Goal: Use online tool/utility: Use online tool/utility

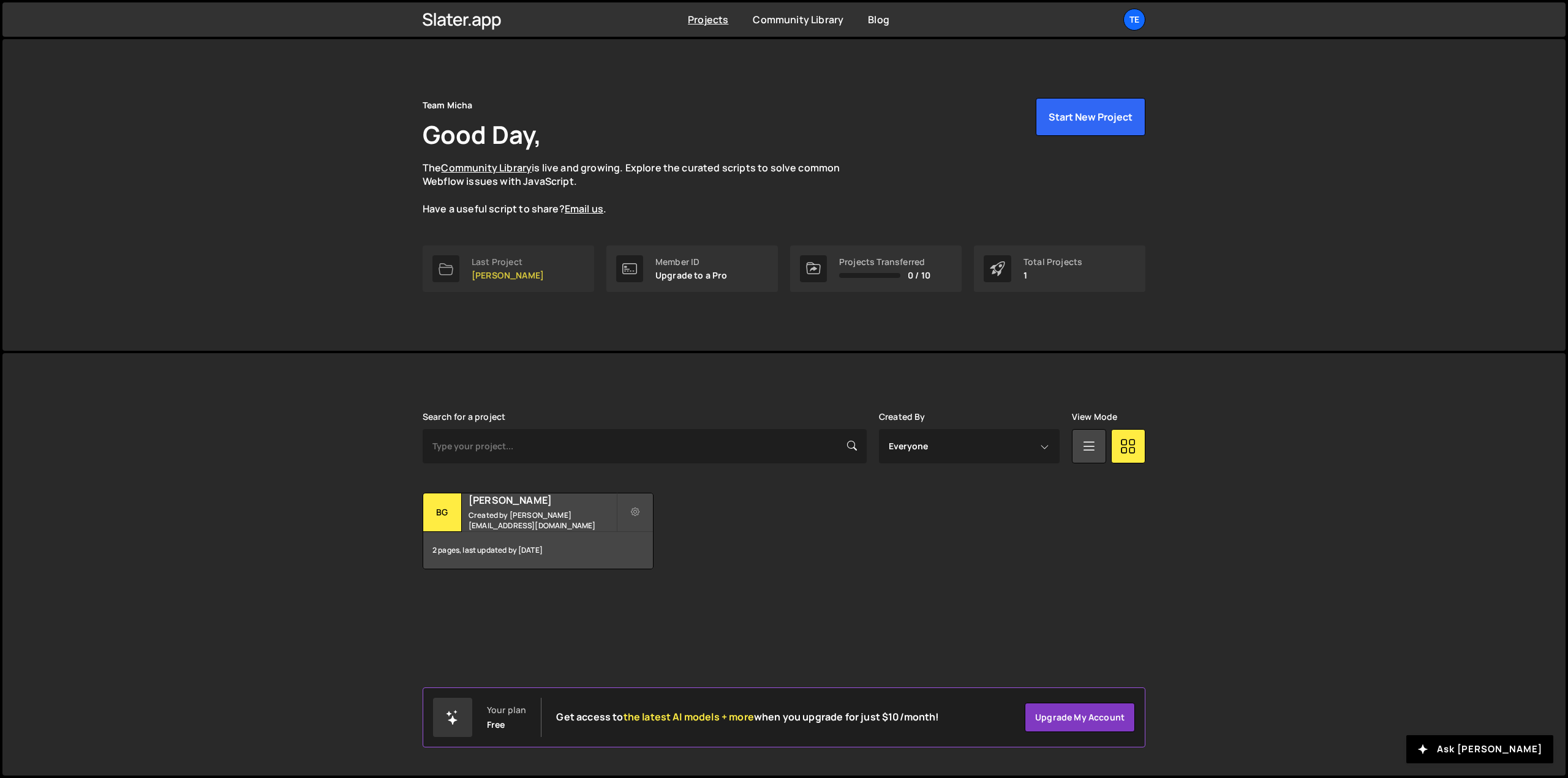
click at [468, 282] on link "Last Project BG Monheim" at bounding box center [509, 268] width 172 height 46
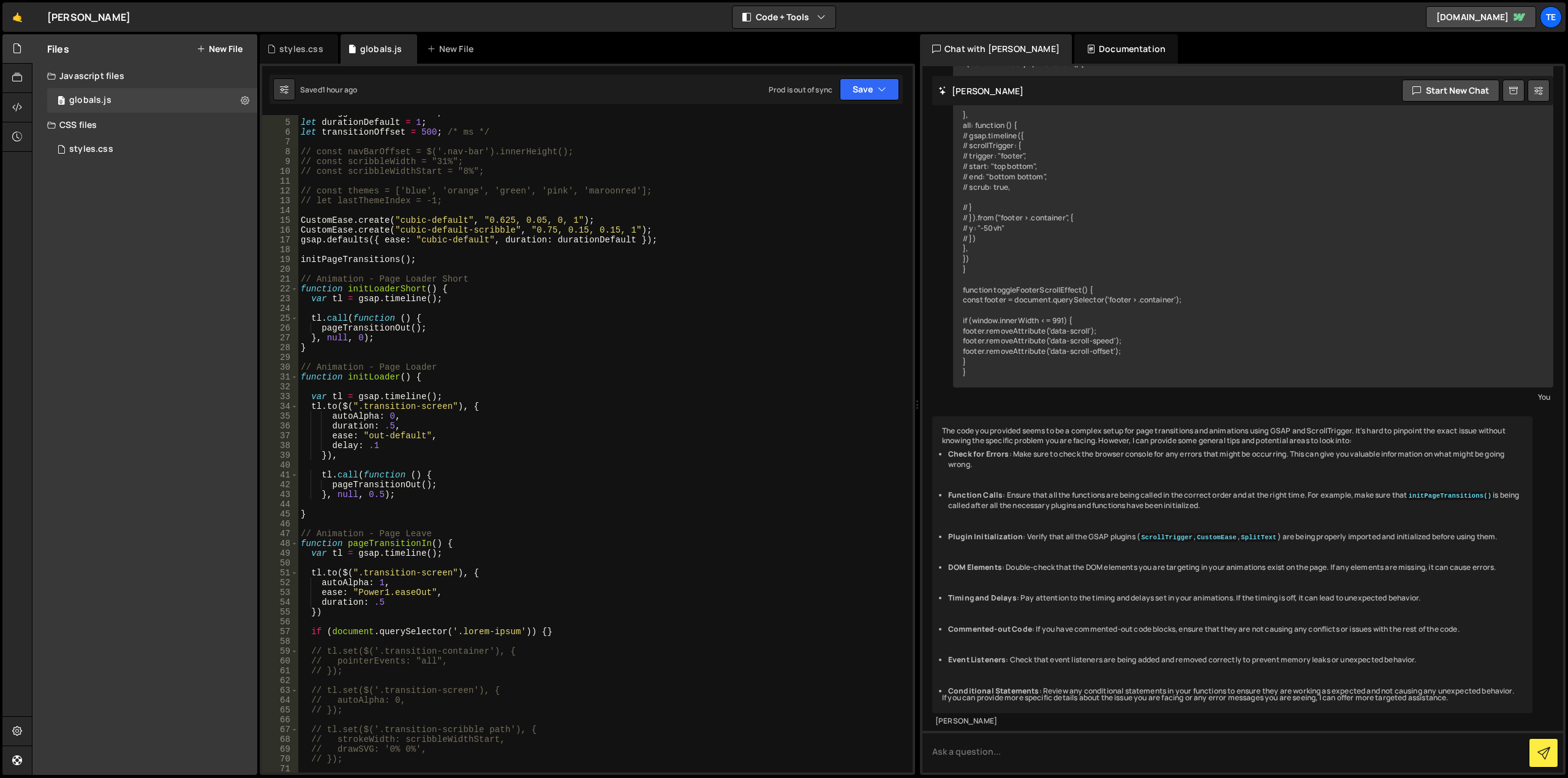
scroll to position [74, 0]
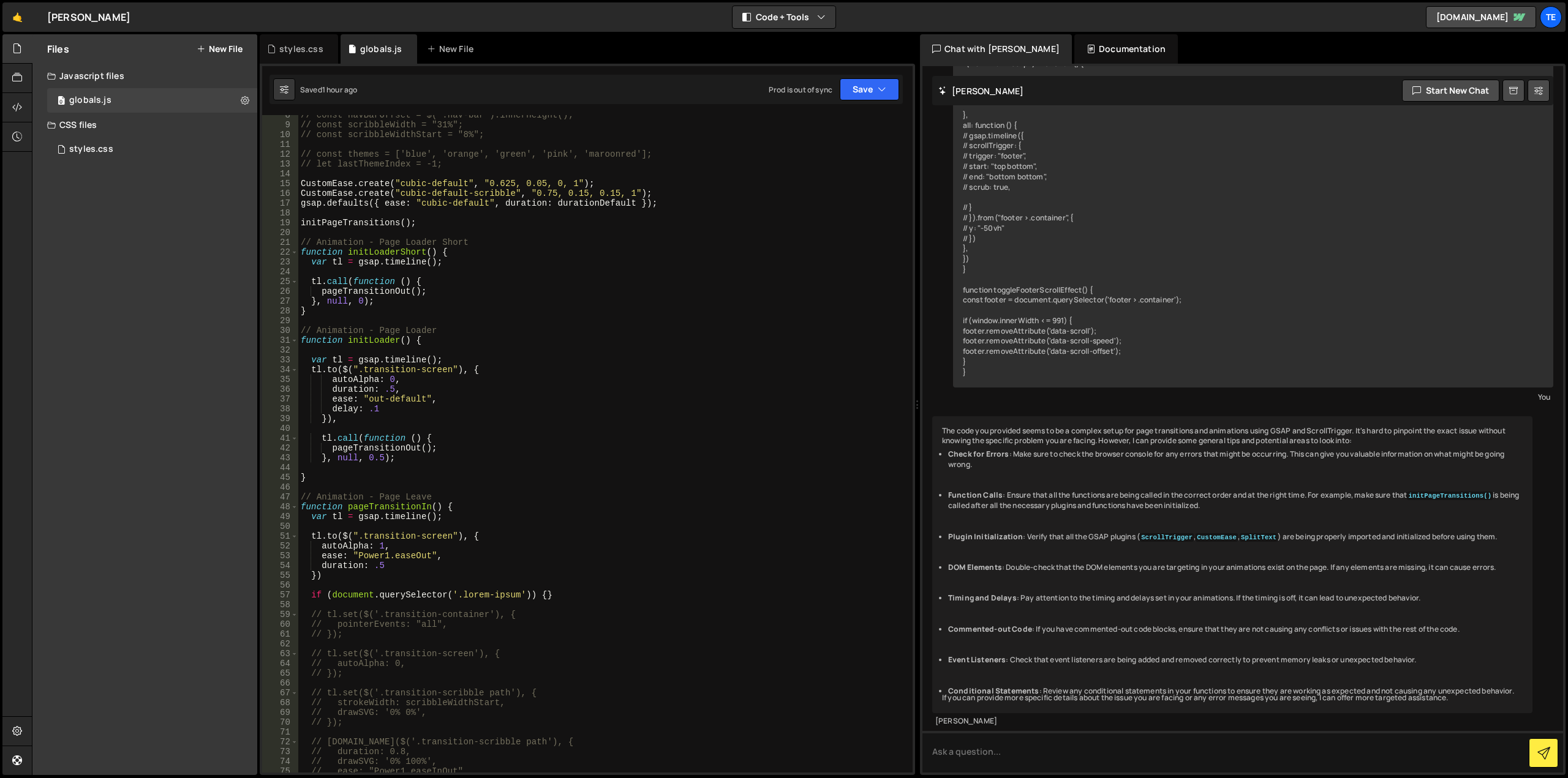
click at [476, 367] on div "// const navBarOffset = $('.nav-bar').innerHeight(); // const scribbleWidth = "…" at bounding box center [603, 449] width 609 height 678
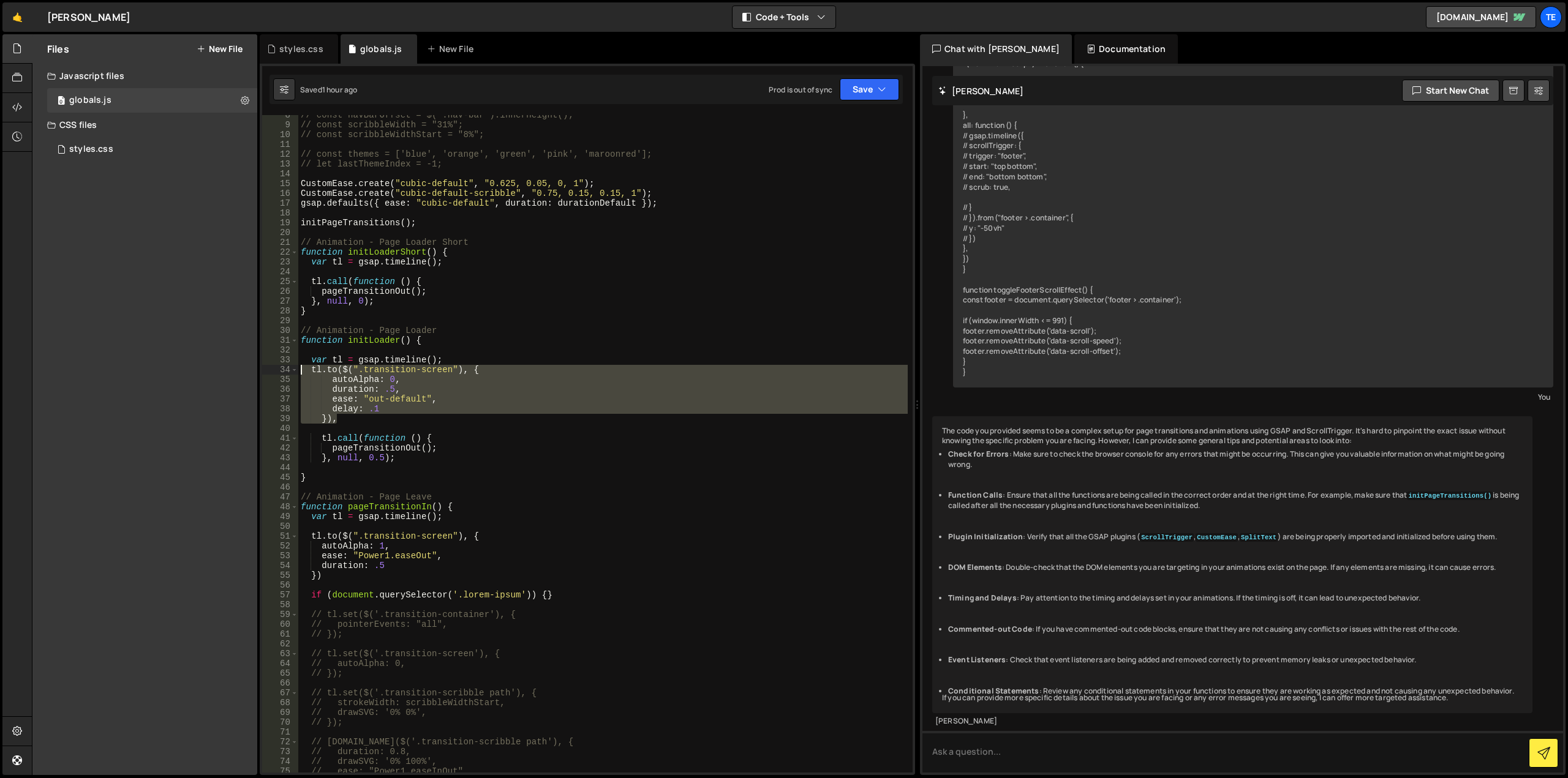
drag, startPoint x: 340, startPoint y: 422, endPoint x: 303, endPoint y: 371, distance: 63.0
click at [303, 371] on div "// const navBarOffset = $('.nav-bar').innerHeight(); // const scribbleWidth = "…" at bounding box center [603, 449] width 609 height 678
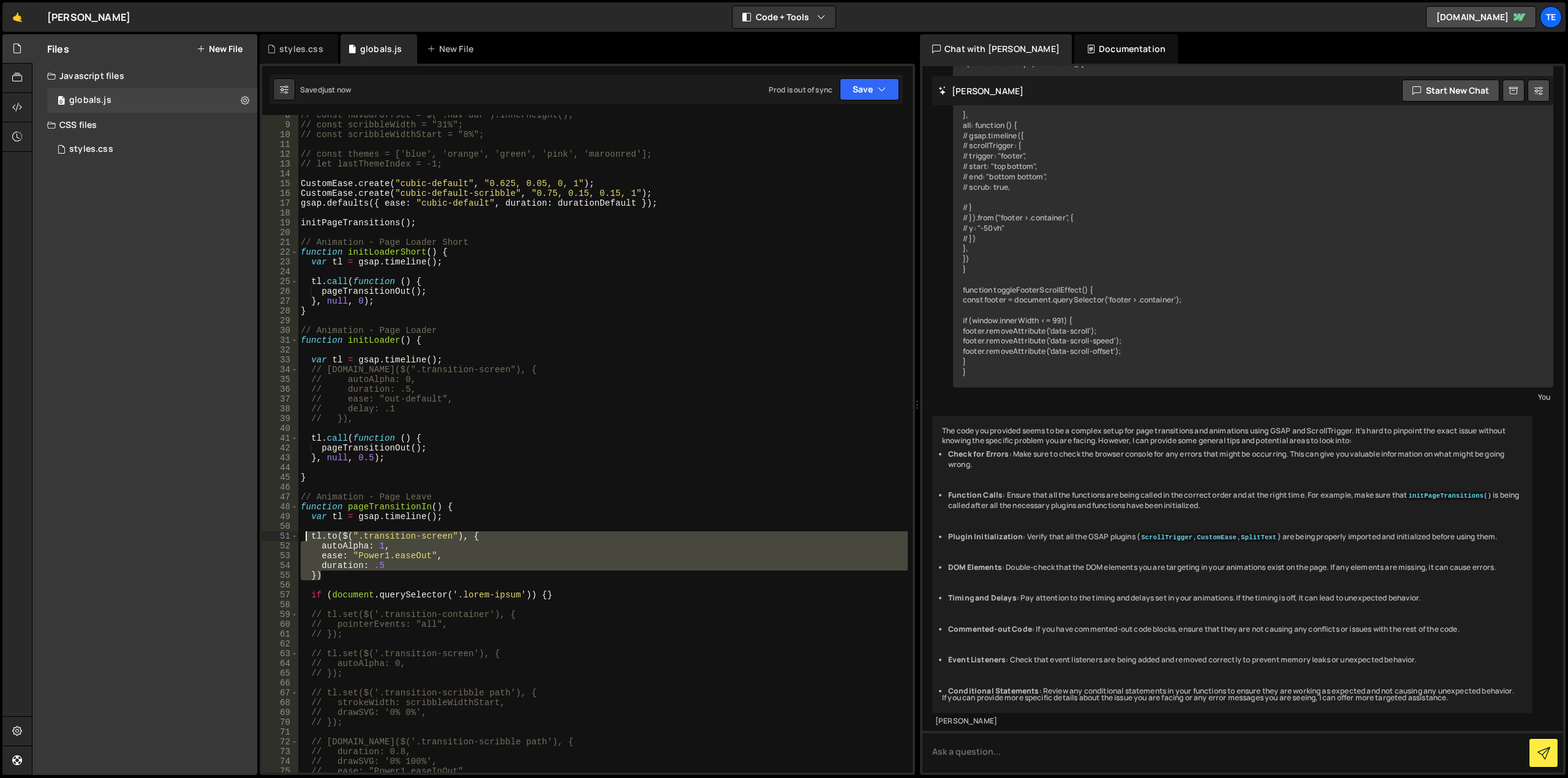
drag, startPoint x: 320, startPoint y: 569, endPoint x: 305, endPoint y: 539, distance: 33.5
click at [305, 539] on div "// const navBarOffset = $('.nav-bar').innerHeight(); // const scribbleWidth = "…" at bounding box center [603, 449] width 609 height 678
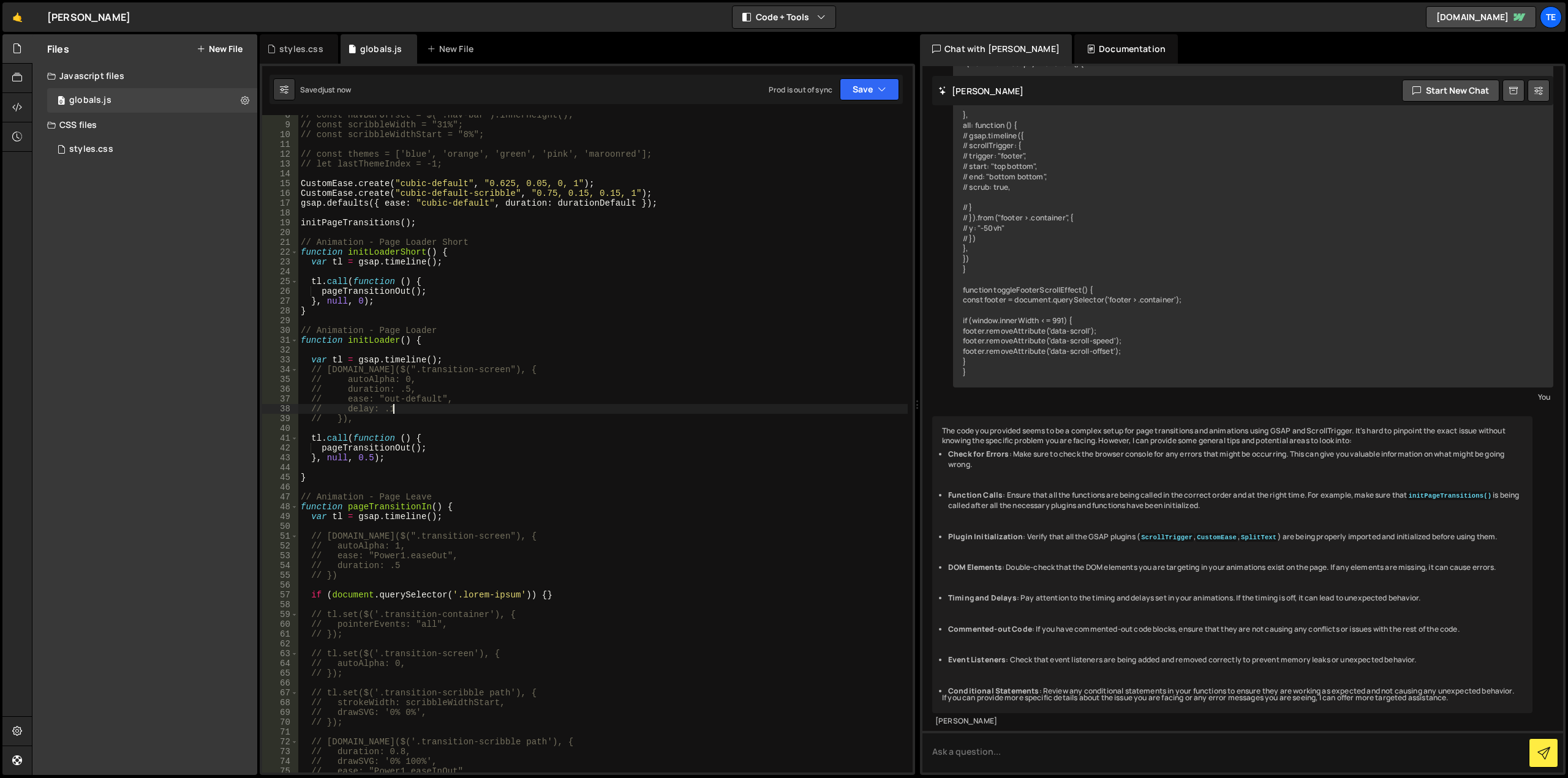
click at [580, 407] on div "// const navBarOffset = $('.nav-bar').innerHeight(); // const scribbleWidth = "…" at bounding box center [603, 449] width 609 height 678
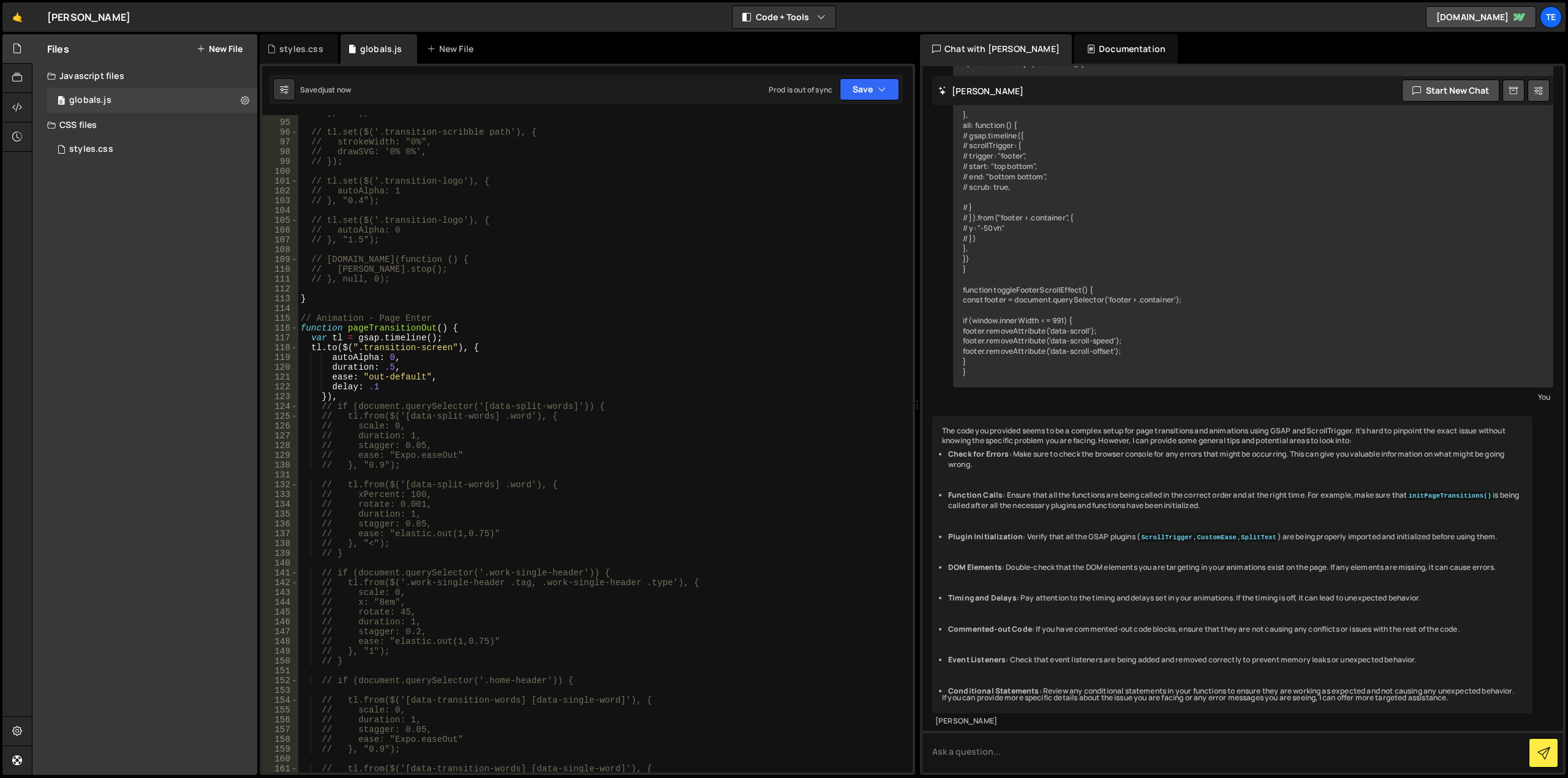
scroll to position [919, 0]
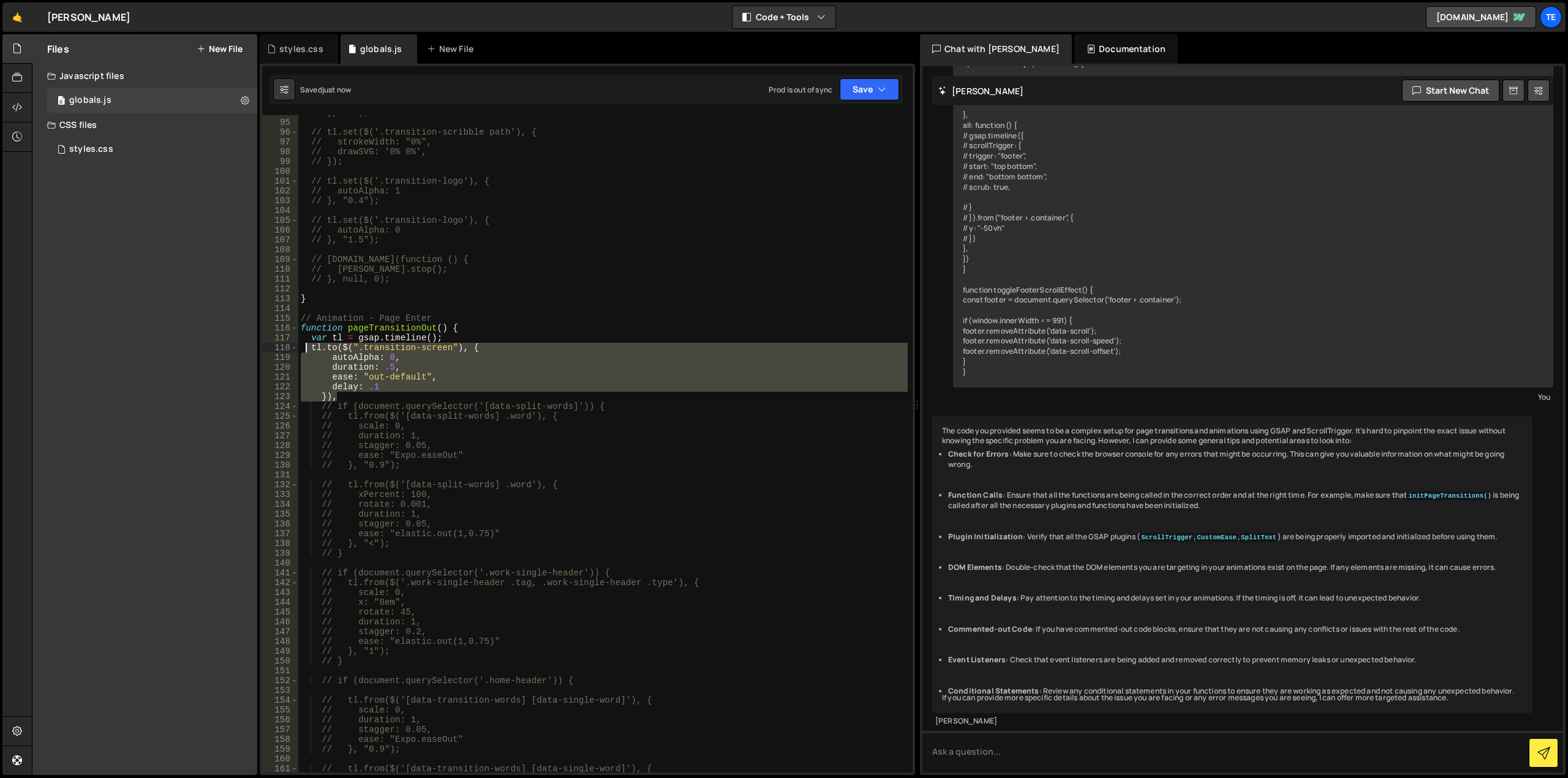
drag, startPoint x: 349, startPoint y: 397, endPoint x: 307, endPoint y: 348, distance: 64.5
click at [307, 348] on div "// }, "<"); // tl.set($('.transition-scribble path'), { // strokeWidth: "0%", /…" at bounding box center [603, 447] width 609 height 678
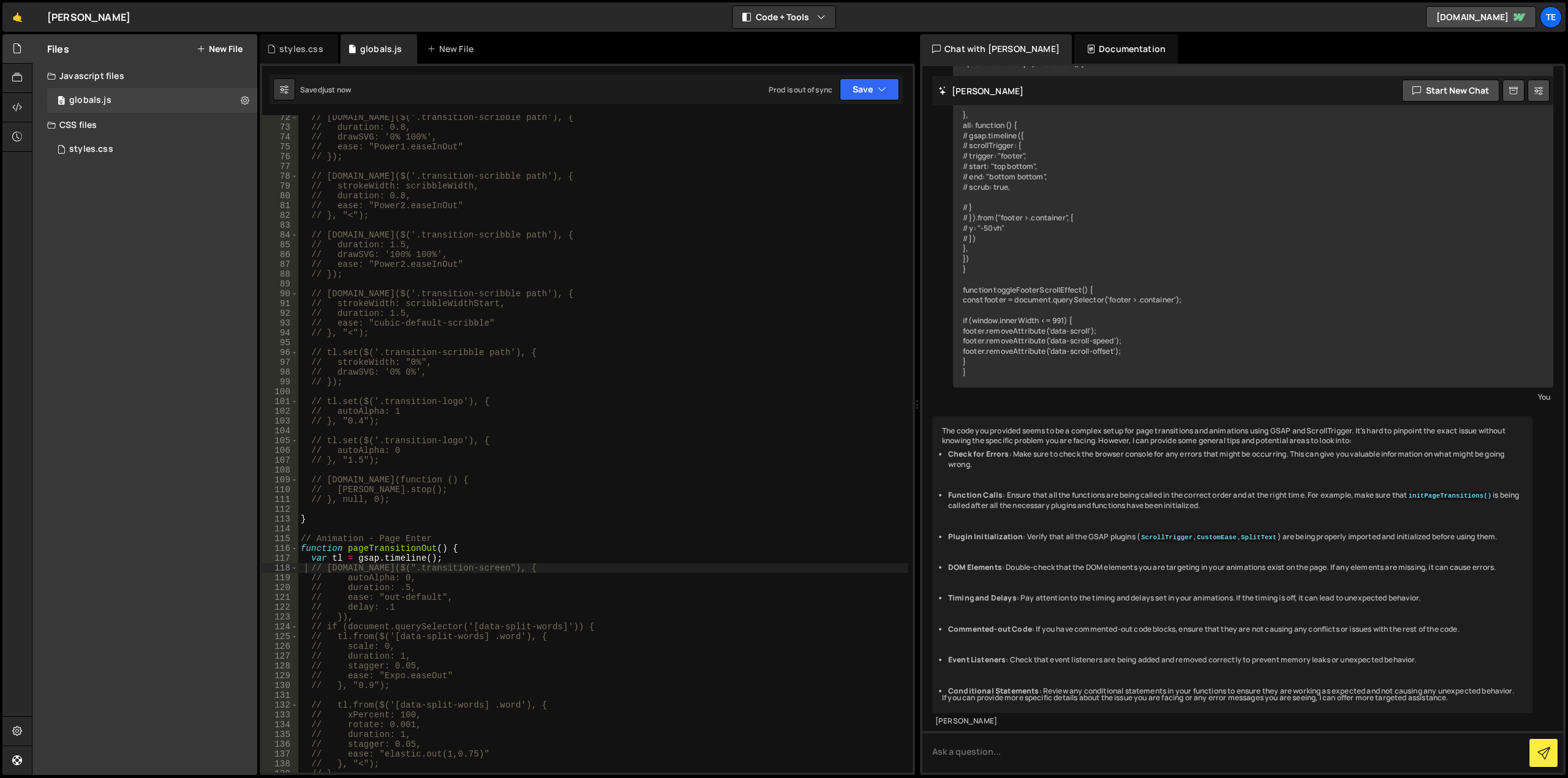
scroll to position [661, 0]
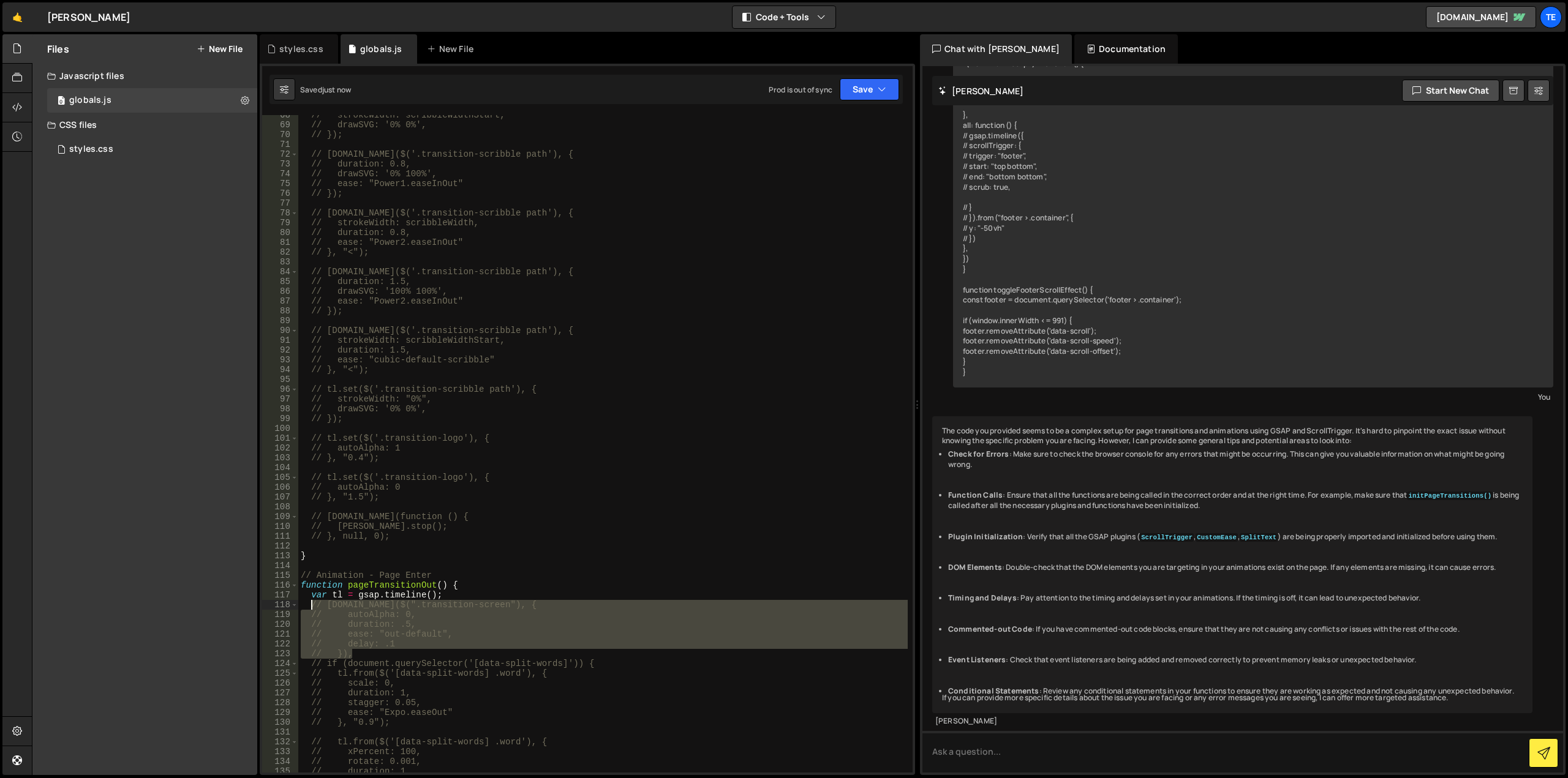
drag, startPoint x: 360, startPoint y: 655, endPoint x: 311, endPoint y: 605, distance: 70.0
click at [311, 605] on div "// strokeWidth: scribbleWidthStart, // drawSVG: '0% 0%', // }); // [DOMAIN_NAME…" at bounding box center [603, 449] width 609 height 678
click at [453, 630] on div "// strokeWidth: scribbleWidthStart, // drawSVG: '0% 0%', // }); // [DOMAIN_NAME…" at bounding box center [603, 443] width 609 height 658
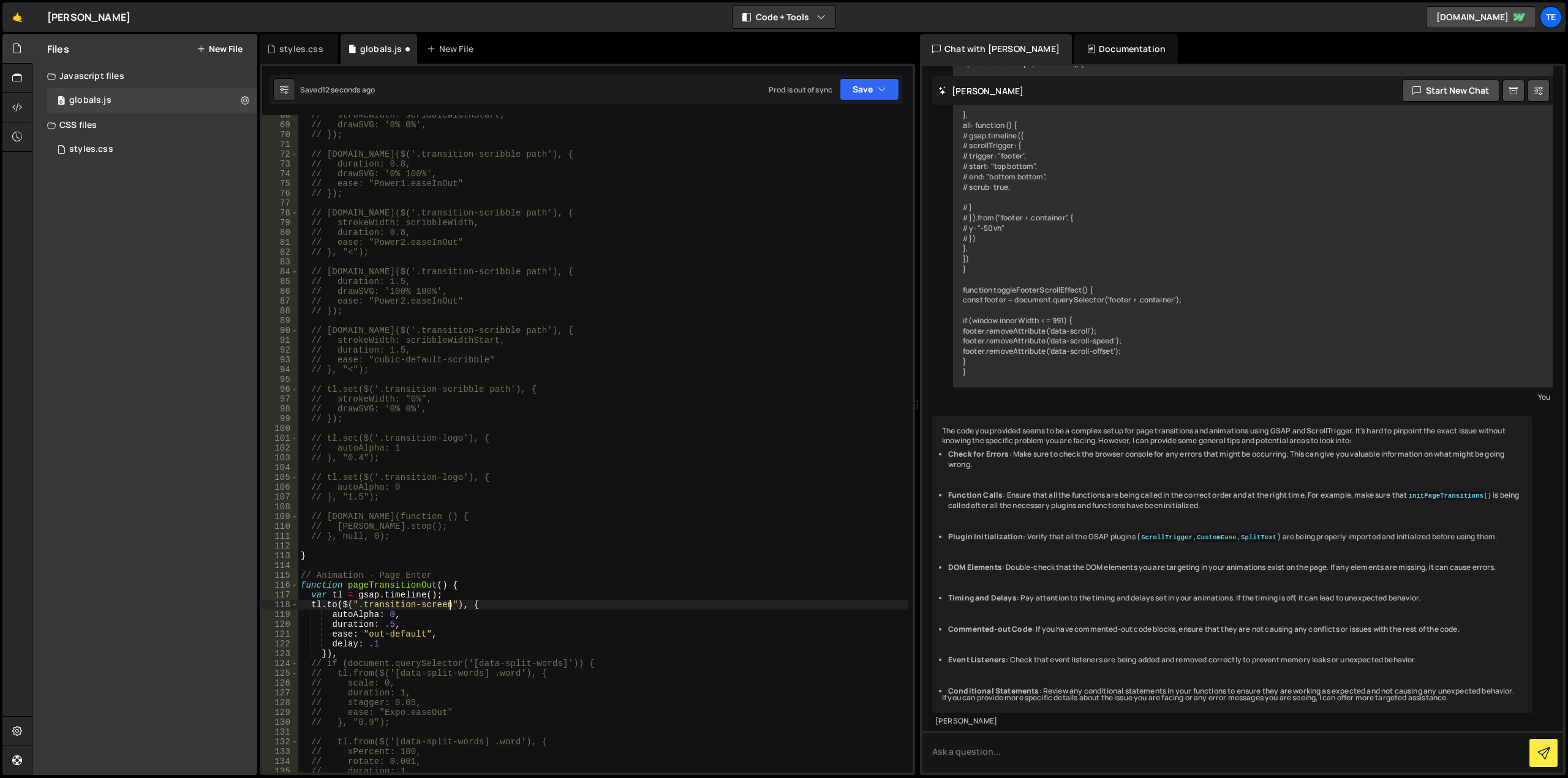
click at [449, 603] on div "// strokeWidth: scribbleWidthStart, // drawSVG: '0% 0%', // }); // [DOMAIN_NAME…" at bounding box center [603, 449] width 609 height 678
click at [388, 626] on div "// strokeWidth: scribbleWidthStart, // drawSVG: '0% 0%', // }); // [DOMAIN_NAME…" at bounding box center [603, 449] width 609 height 678
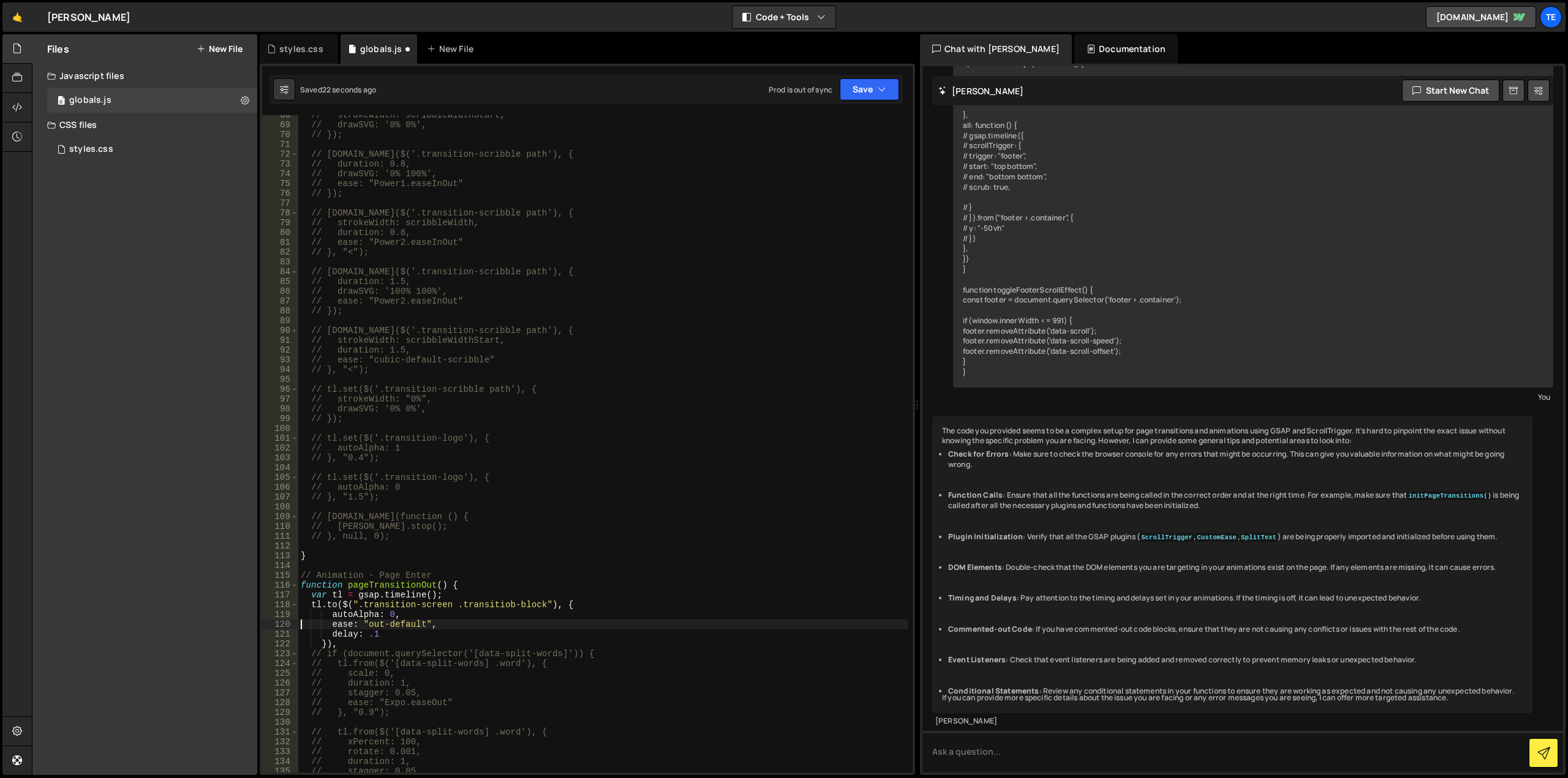
click at [362, 615] on div "// strokeWidth: scribbleWidthStart, // drawSVG: '0% 0%', // }); // [DOMAIN_NAME…" at bounding box center [603, 449] width 609 height 678
click at [346, 620] on body "Projects [GEOGRAPHIC_DATA] Blog Te Projects Your Teams Account Upgrade Logout" at bounding box center [784, 389] width 1568 height 778
click at [347, 609] on div "// strokeWidth: scribbleWidthStart, // drawSVG: '0% 0%', // }); // [DOMAIN_NAME…" at bounding box center [603, 449] width 609 height 678
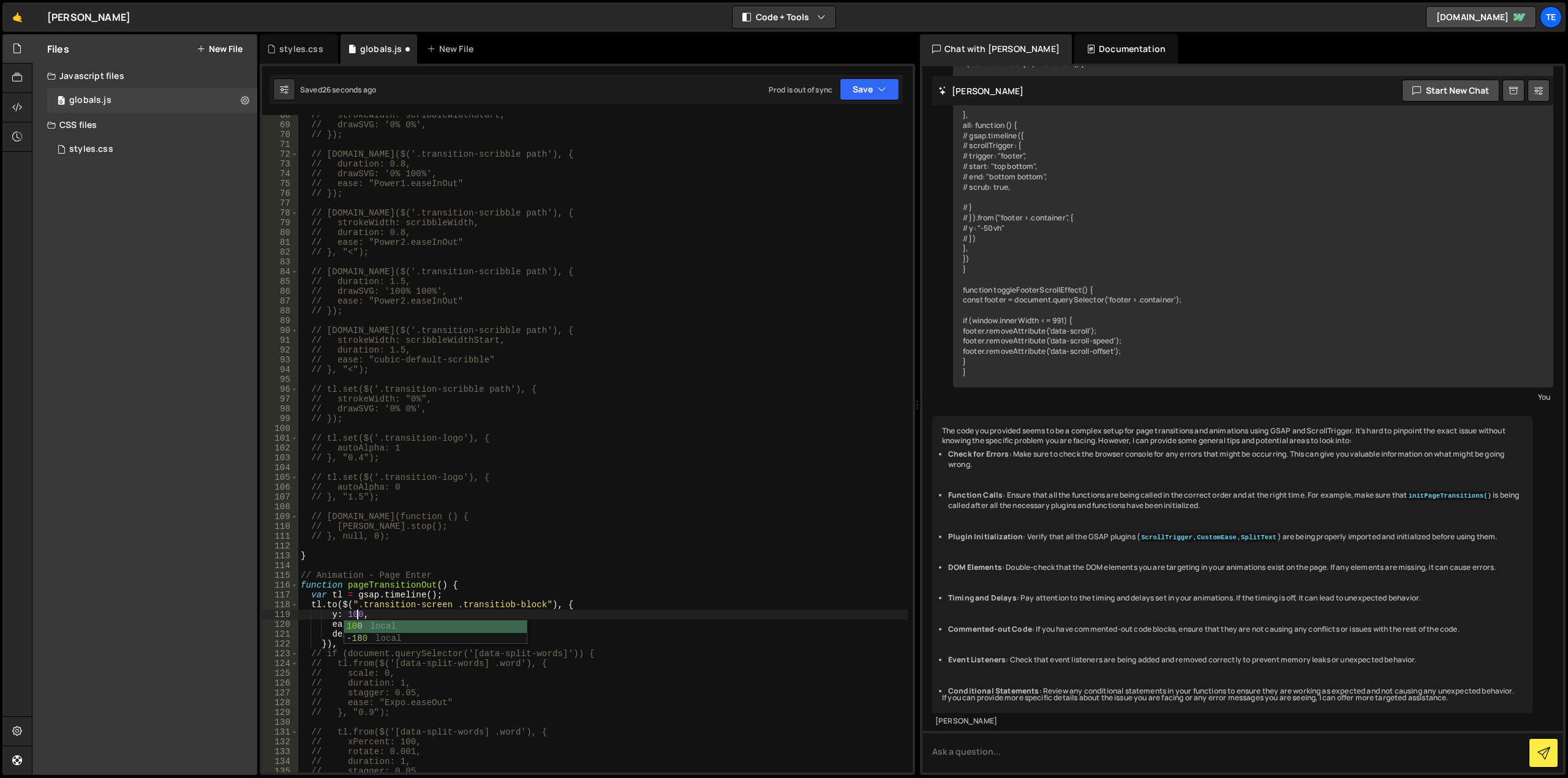
scroll to position [0, 3]
type textarea "y: 100%,"
type textarea "t"
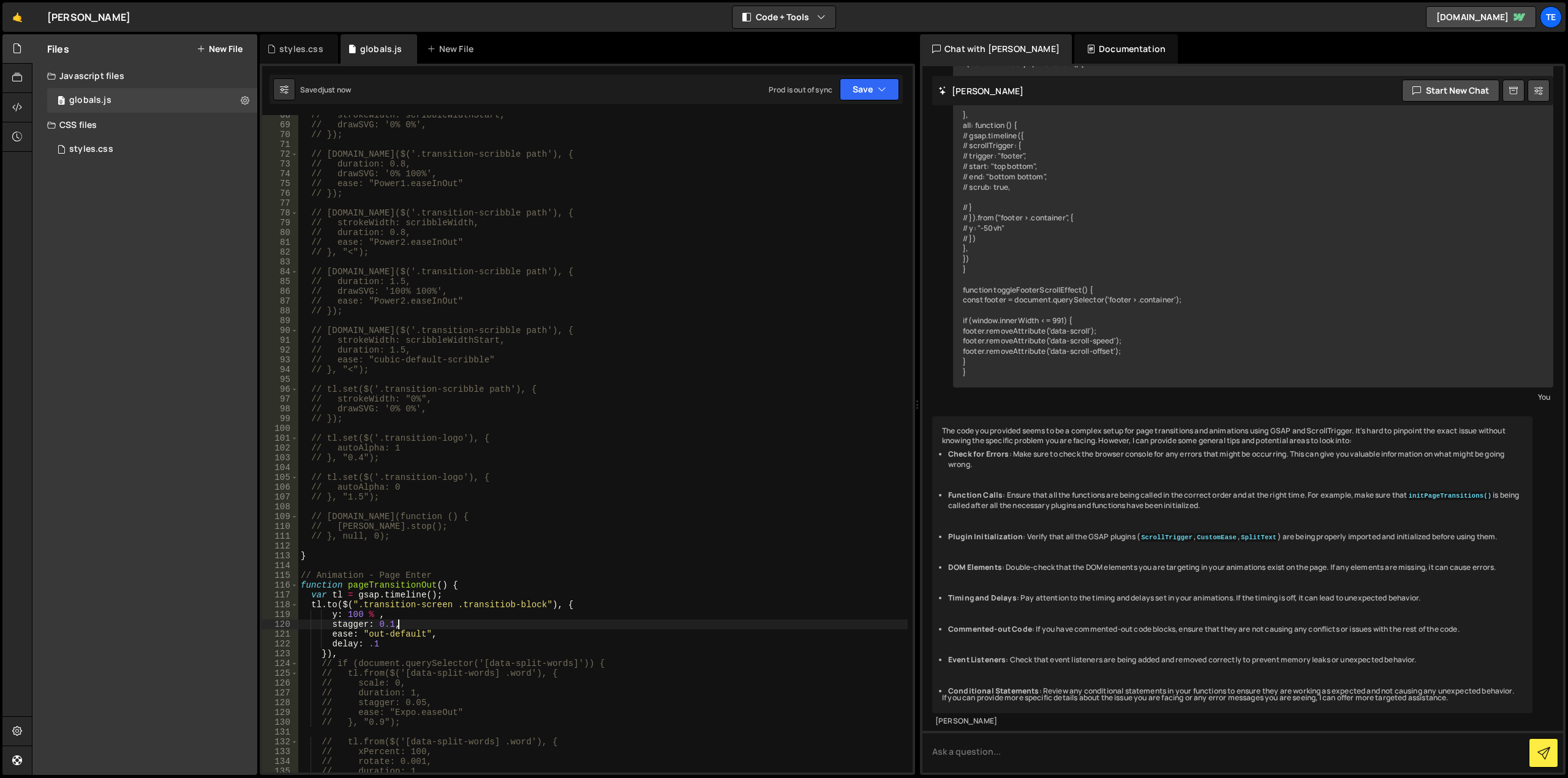
click at [376, 647] on div "// strokeWidth: scribbleWidthStart, // drawSVG: '0% 0%', // }); // [DOMAIN_NAME…" at bounding box center [603, 449] width 609 height 678
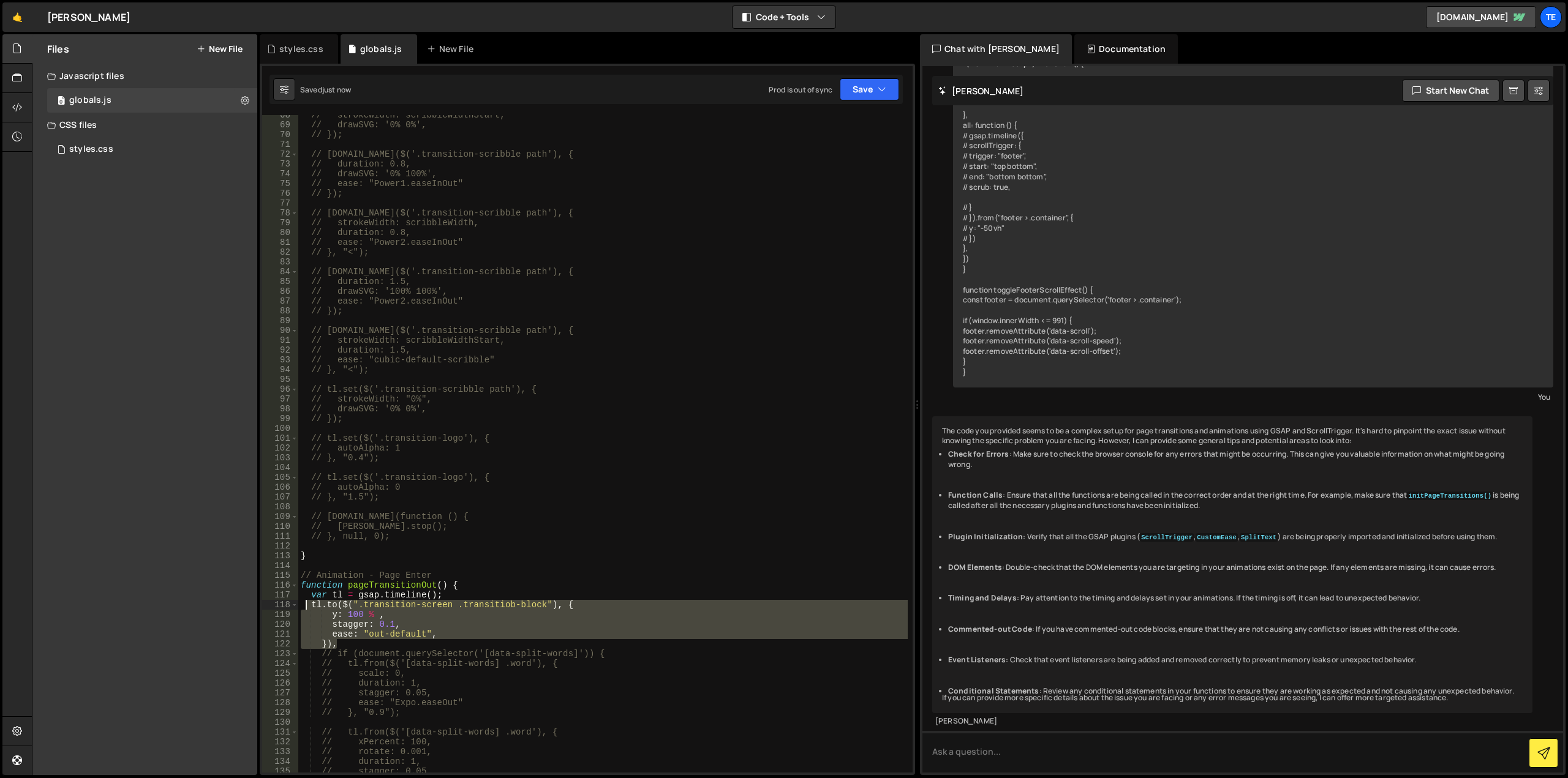
drag, startPoint x: 342, startPoint y: 642, endPoint x: 305, endPoint y: 606, distance: 51.6
click at [305, 606] on div "// strokeWidth: scribbleWidthStart, // drawSVG: '0% 0%', // }); // [DOMAIN_NAME…" at bounding box center [603, 449] width 609 height 678
type textarea "[DOMAIN_NAME]($(".transition-screen .transitiob-block"), { y: 100 % ,"
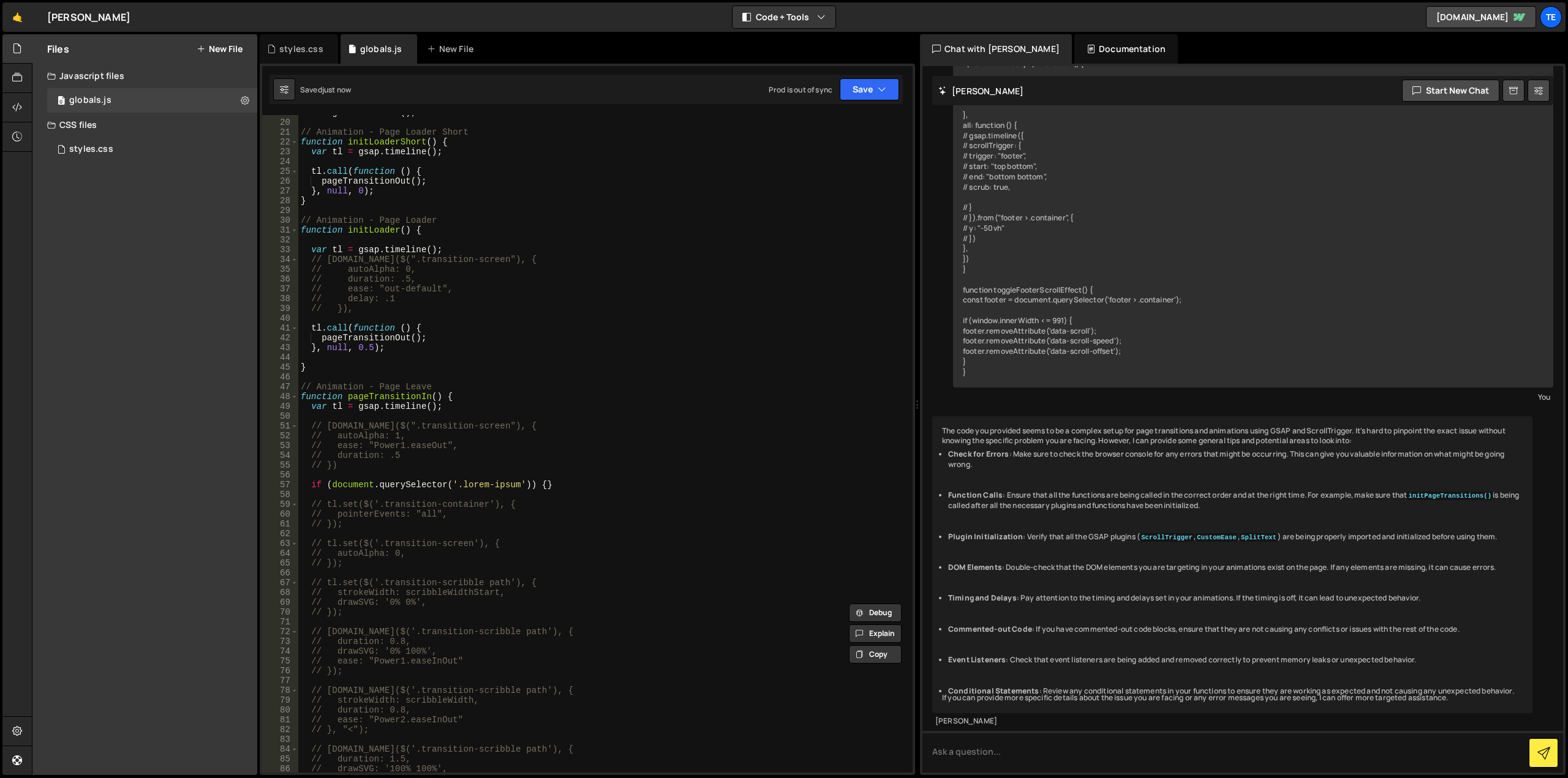
scroll to position [184, 0]
click at [398, 473] on div "initPageTransitions ( ) ; // Animation - Page Loader Short function initLoaderS…" at bounding box center [603, 447] width 609 height 678
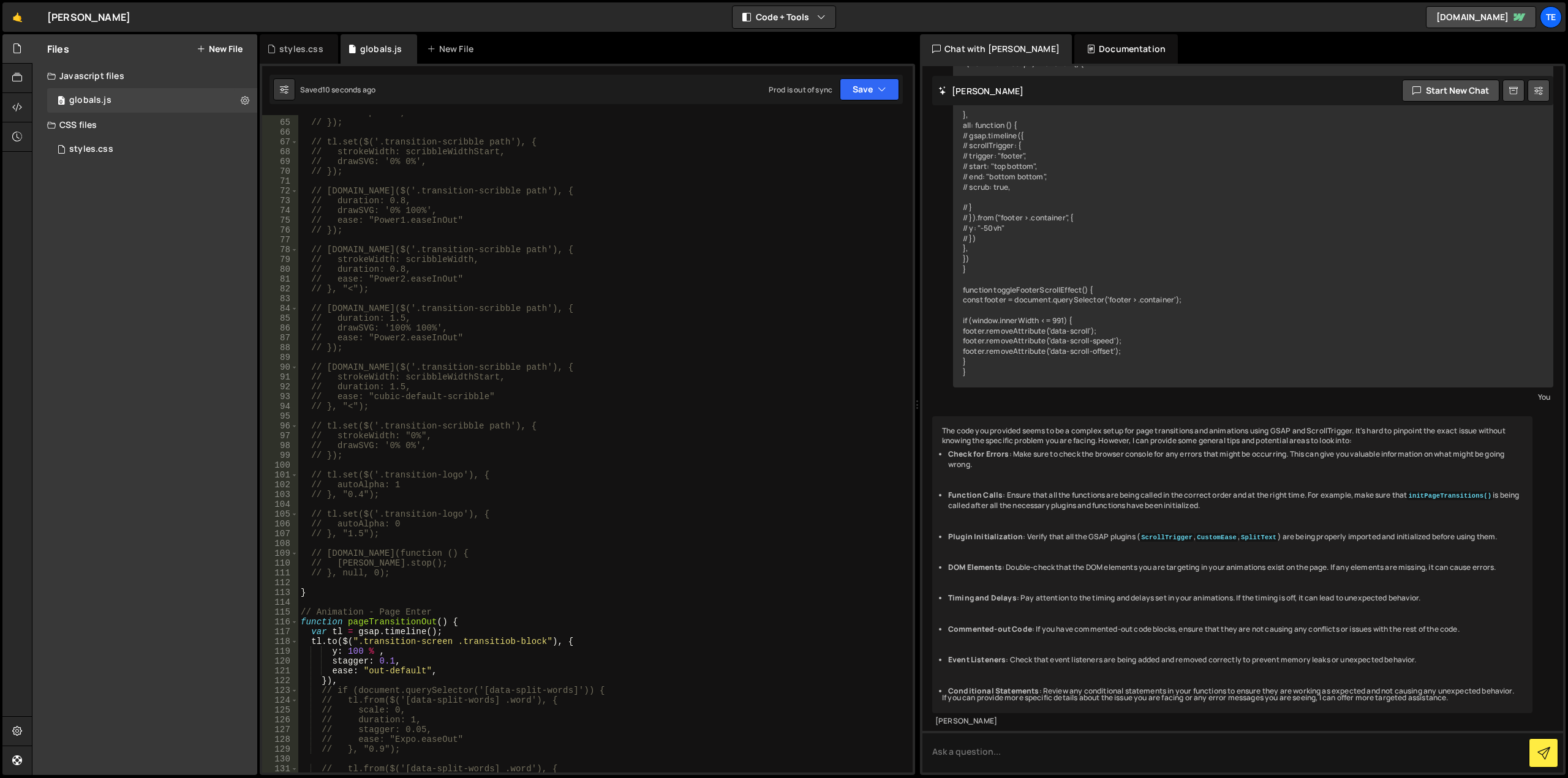
scroll to position [698, 0]
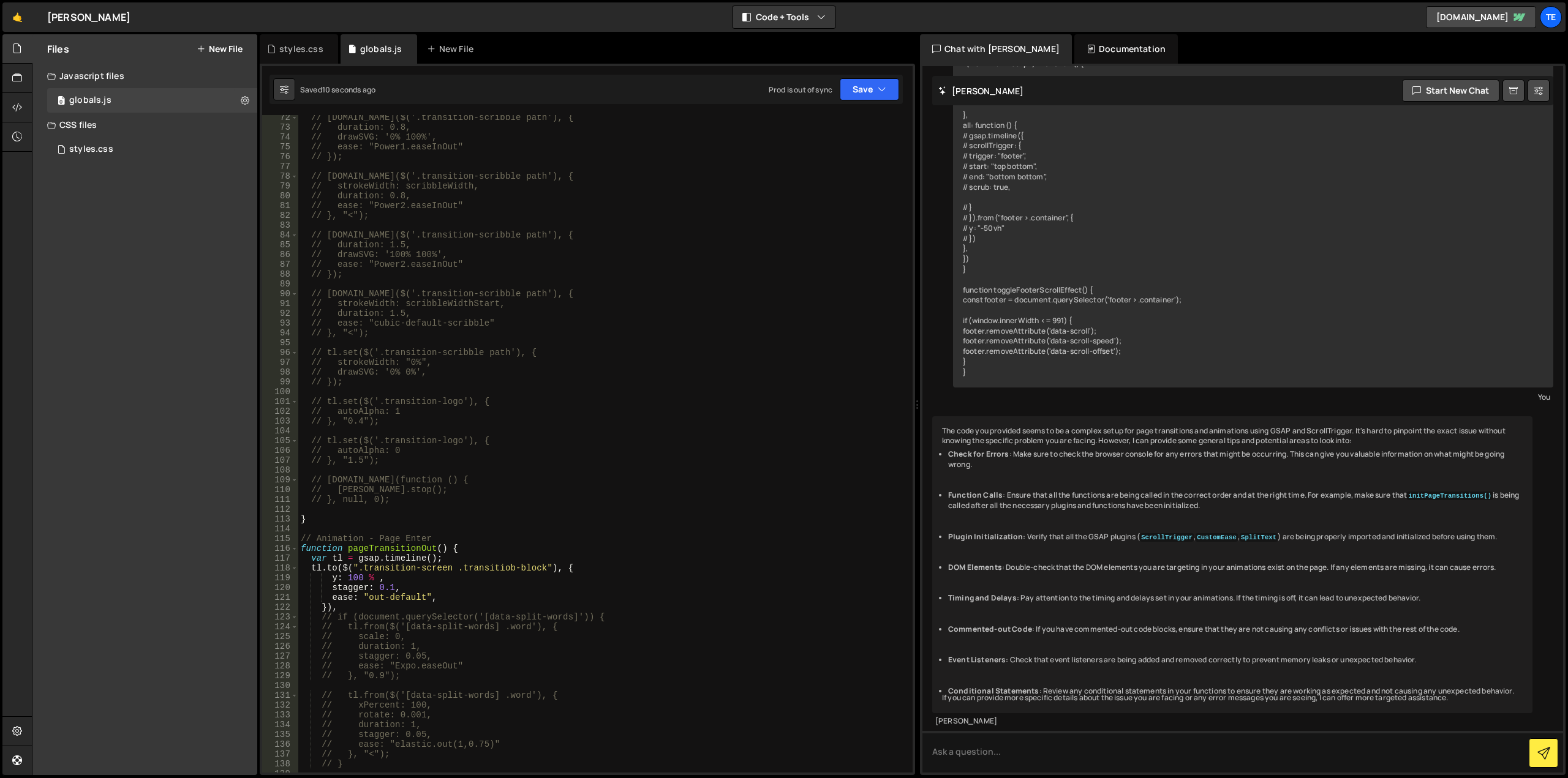
click at [564, 618] on div "// [DOMAIN_NAME]($('.transition-scribble path'), { // duration: 0.8, // drawSVG…" at bounding box center [603, 451] width 609 height 678
click at [384, 576] on div "// [DOMAIN_NAME]($('.transition-scribble path'), { // duration: 0.8, // drawSVG…" at bounding box center [603, 451] width 609 height 678
click at [474, 570] on div "// [DOMAIN_NAME]($('.transition-scribble path'), { // duration: 0.8, // drawSVG…" at bounding box center [603, 451] width 609 height 678
type textarea "[DOMAIN_NAME]($(".transition-screen .transitiob-block"), {"
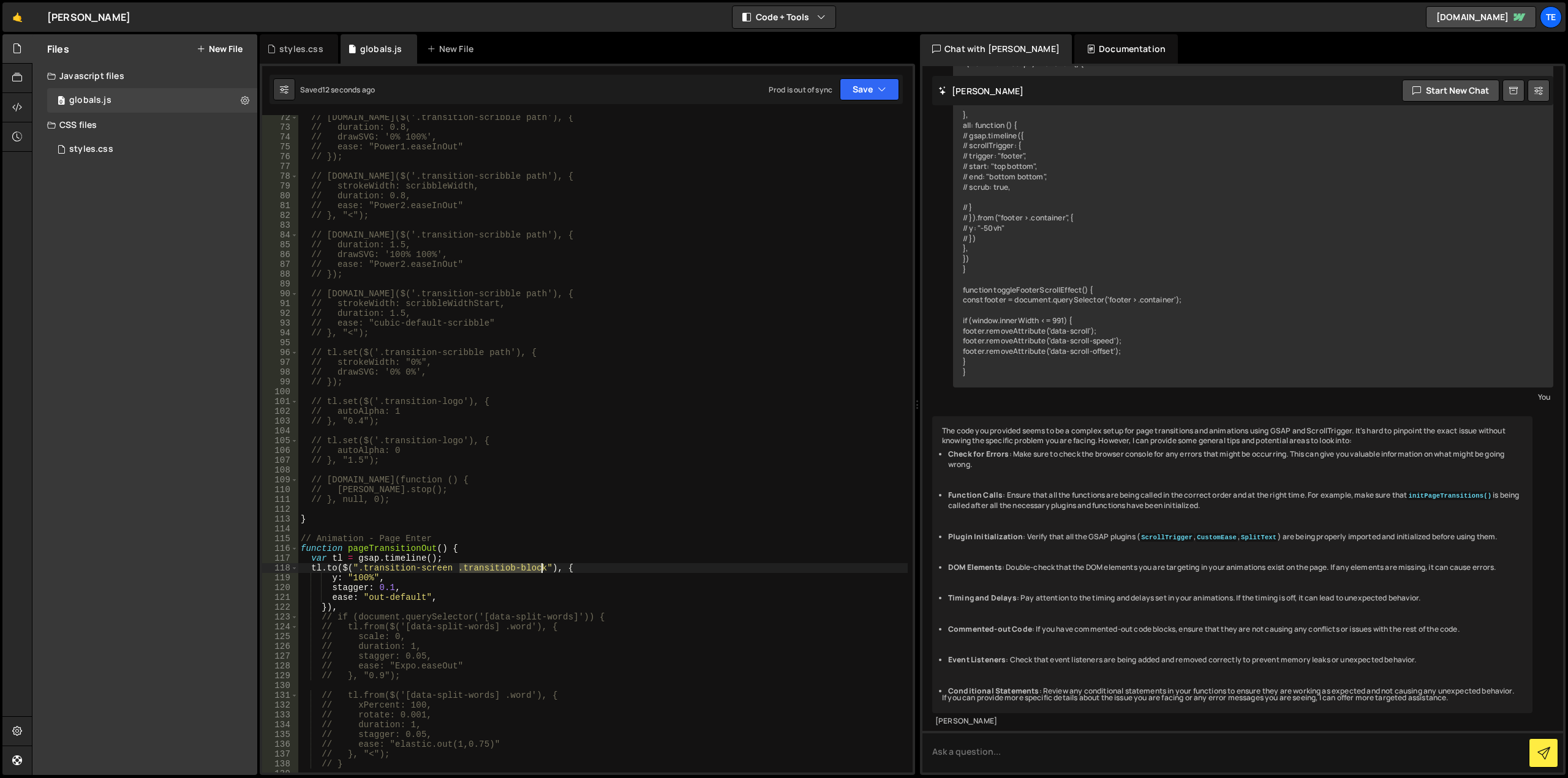
drag, startPoint x: 474, startPoint y: 570, endPoint x: 528, endPoint y: 569, distance: 54.0
click at [528, 569] on div "// [DOMAIN_NAME]($('.transition-scribble path'), { // duration: 0.8, // drawSVG…" at bounding box center [603, 451] width 609 height 678
click at [561, 466] on div "// [DOMAIN_NAME]($('.transition-scribble path'), { // duration: 0.8, // drawSVG…" at bounding box center [603, 451] width 609 height 678
type input "transitiob-block"
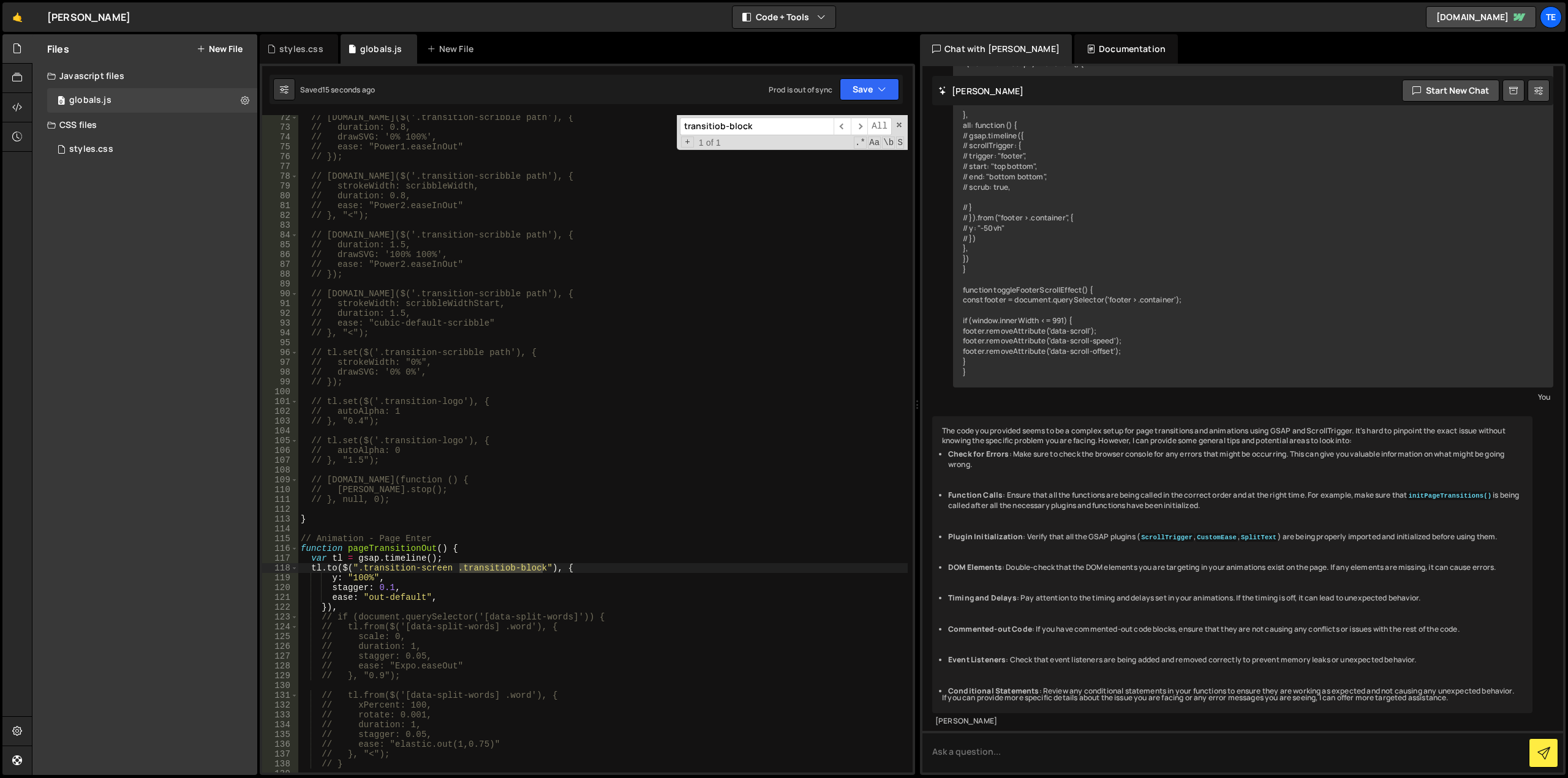
click at [504, 573] on div "// [DOMAIN_NAME]($('.transition-scribble path'), { // duration: 0.8, // drawSVG…" at bounding box center [603, 443] width 609 height 658
click at [351, 581] on div "// [DOMAIN_NAME]($('.transition-scribble path'), { // duration: 0.8, // drawSVG…" at bounding box center [603, 451] width 609 height 678
click at [386, 588] on div "// [DOMAIN_NAME]($('.transition-scribble path'), { // duration: 0.8, // drawSVG…" at bounding box center [603, 451] width 609 height 678
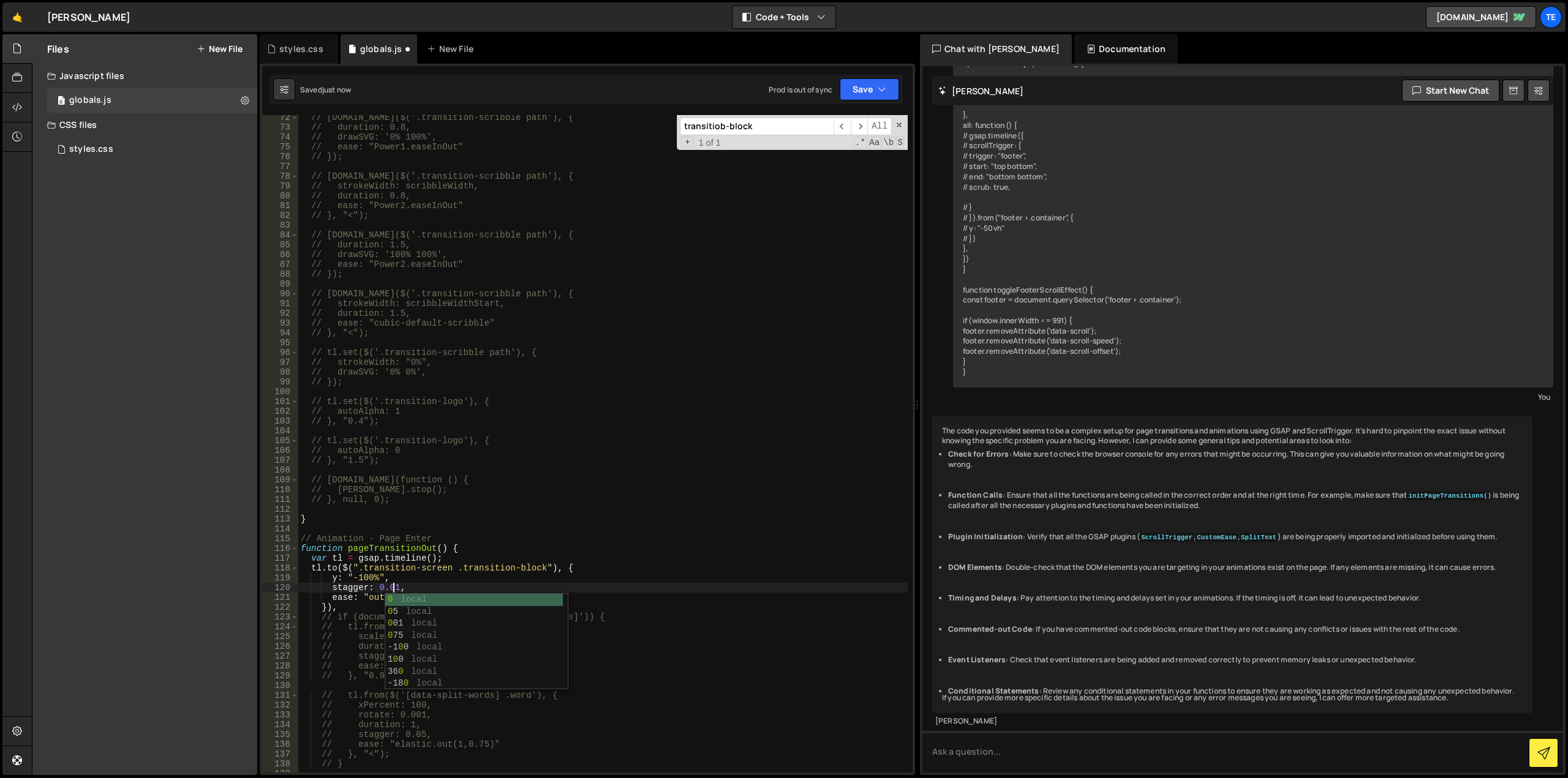
scroll to position [0, 7]
click at [420, 534] on div "// [DOMAIN_NAME]($('.transition-scribble path'), { // duration: 0.8, // drawSVG…" at bounding box center [603, 451] width 609 height 678
click at [429, 582] on div "// [DOMAIN_NAME]($('.transition-scribble path'), { // duration: 0.8, // drawSVG…" at bounding box center [603, 451] width 609 height 678
click at [412, 588] on div "// [DOMAIN_NAME]($('.transition-scribble path'), { // duration: 0.8, // drawSVG…" at bounding box center [603, 451] width 609 height 678
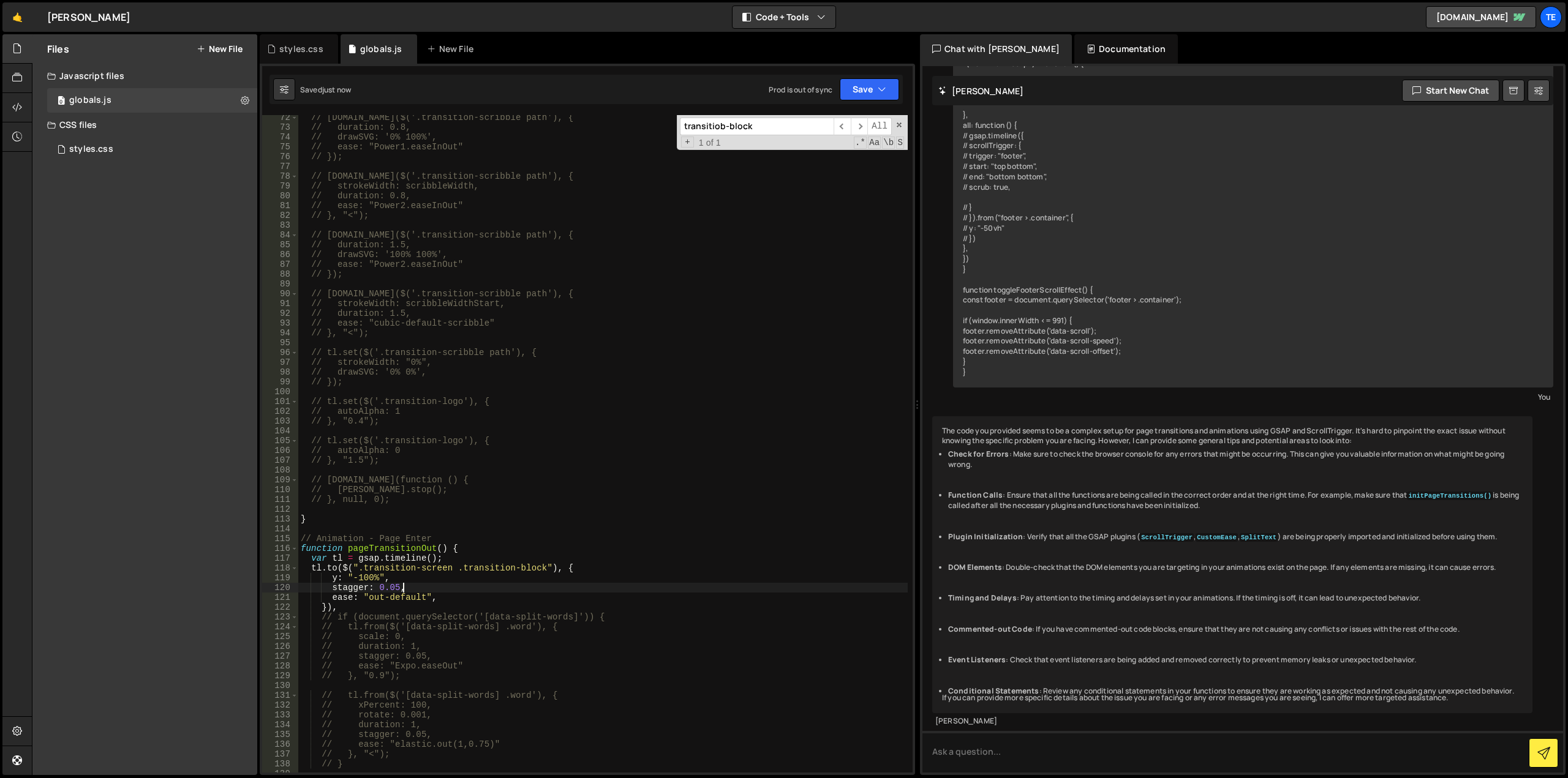
type textarea "stagger: 0.05,"
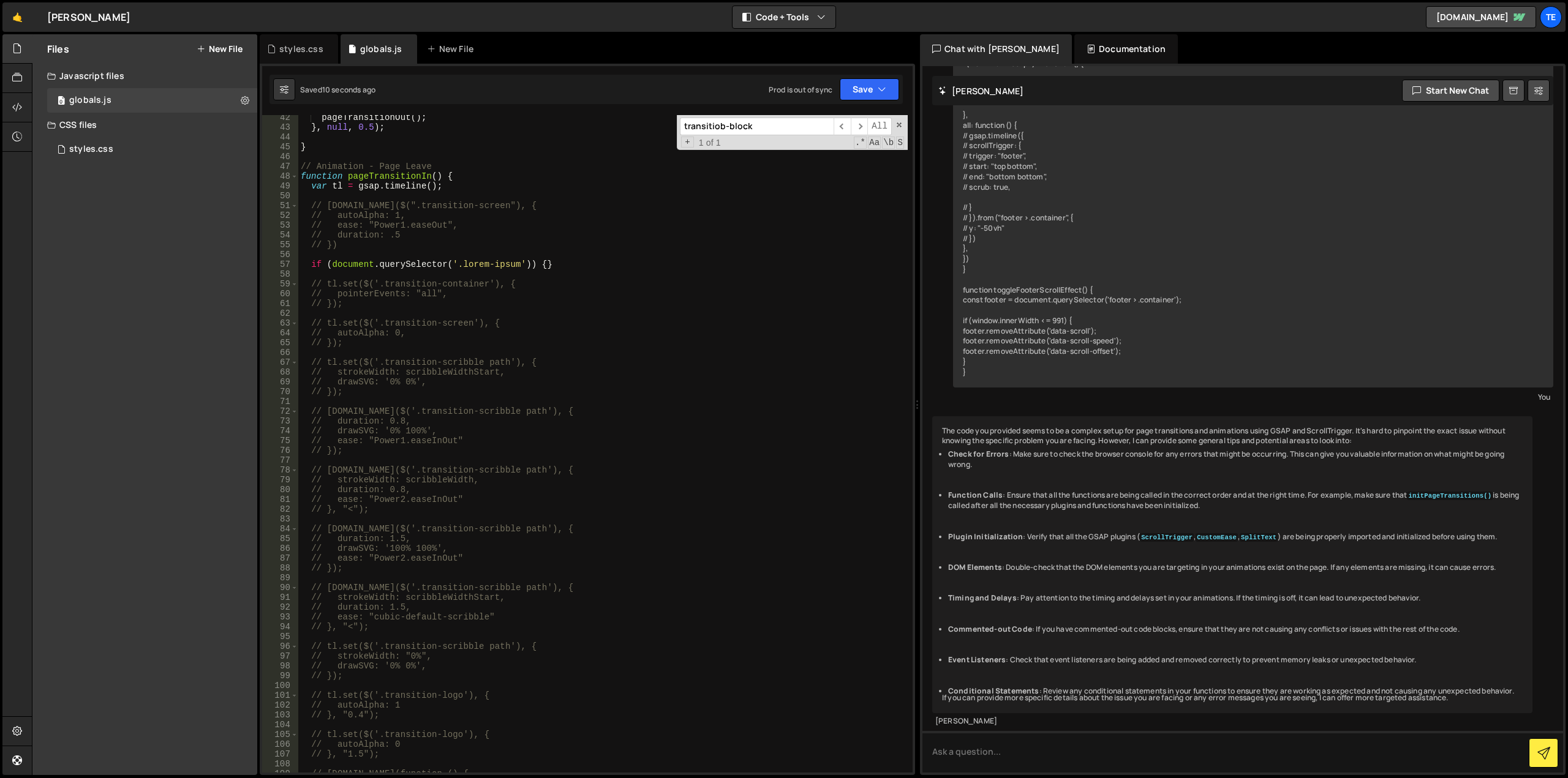
scroll to position [735, 0]
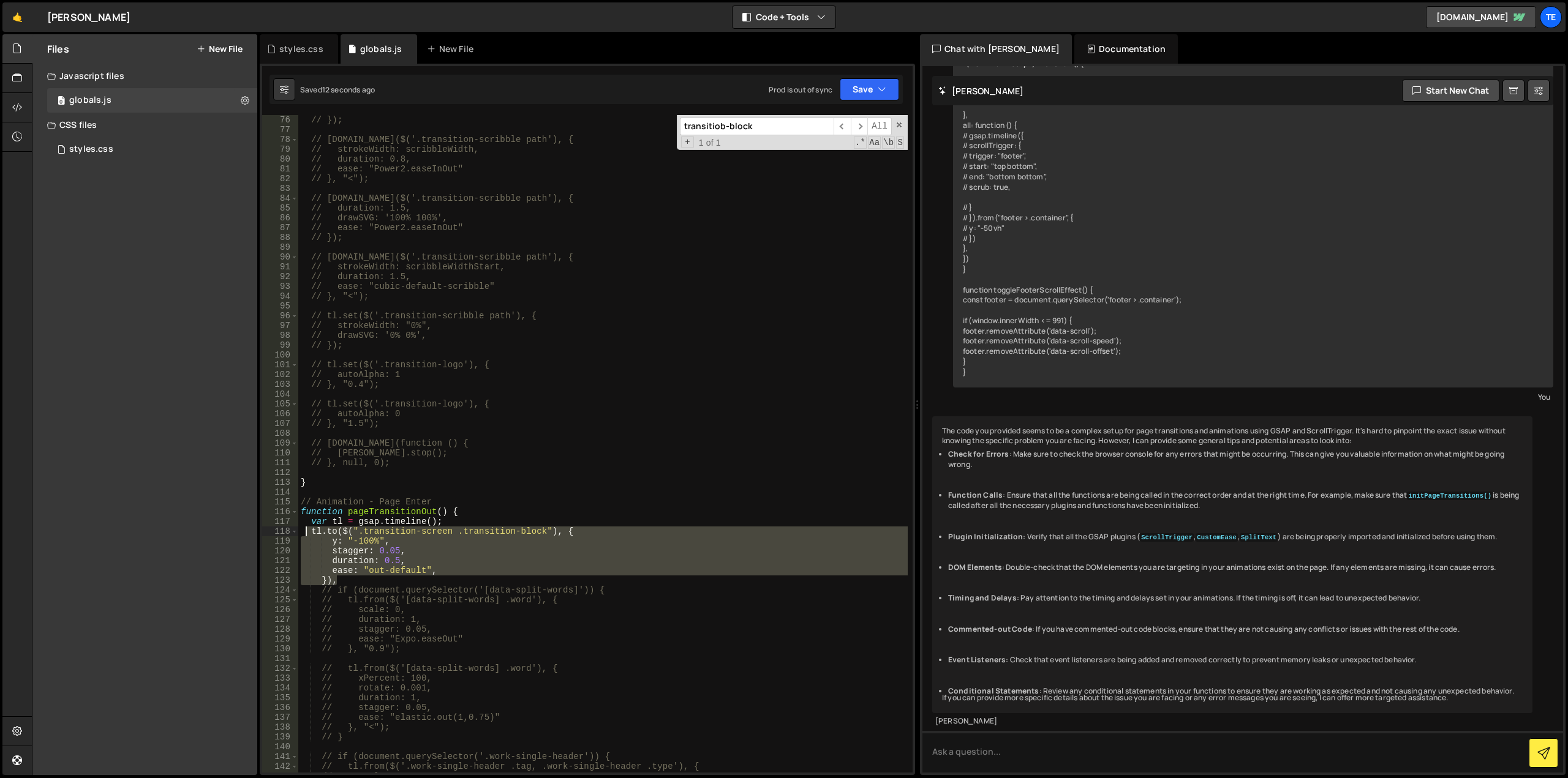
drag, startPoint x: 344, startPoint y: 582, endPoint x: 304, endPoint y: 533, distance: 63.3
click at [304, 533] on div "// }); // [DOMAIN_NAME]($('.transition-scribble path'), { // strokeWidth: scrib…" at bounding box center [603, 454] width 609 height 678
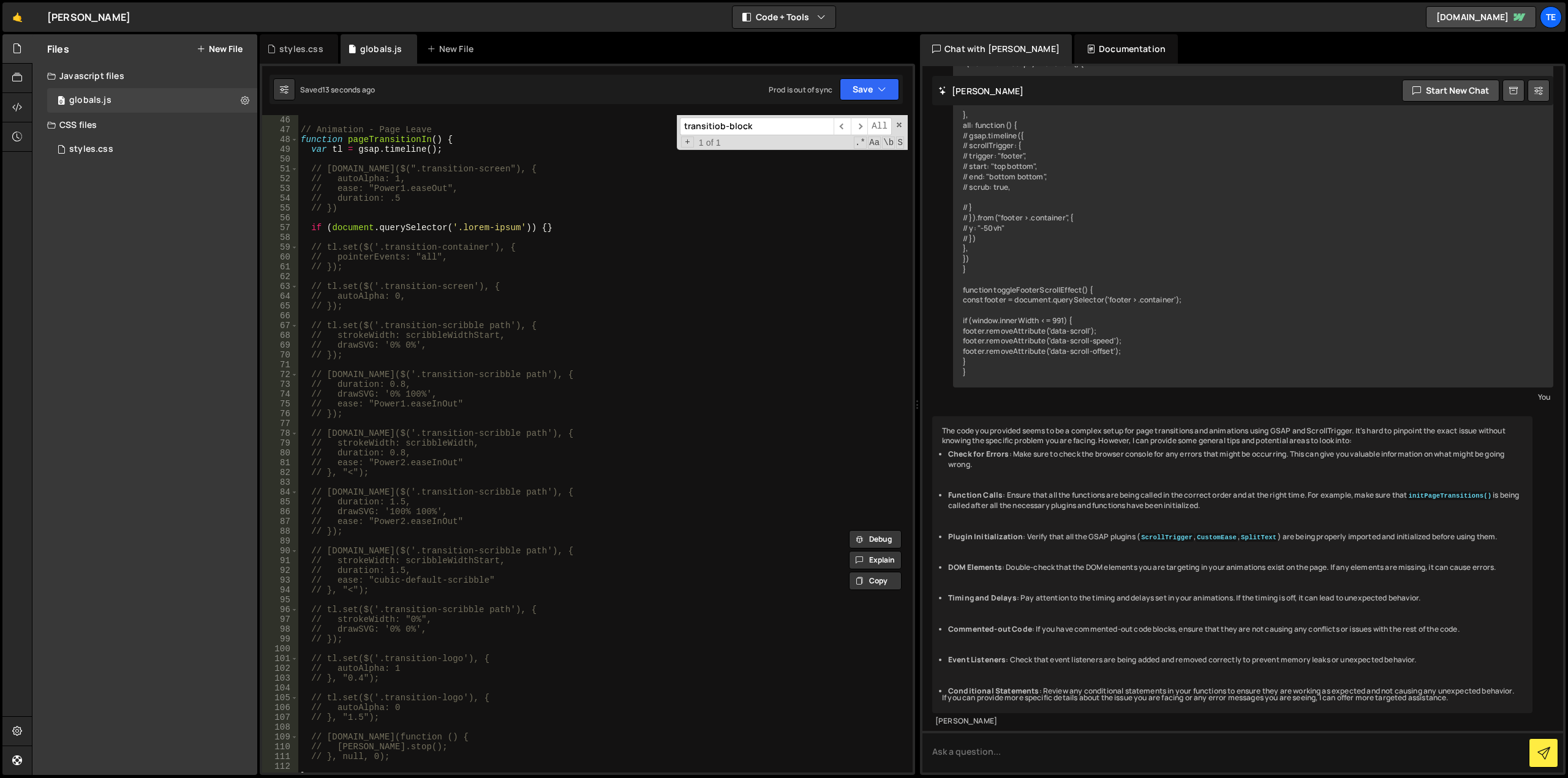
scroll to position [111, 0]
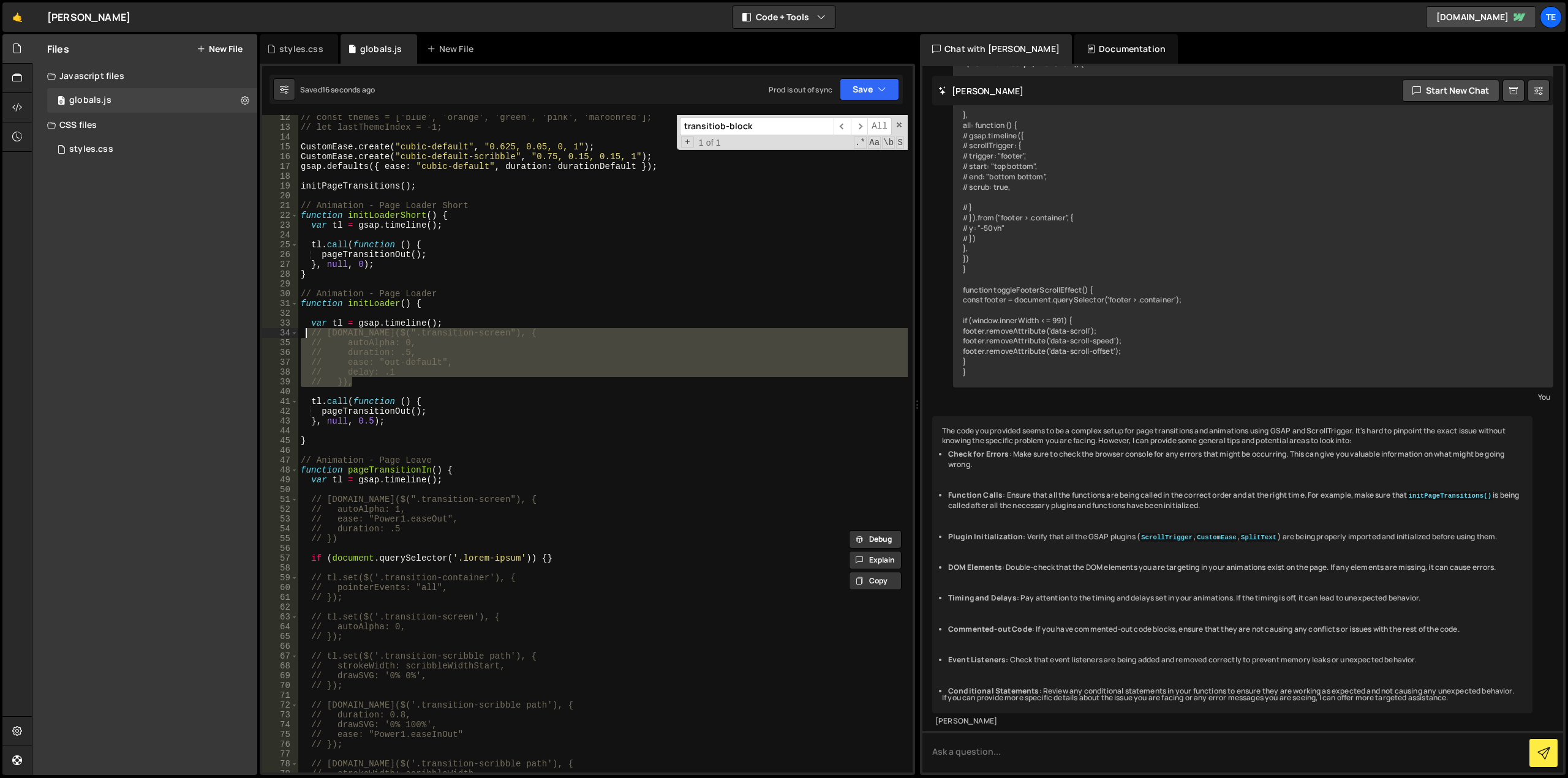
drag, startPoint x: 371, startPoint y: 386, endPoint x: 305, endPoint y: 334, distance: 84.0
click at [305, 334] on div "// const themes = ['blue', 'orange', 'green', 'pink', 'maroonred']; // let last…" at bounding box center [603, 451] width 609 height 678
paste textarea "})"
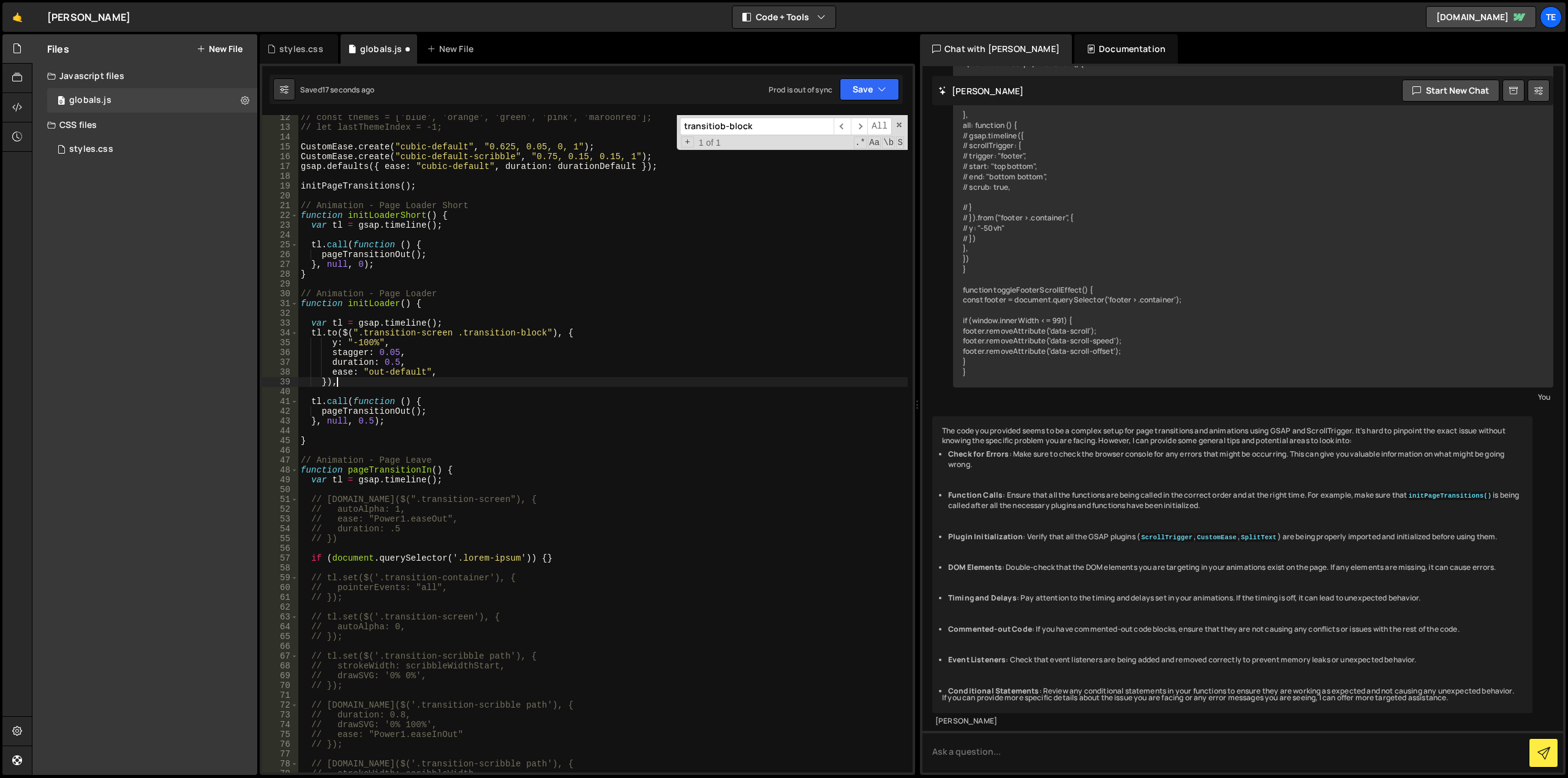
scroll to position [0, 2]
click at [359, 343] on div "// const themes = ['blue', 'orange', 'green', 'pink', 'maroonred']; // let last…" at bounding box center [603, 451] width 609 height 678
type textarea "y: "0%","
click at [489, 393] on div "// const themes = ['blue', 'orange', 'green', 'pink', 'maroonred']; // let last…" at bounding box center [603, 451] width 609 height 678
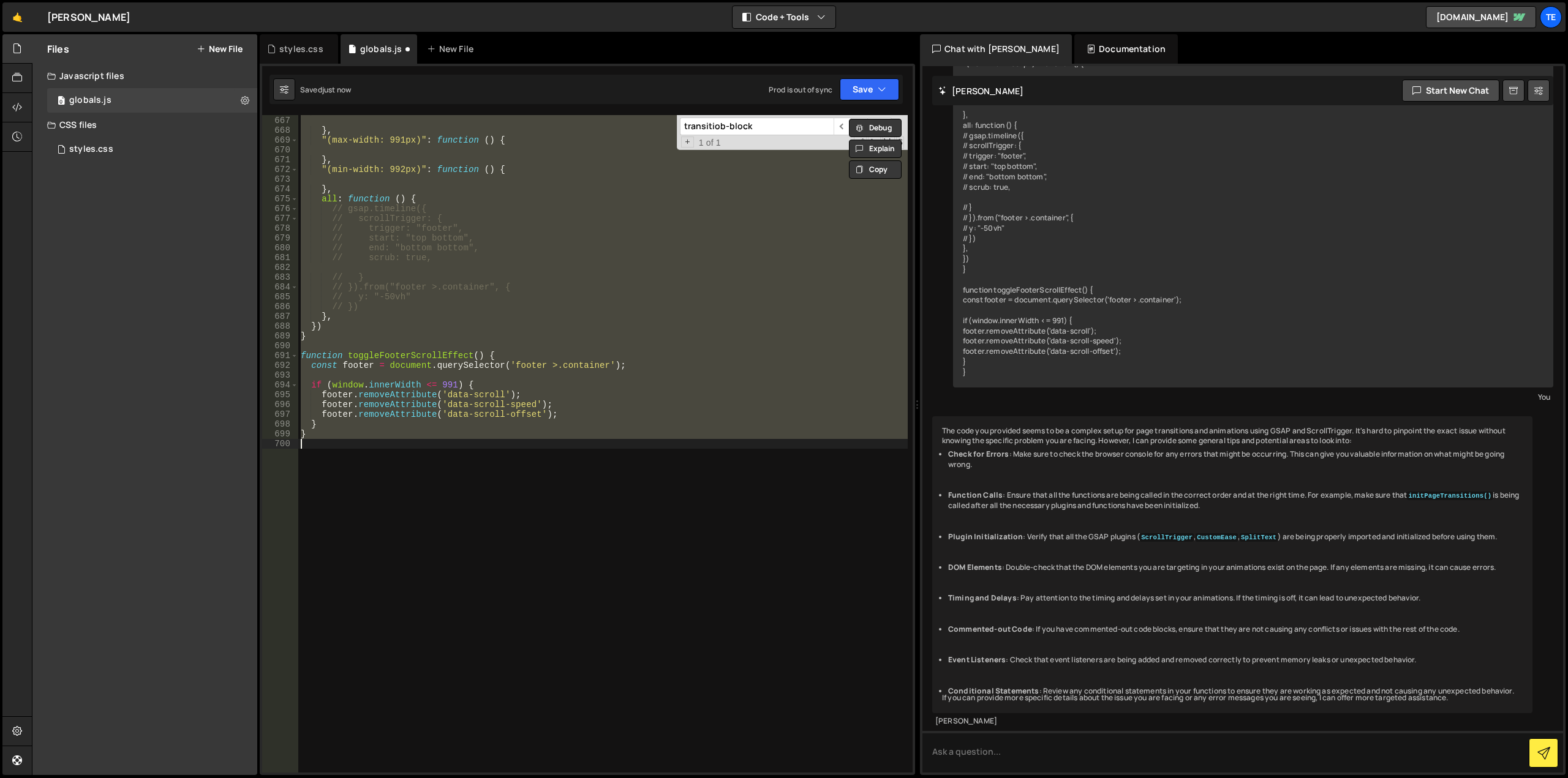
scroll to position [4, 0]
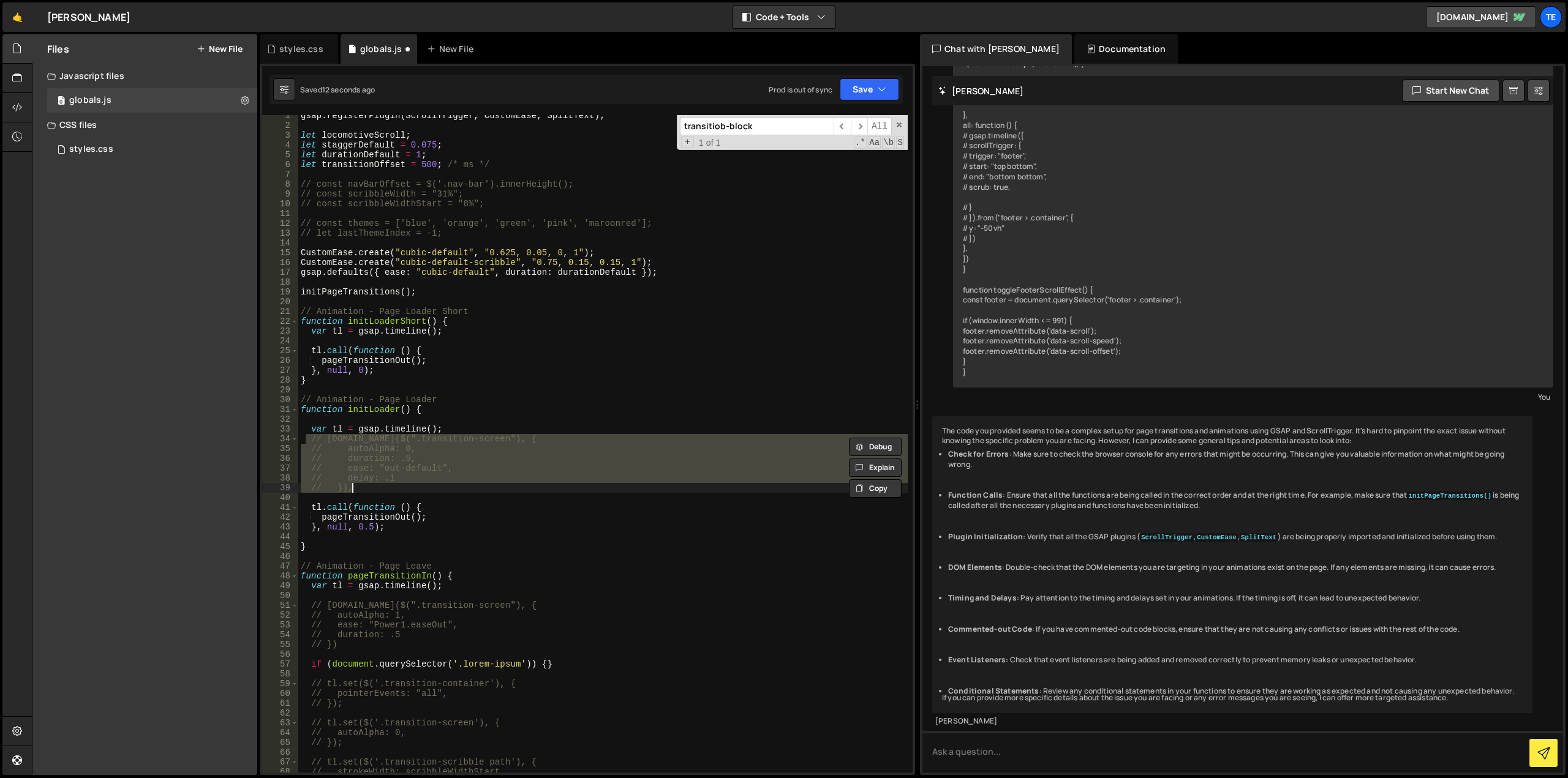
type textarea "}"
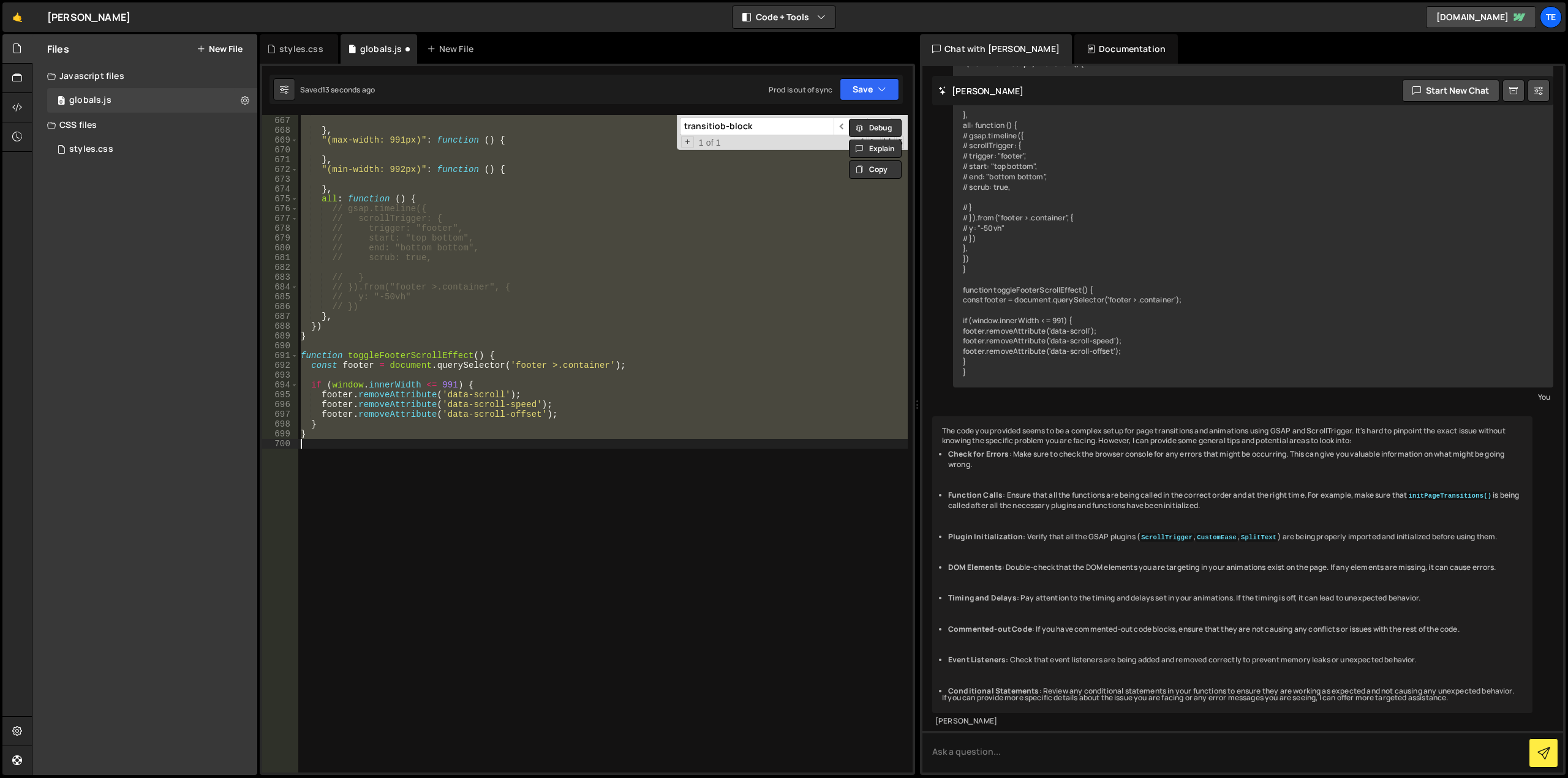
scroll to position [6525, 0]
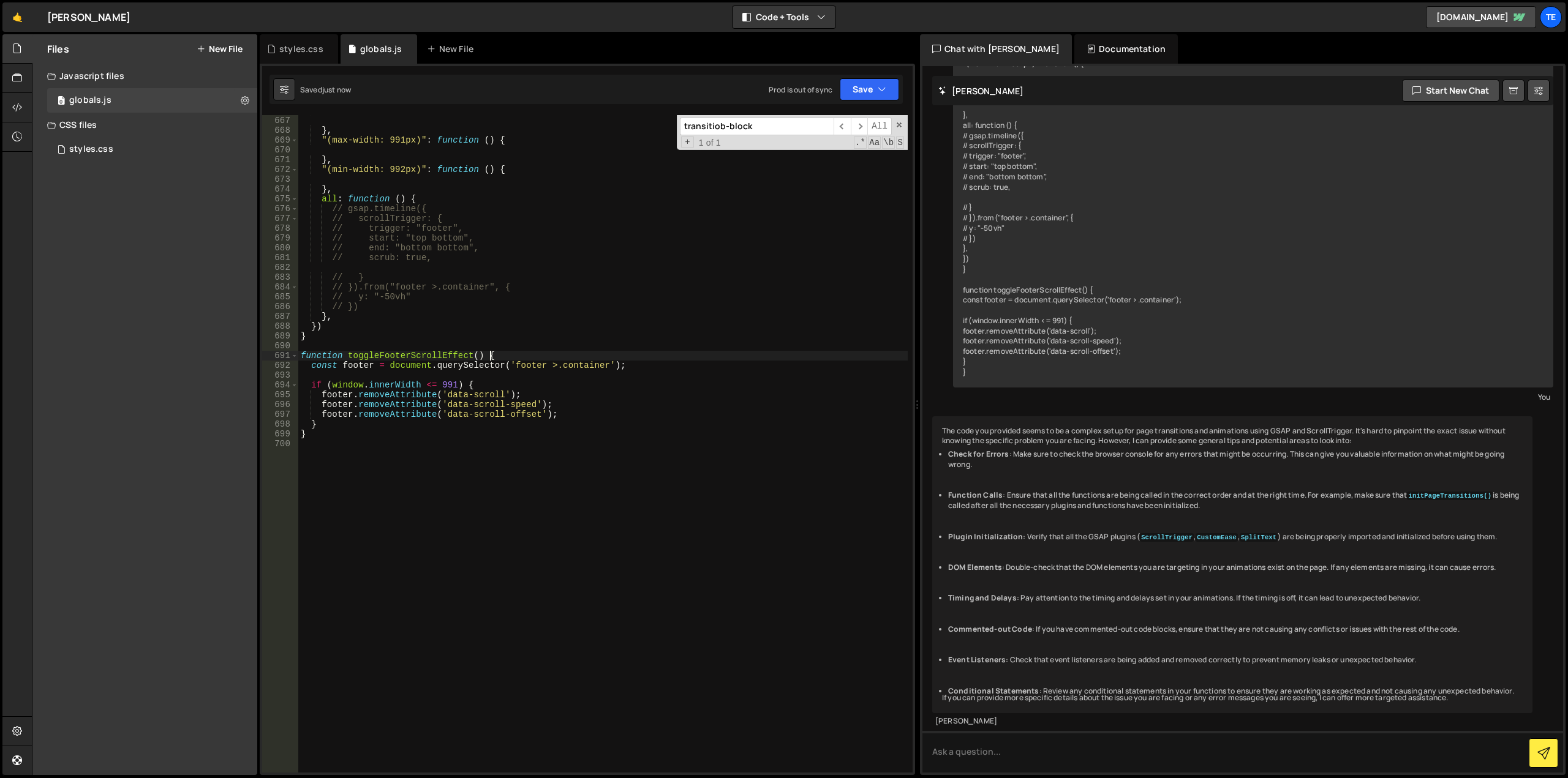
click at [518, 356] on div ""(max-width: 767px)" : function ( ) { } , "(max-width: 991px)" : function ( ) {…" at bounding box center [603, 445] width 609 height 678
type textarea "function toggleFooterScrollEffect() {"
click at [783, 130] on input "transitiob-block" at bounding box center [756, 126] width 154 height 18
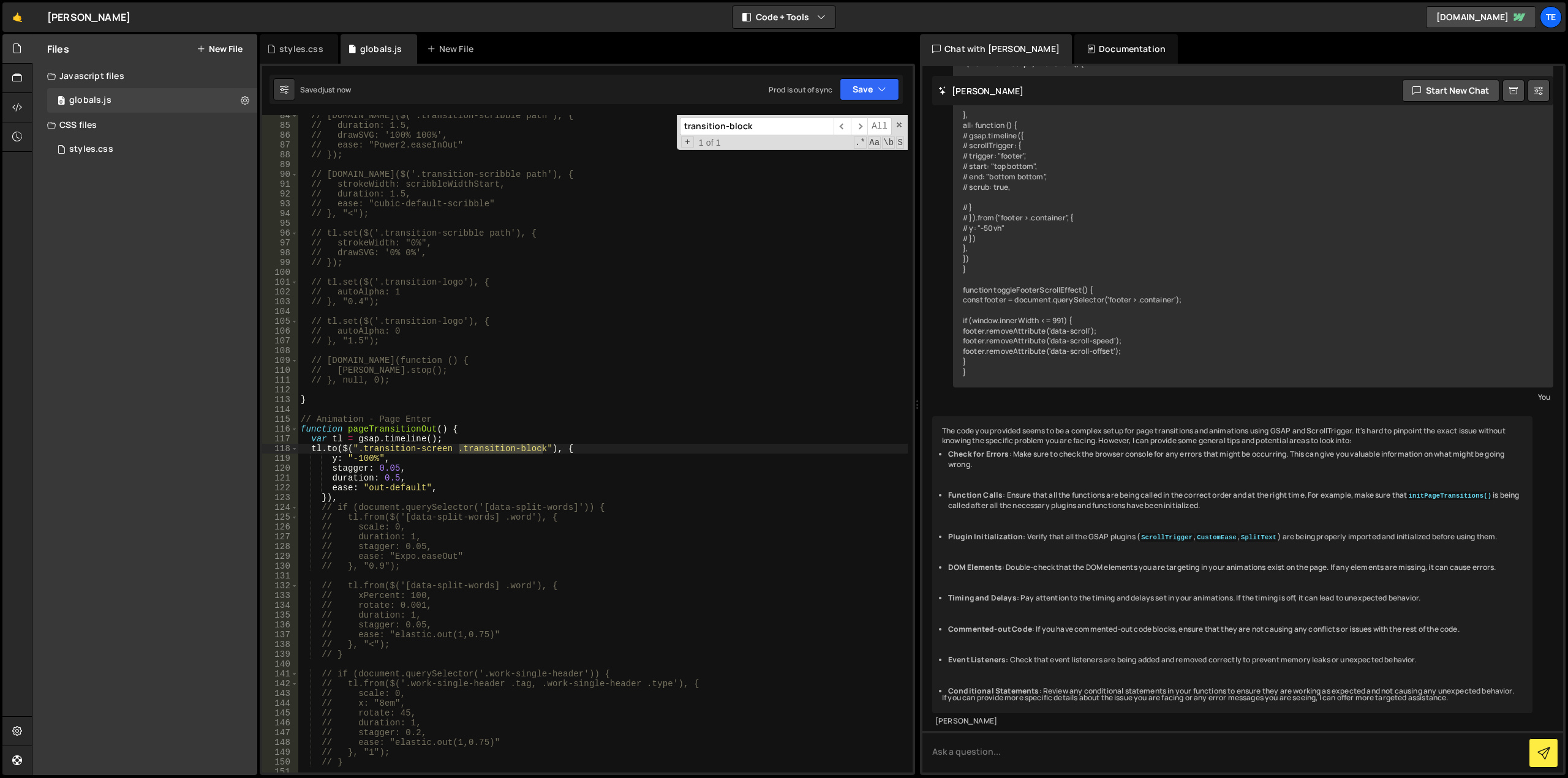
scroll to position [817, 0]
type input "transition-block"
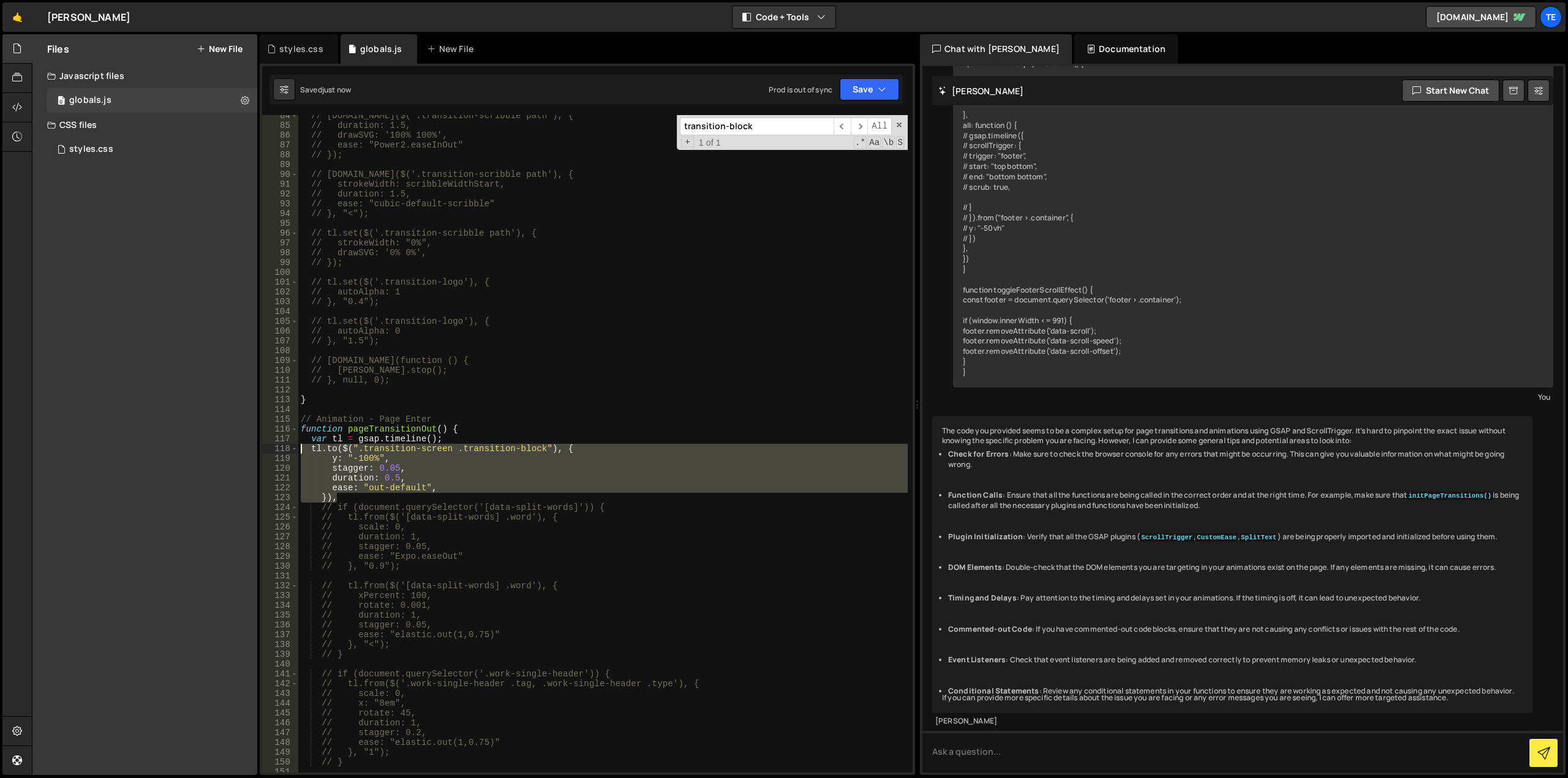
drag, startPoint x: 346, startPoint y: 499, endPoint x: 284, endPoint y: 449, distance: 79.6
click at [284, 449] on div "}), 84 85 86 87 88 89 90 91 92 93 94 95 96 97 98 99 100 101 102 103 104 105 106…" at bounding box center [588, 443] width 650 height 658
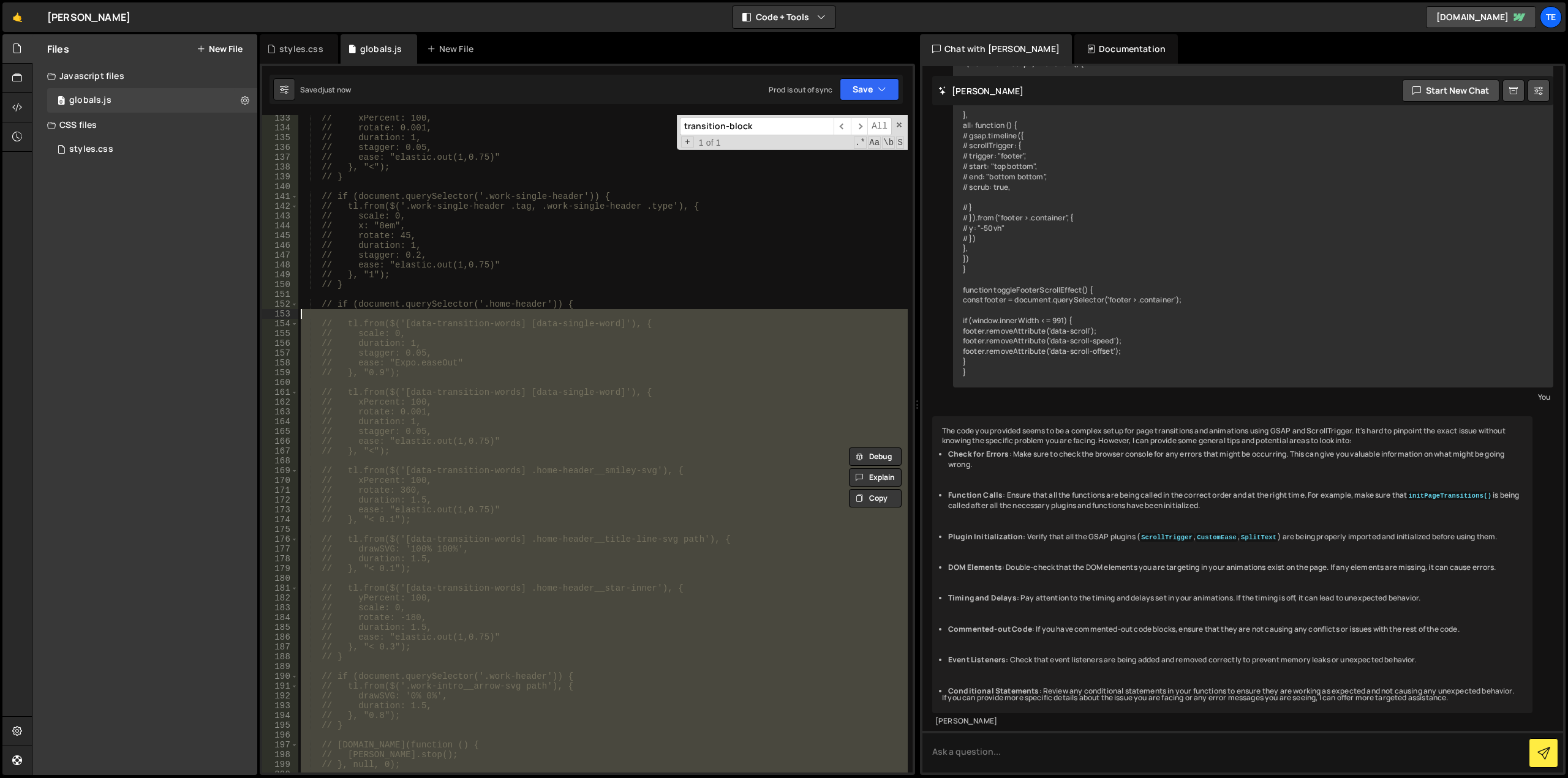
scroll to position [1075, 0]
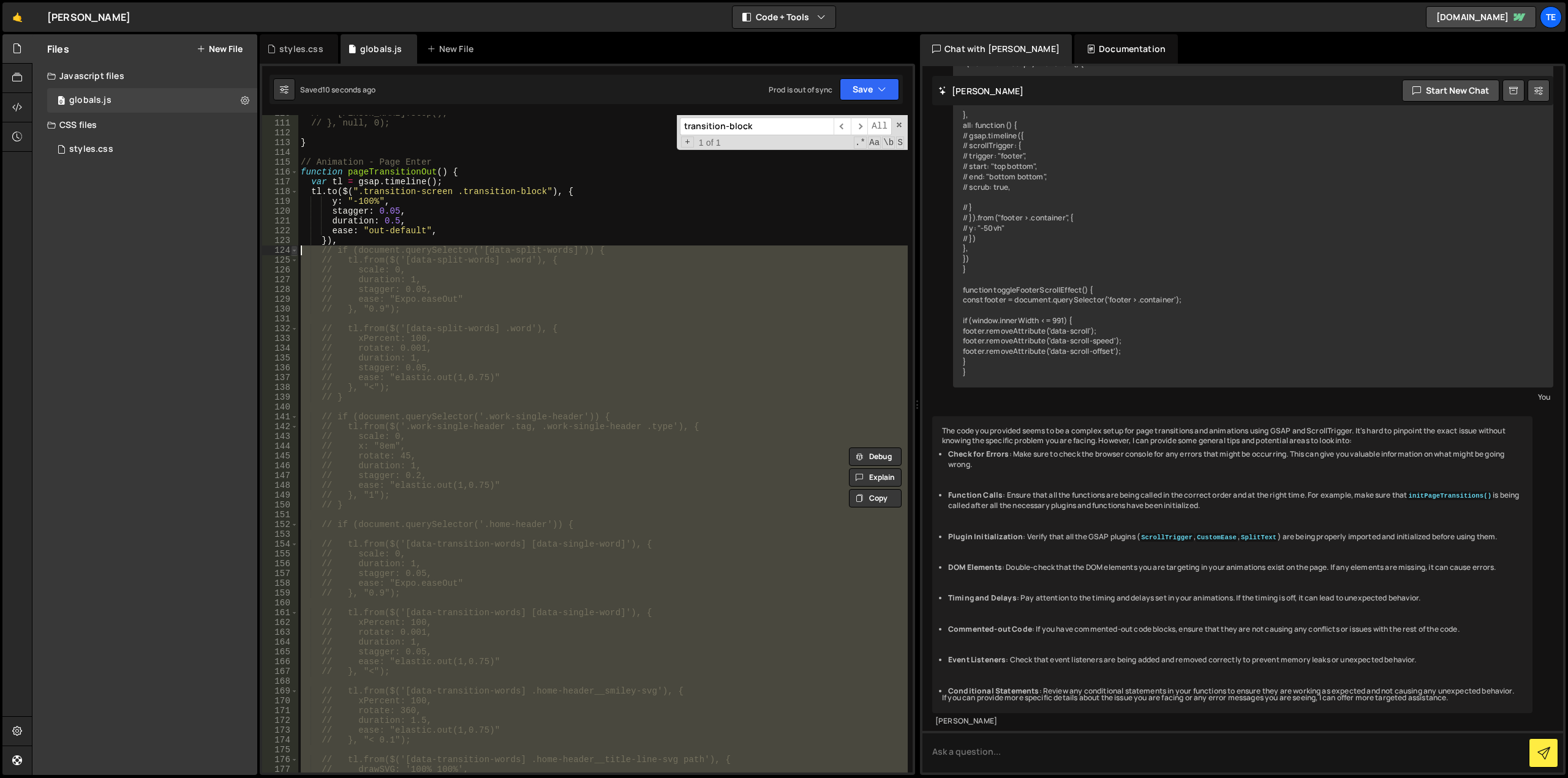
drag, startPoint x: 405, startPoint y: 624, endPoint x: 296, endPoint y: 250, distance: 389.6
click at [296, 250] on div "[DOMAIN_NAME]($(".transition-screen .transition-block"), { y: "-100%", 110 111 …" at bounding box center [588, 443] width 650 height 658
type textarea "// if (document.querySelector('[data-split-words]')) { // tl.from($('[data-spli…"
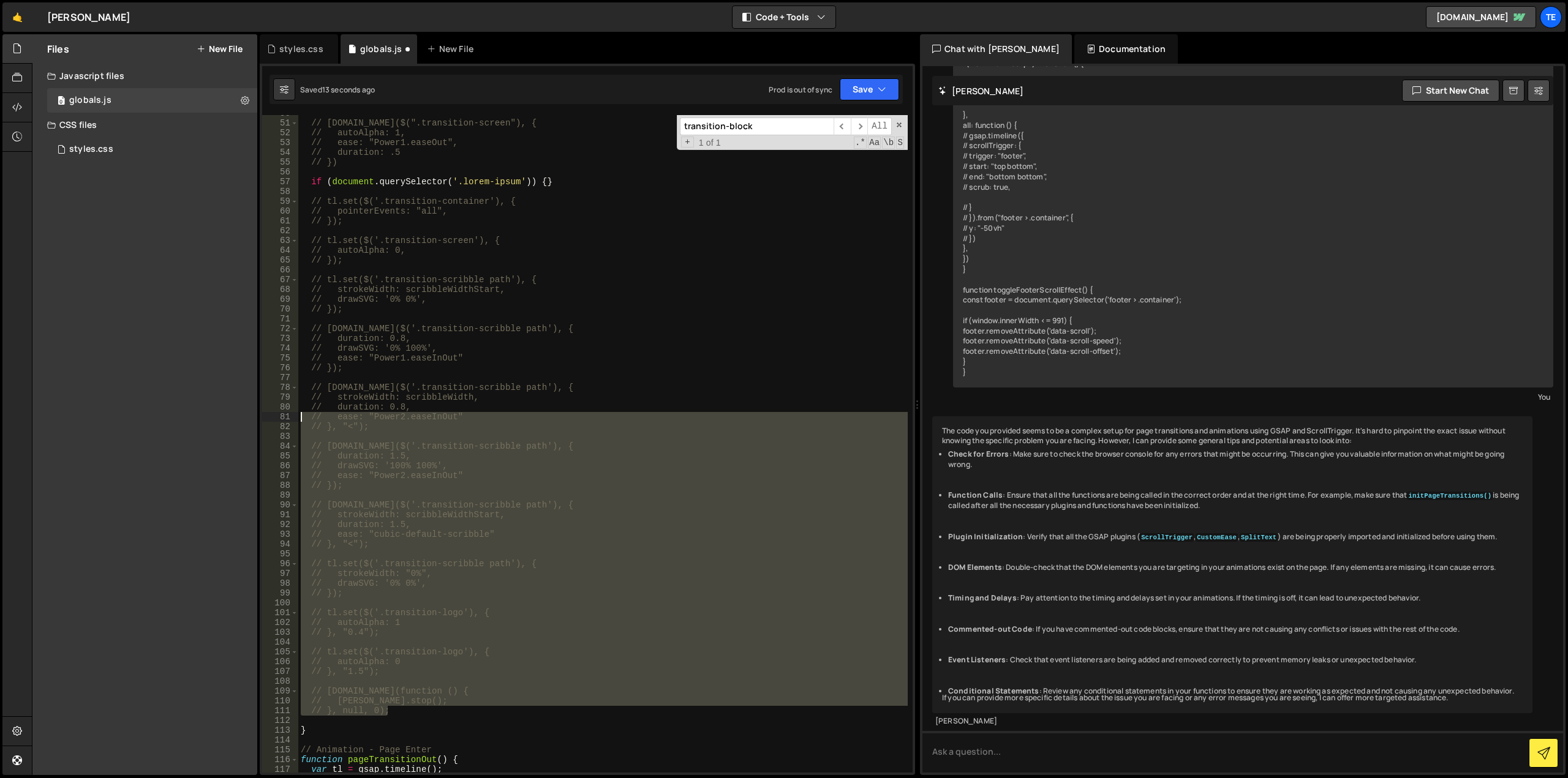
scroll to position [230, 0]
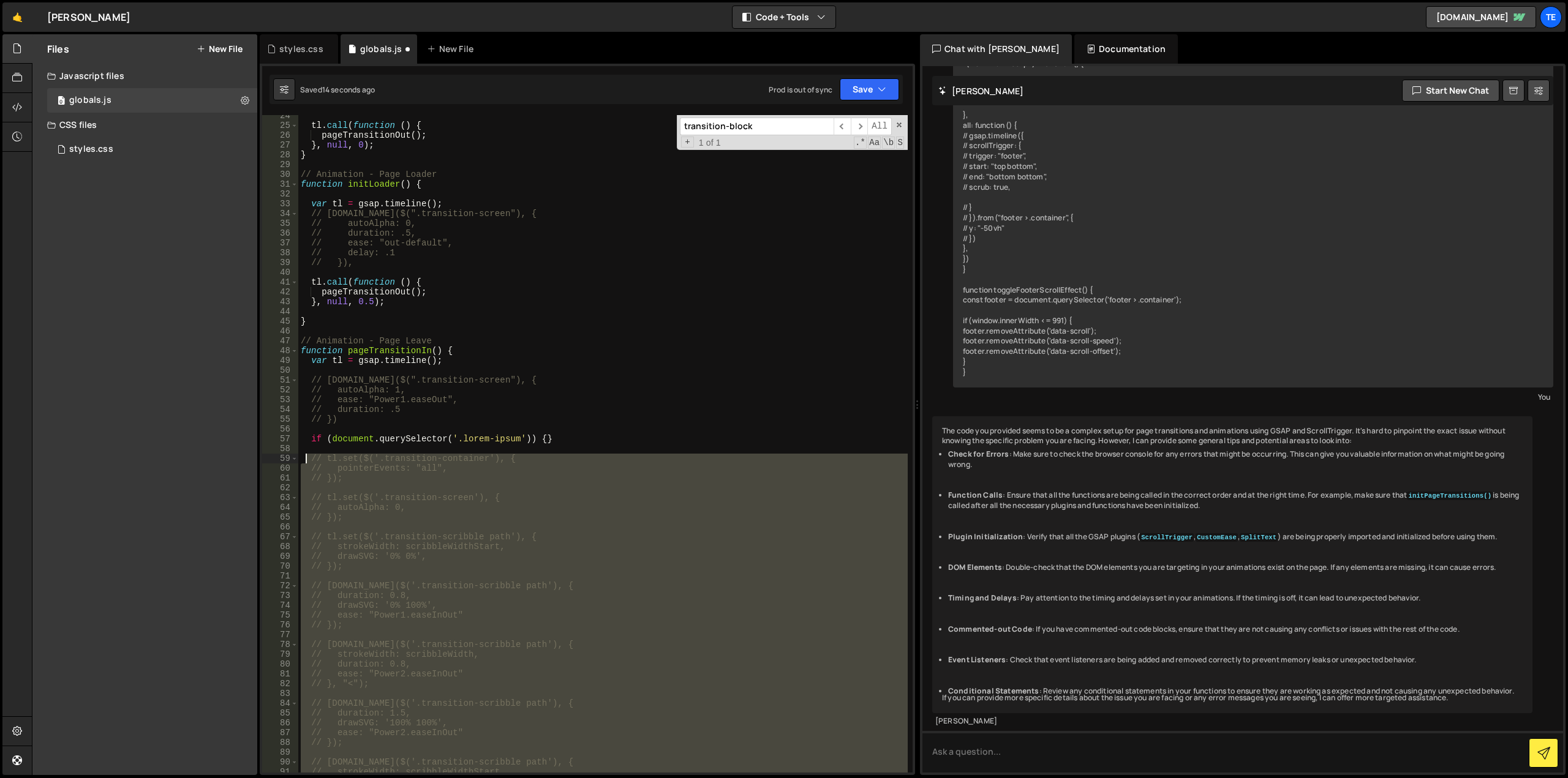
drag, startPoint x: 405, startPoint y: 708, endPoint x: 305, endPoint y: 458, distance: 269.3
click at [305, 458] on div "tl . call ( function ( ) { pageTransitionOut ( ) ; } , null , 0 ) ; } // Animat…" at bounding box center [603, 449] width 609 height 678
type textarea "// tl.set($('.transition-container'), { // pointerEvents: "all","
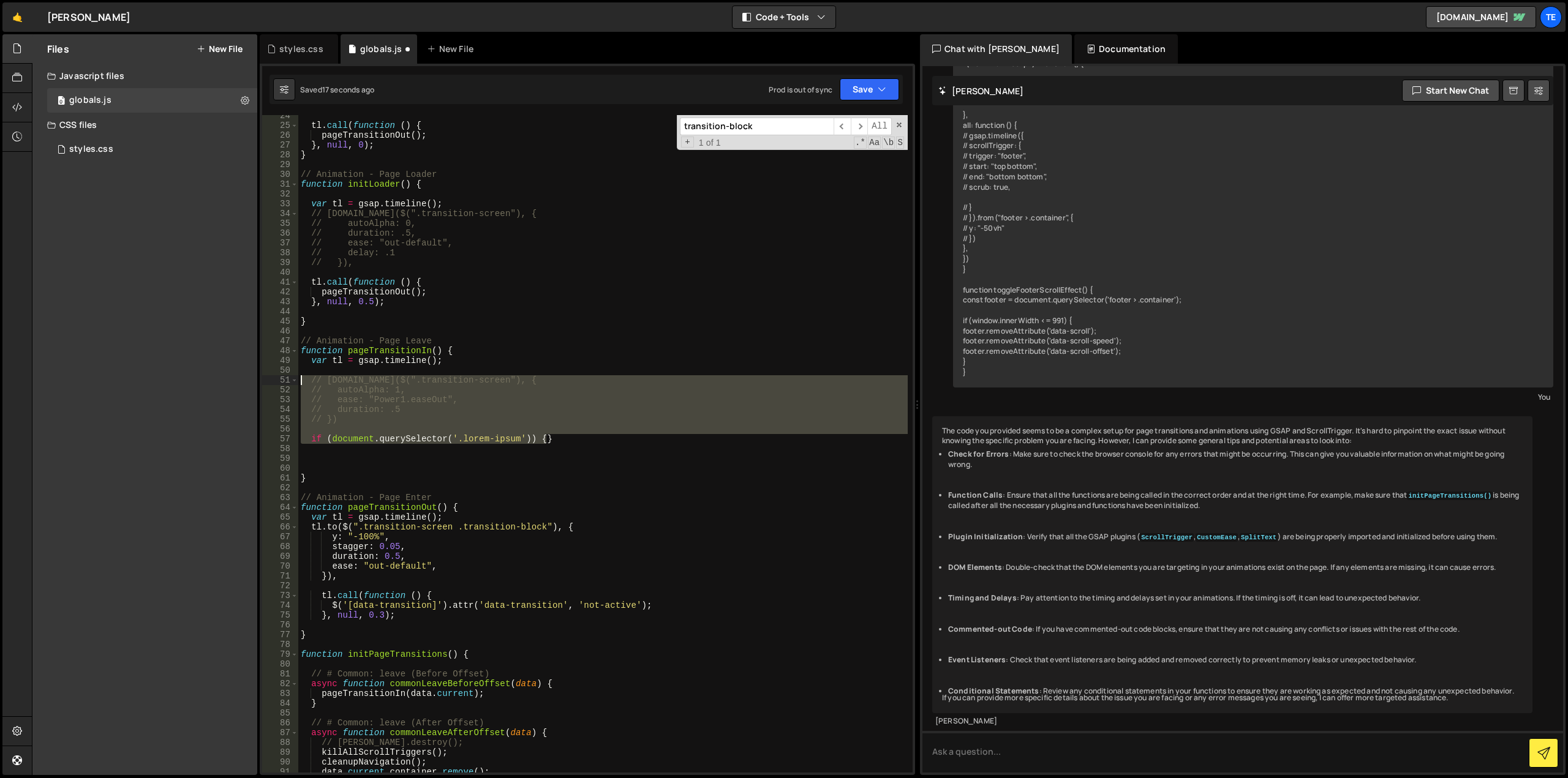
drag, startPoint x: 576, startPoint y: 440, endPoint x: 271, endPoint y: 377, distance: 311.4
click at [271, 377] on div "24 25 26 27 28 29 30 31 32 33 34 35 36 37 38 39 40 41 42 43 44 45 46 47 48 49 5…" at bounding box center [588, 443] width 650 height 658
type textarea "// [DOMAIN_NAME]($(".transition-screen"), { // autoAlpha: 1,"
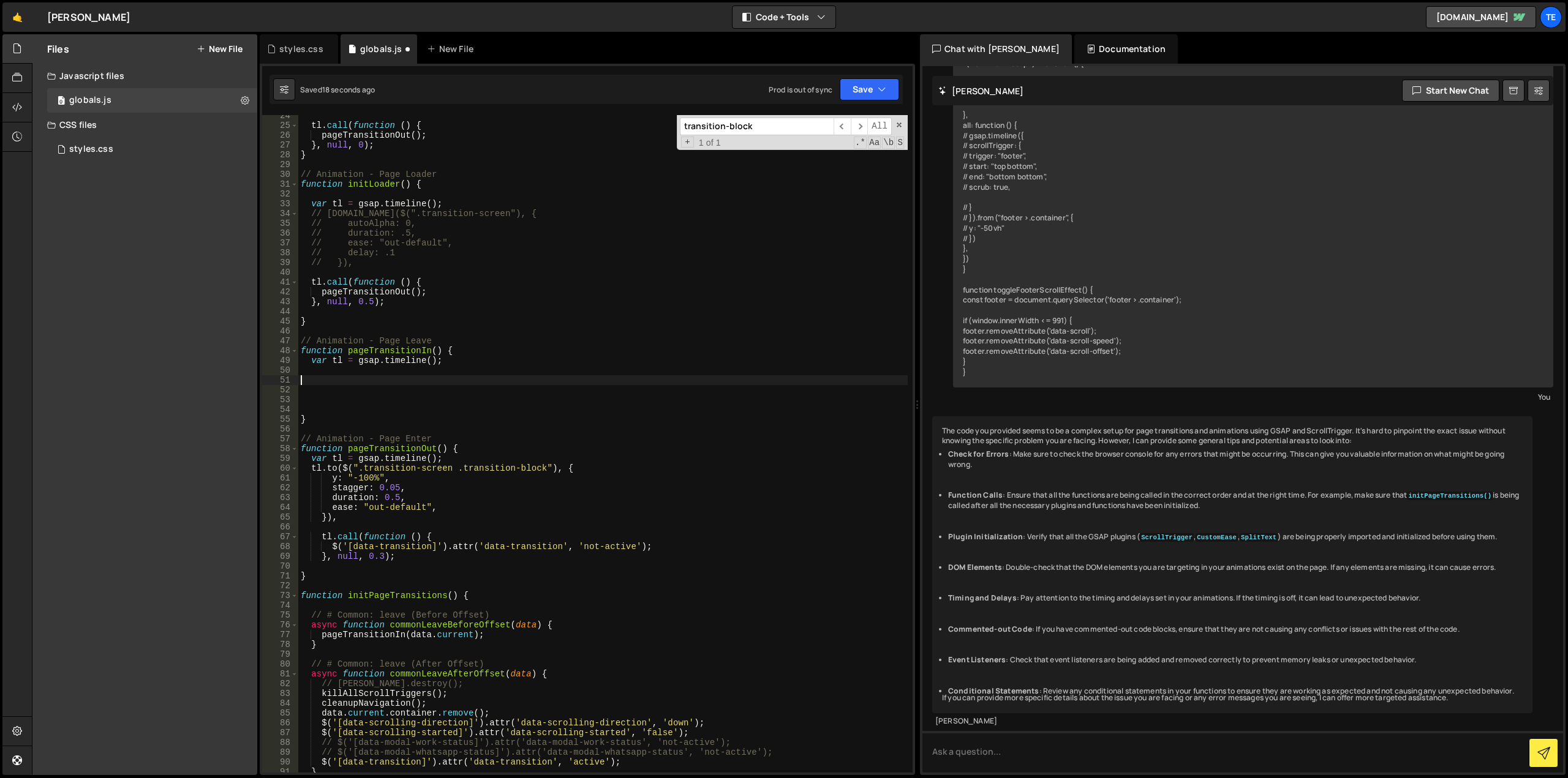
paste textarea "}),"
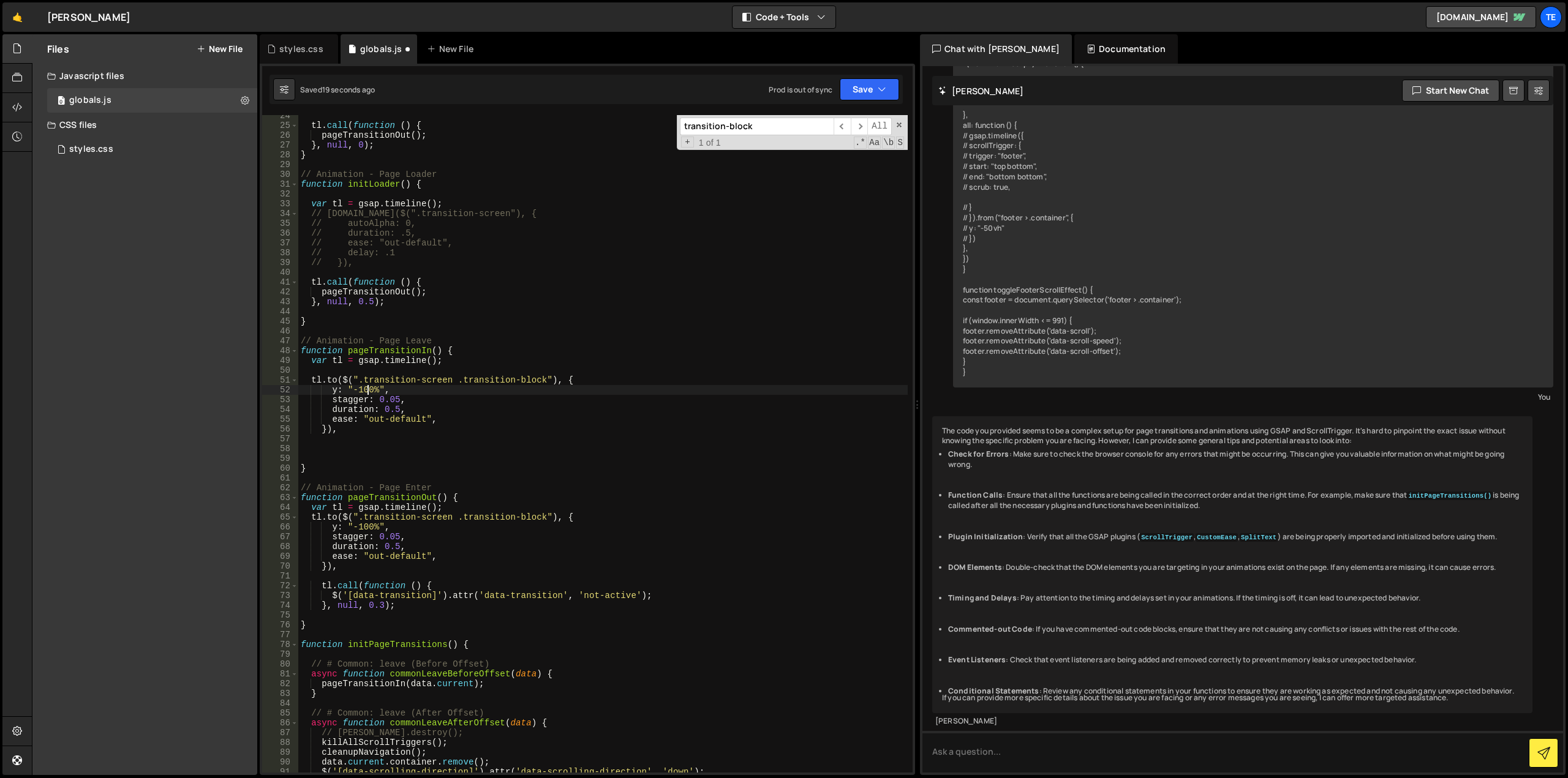
click at [366, 389] on div "tl . call ( function ( ) { pageTransitionOut ( ) ; } , null , 0 ) ; } // Animat…" at bounding box center [603, 449] width 609 height 678
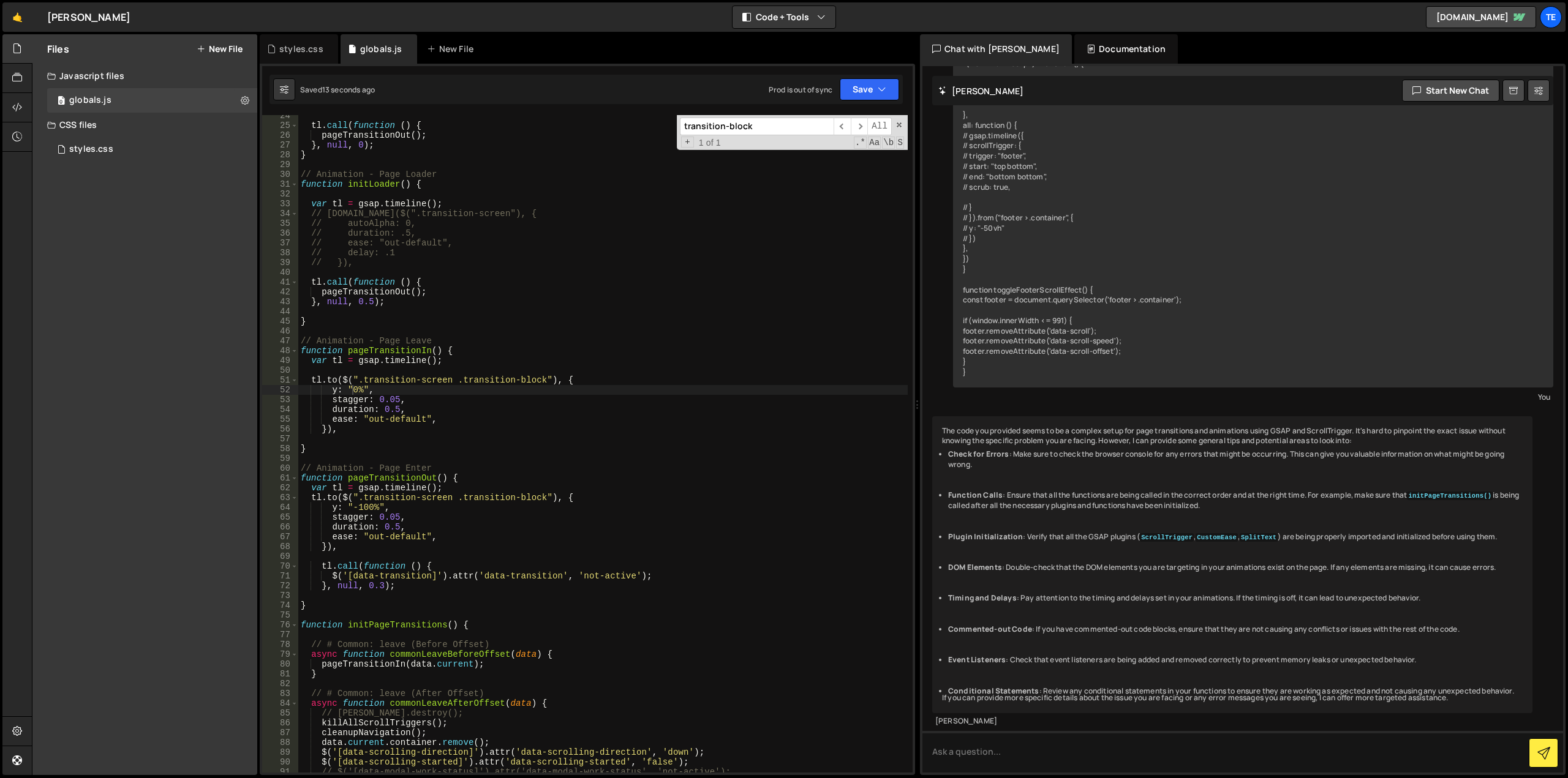
scroll to position [82, 0]
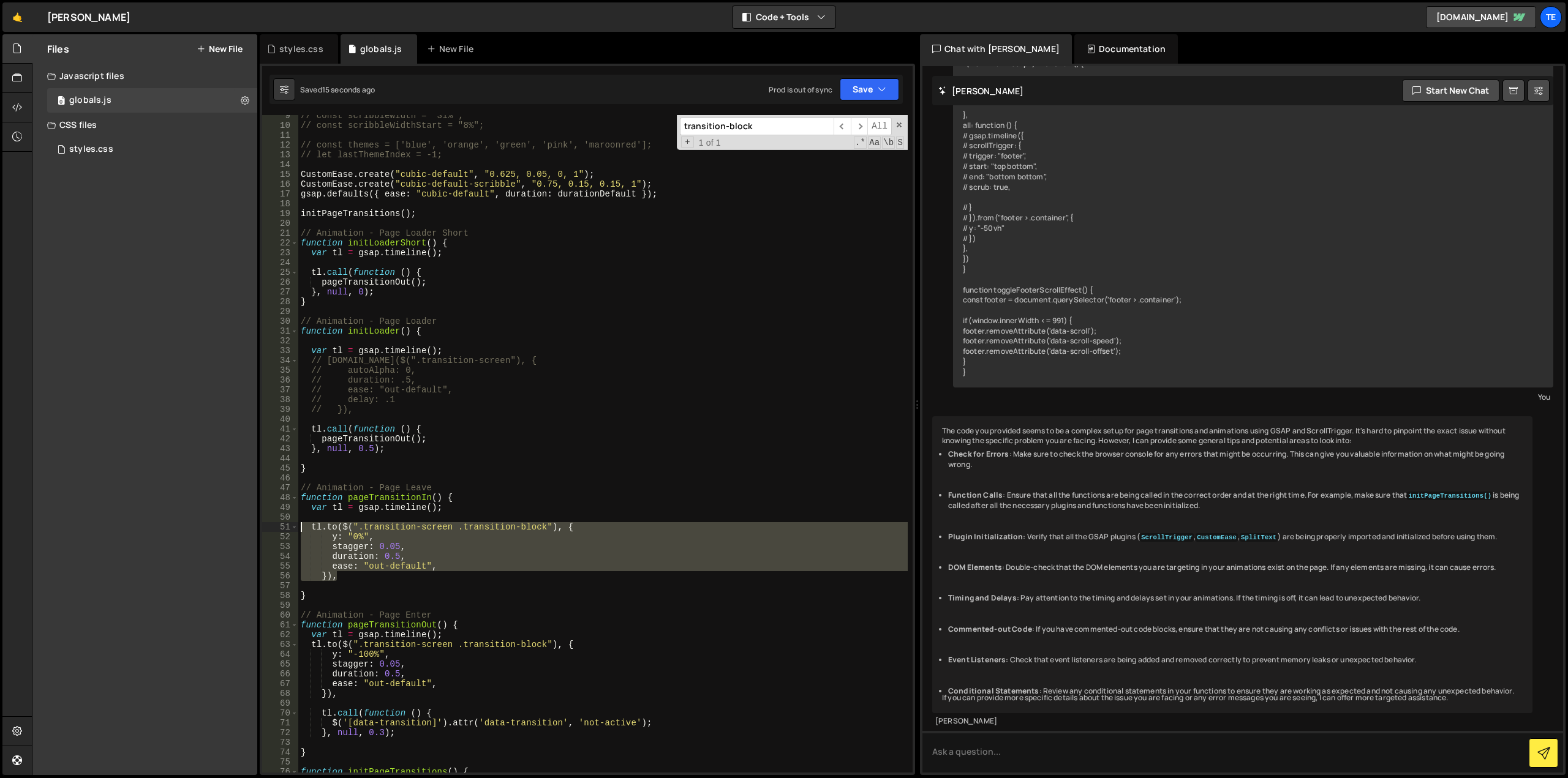
drag, startPoint x: 348, startPoint y: 581, endPoint x: 292, endPoint y: 522, distance: 81.3
click at [292, 522] on div "y: "0%", 9 10 11 12 13 14 15 16 17 18 19 20 21 22 23 24 25 26 27 28 29 30 31 32…" at bounding box center [588, 443] width 650 height 658
type textarea "[DOMAIN_NAME]($(".transition-screen .transition-block"), {"
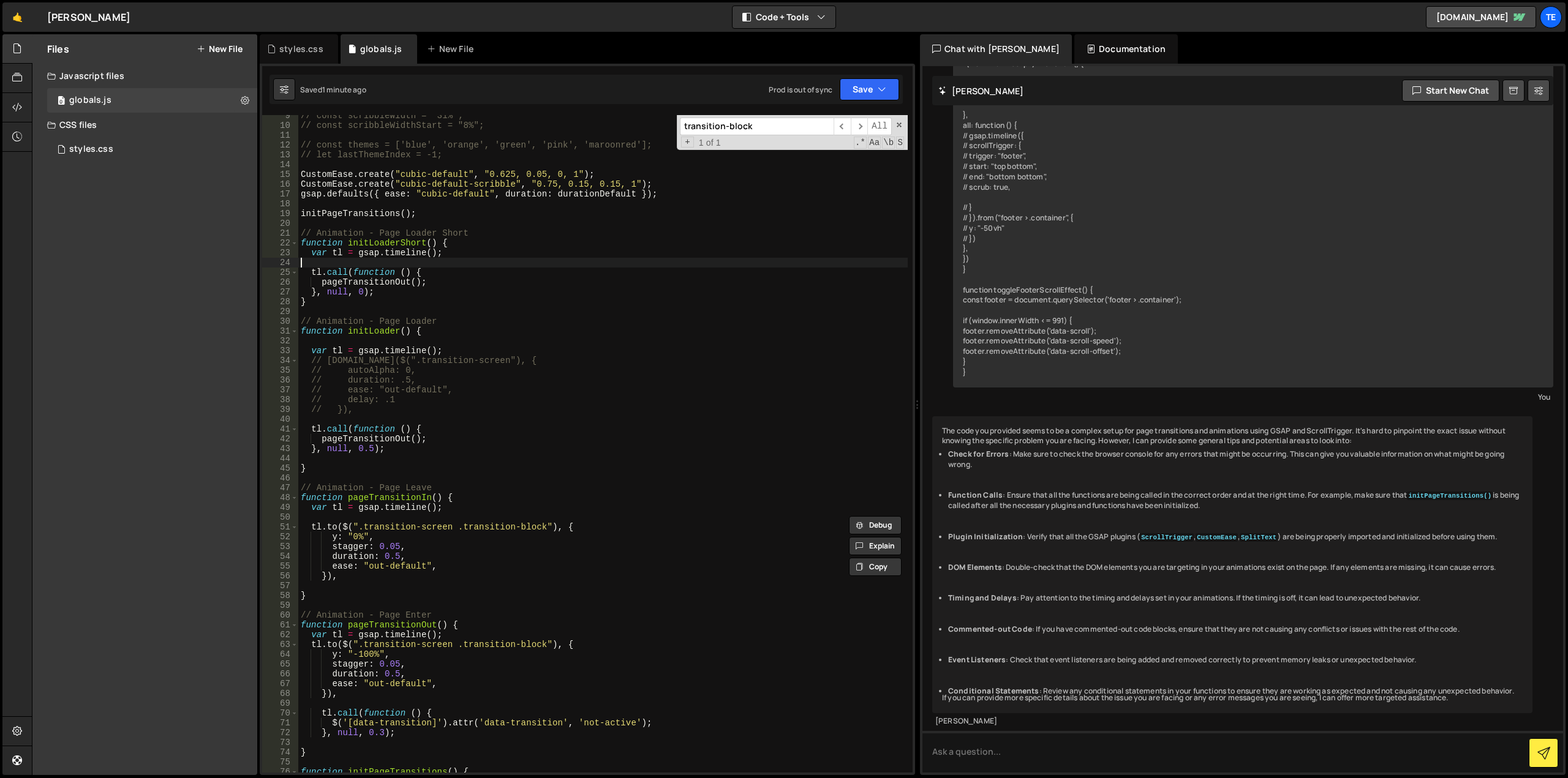
click at [416, 262] on div "// const scribbleWidth = "31%"; // const scribbleWidthStart = "8%"; // const th…" at bounding box center [603, 449] width 609 height 678
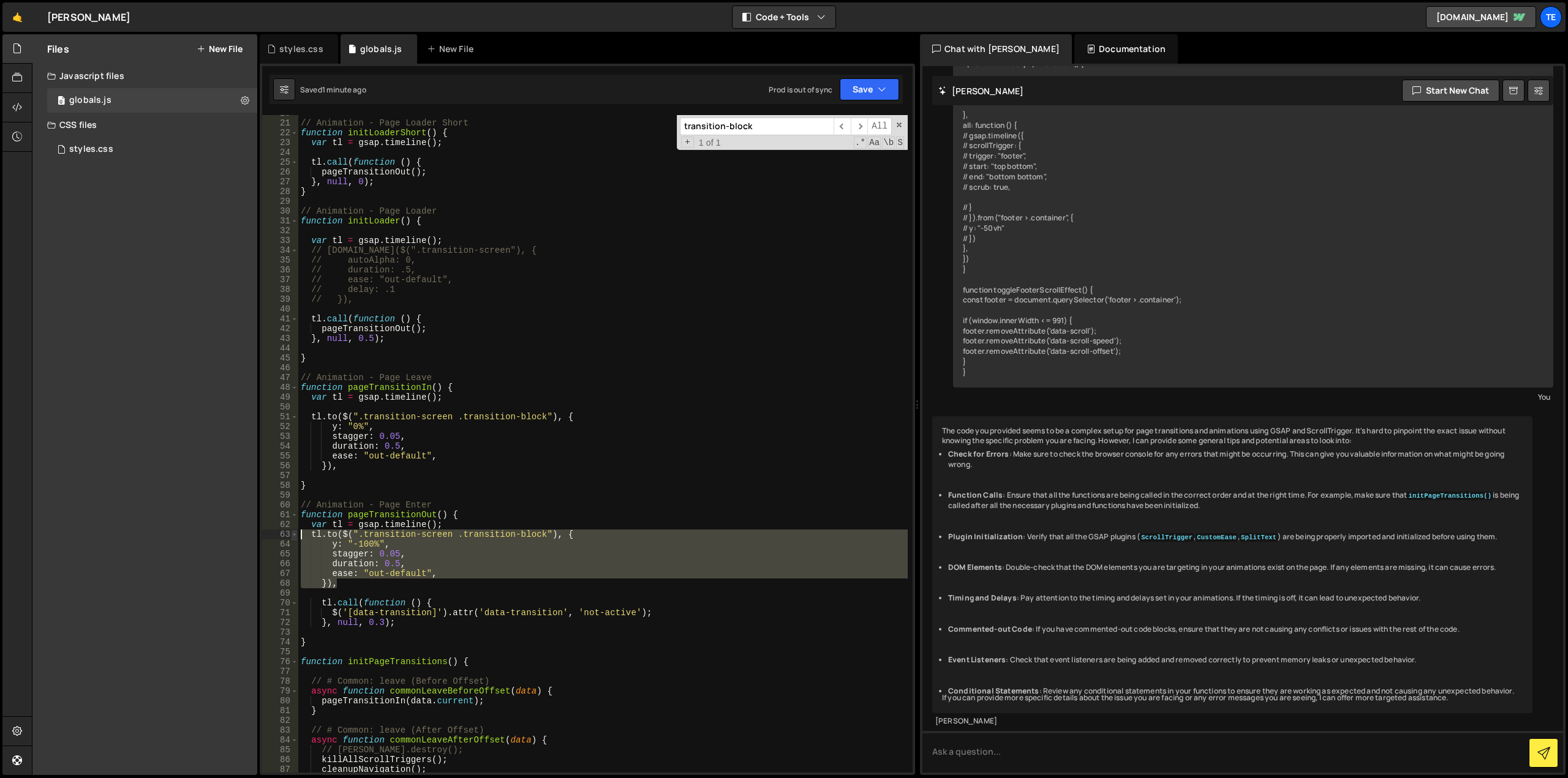
drag, startPoint x: 365, startPoint y: 582, endPoint x: 292, endPoint y: 534, distance: 87.4
click at [292, 534] on div "20 21 22 23 24 25 26 27 28 29 30 31 32 33 34 35 36 37 38 39 40 41 42 43 44 45 4…" at bounding box center [588, 443] width 650 height 658
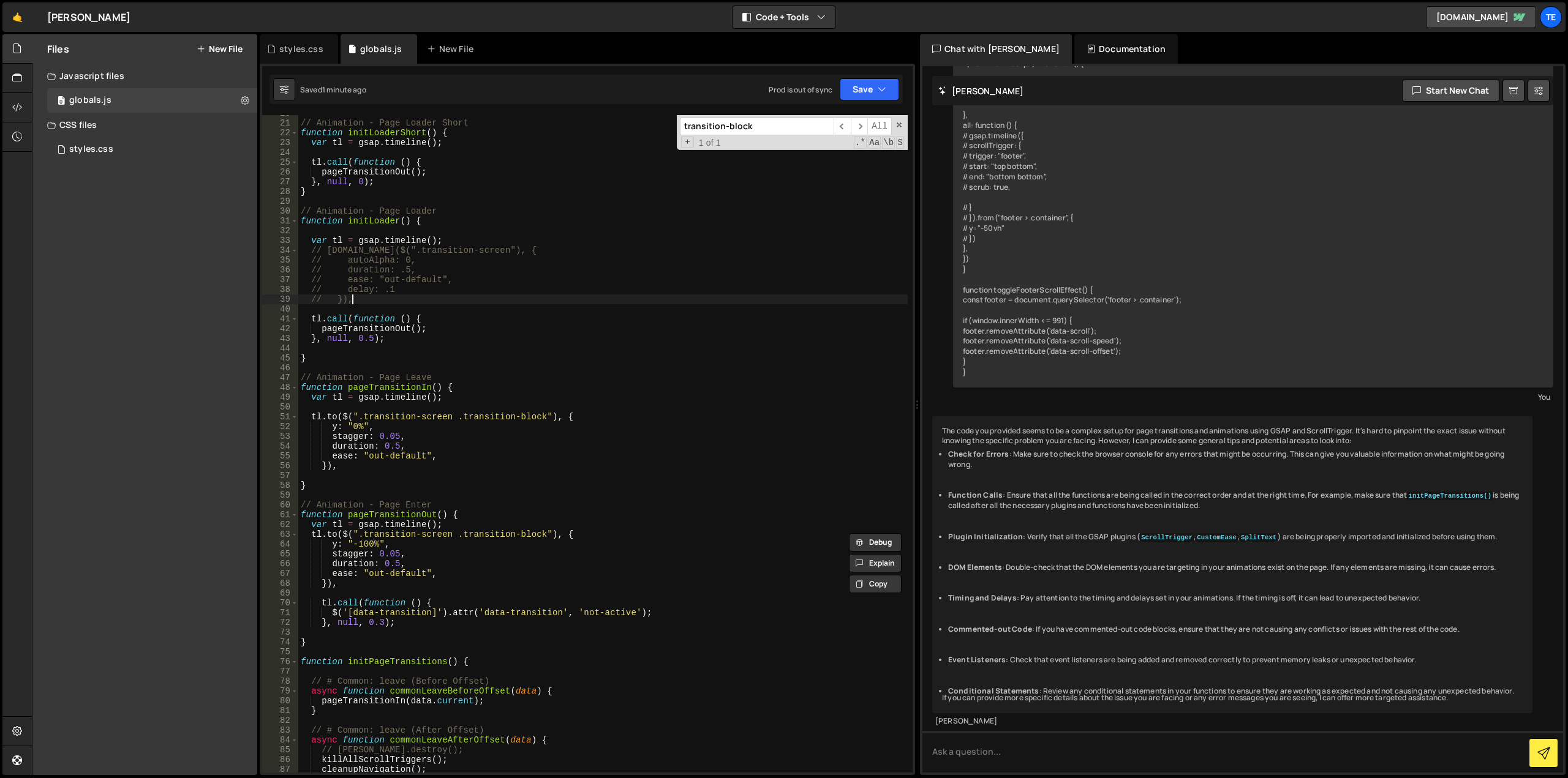
click at [364, 304] on div "// Animation - Page Loader Short function initLoaderShort ( ) { var tl = gsap .…" at bounding box center [603, 447] width 609 height 678
type textarea "// }),"
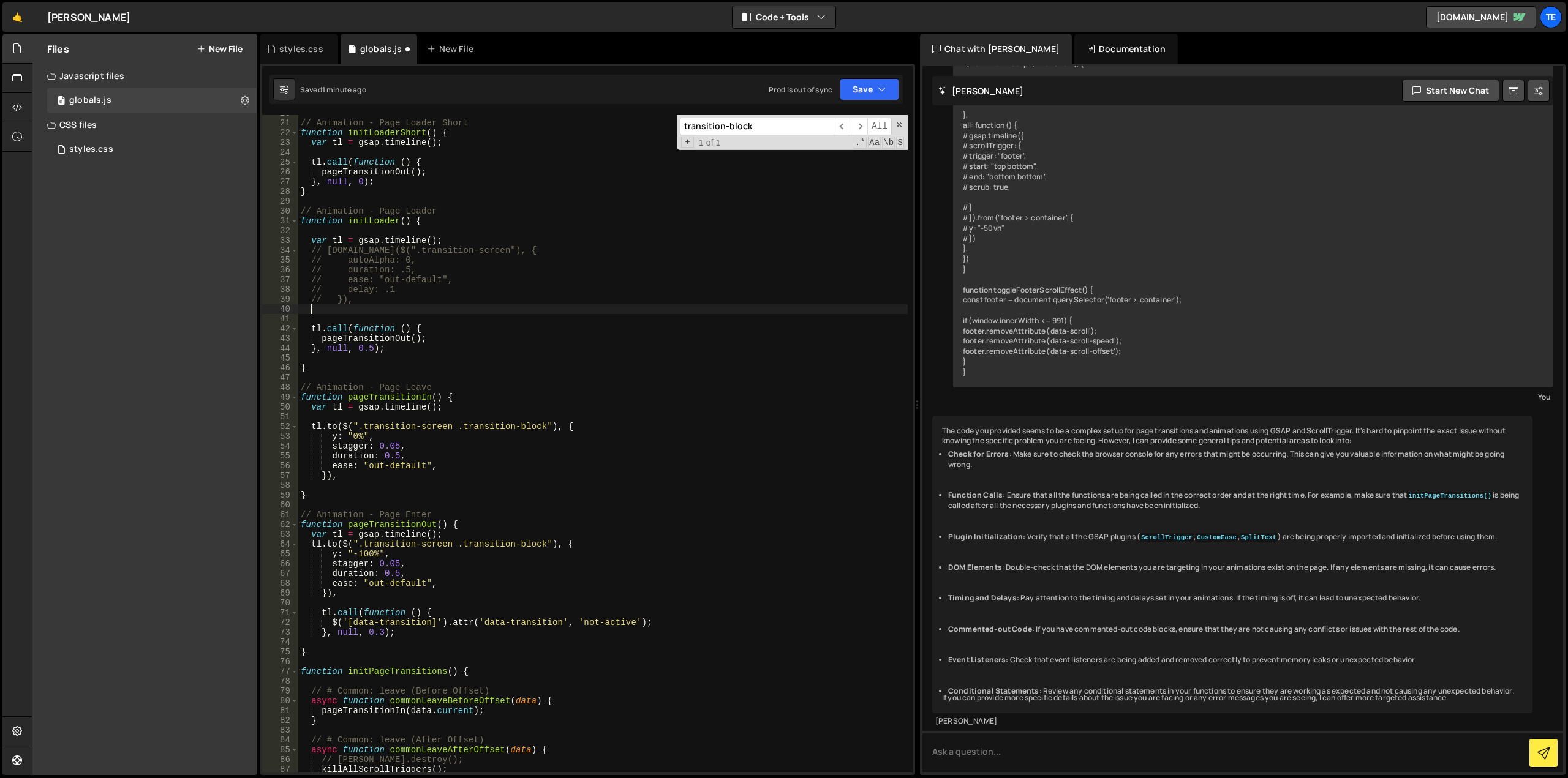
paste textarea "}),"
type textarea "}),"
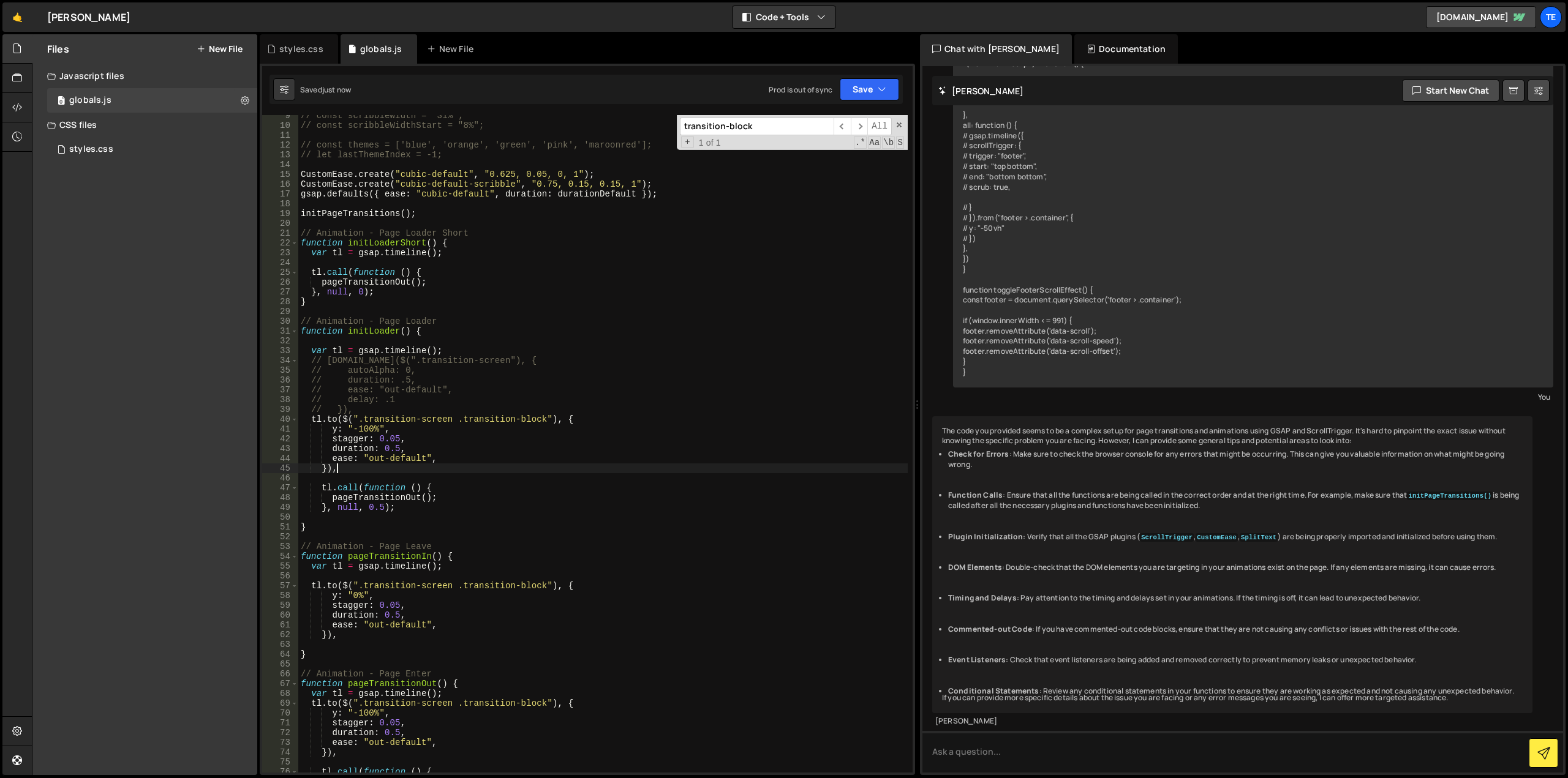
scroll to position [82, 0]
click at [416, 261] on div "// const scribbleWidth = "31%"; // const scribbleWidthStart = "8%"; // const th…" at bounding box center [603, 449] width 609 height 678
paste textarea "}),"
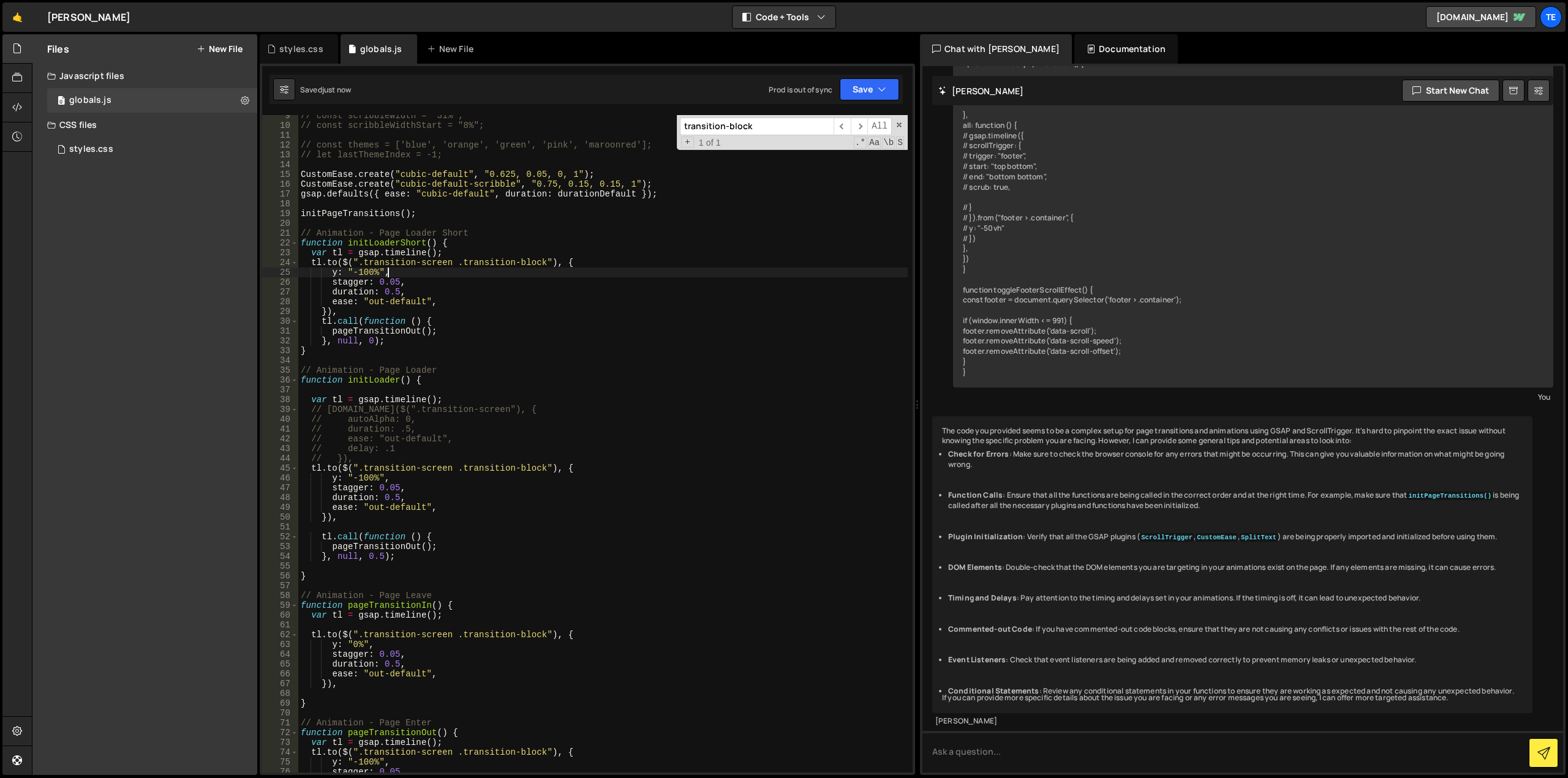
click at [736, 274] on div "// const scribbleWidth = "31%"; // const scribbleWidthStart = "8%"; // const th…" at bounding box center [603, 449] width 609 height 678
type textarea "}"
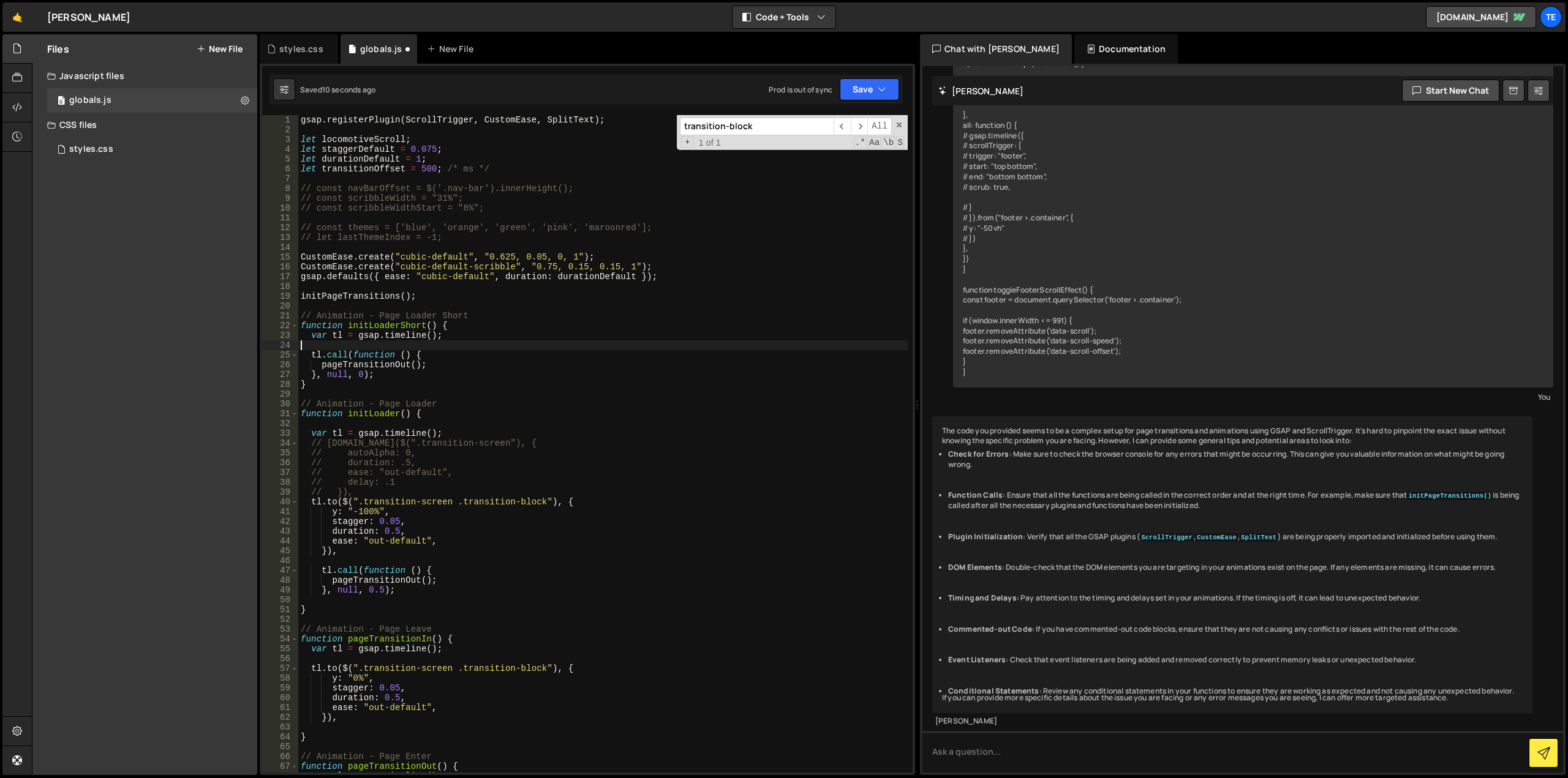
scroll to position [0, 0]
type textarea "}"
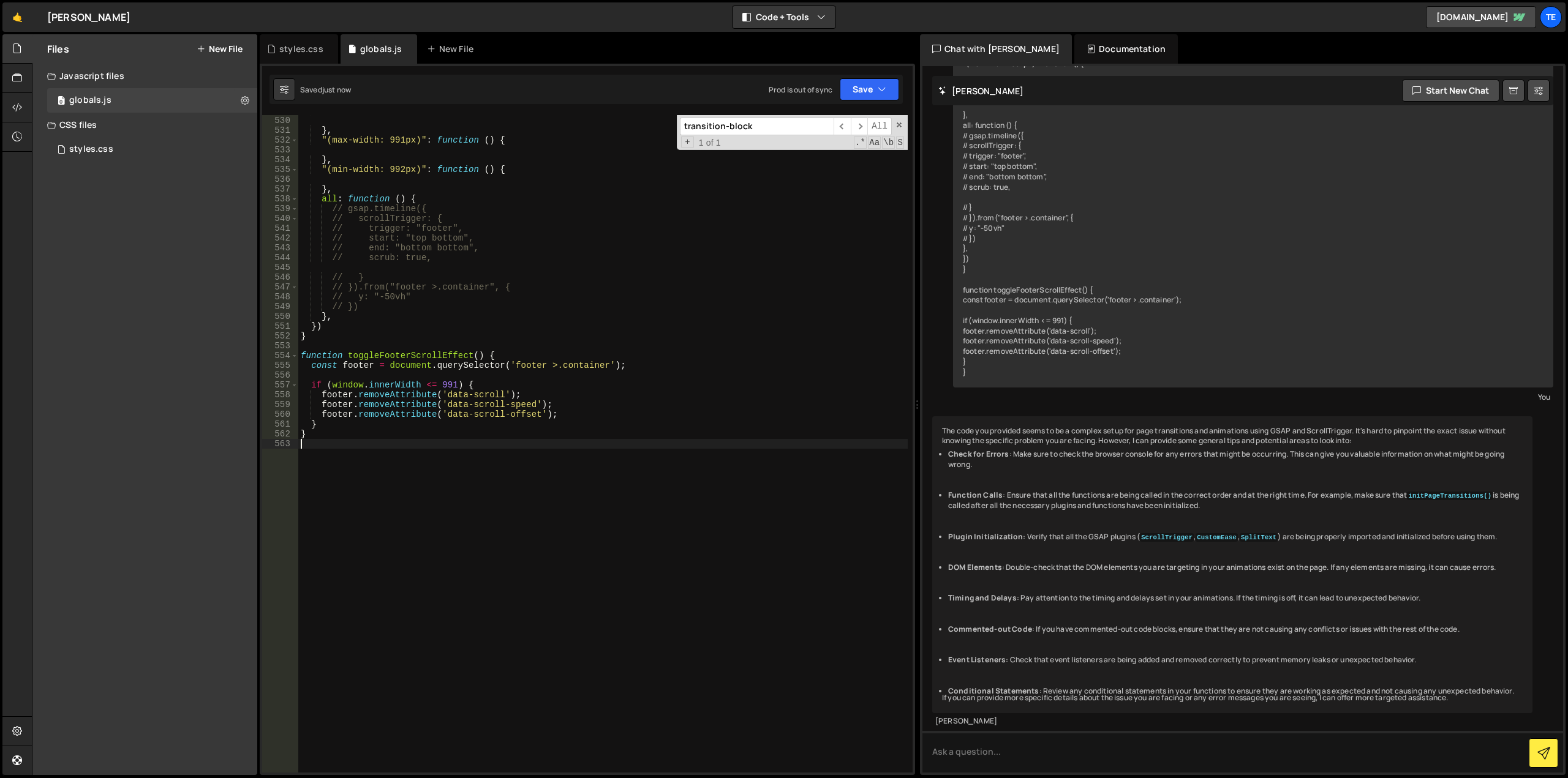
click at [674, 299] on div ""(max-width: 767px)" : function ( ) { } , "(max-width: 991px)" : function ( ) {…" at bounding box center [603, 445] width 609 height 678
type textarea "}"
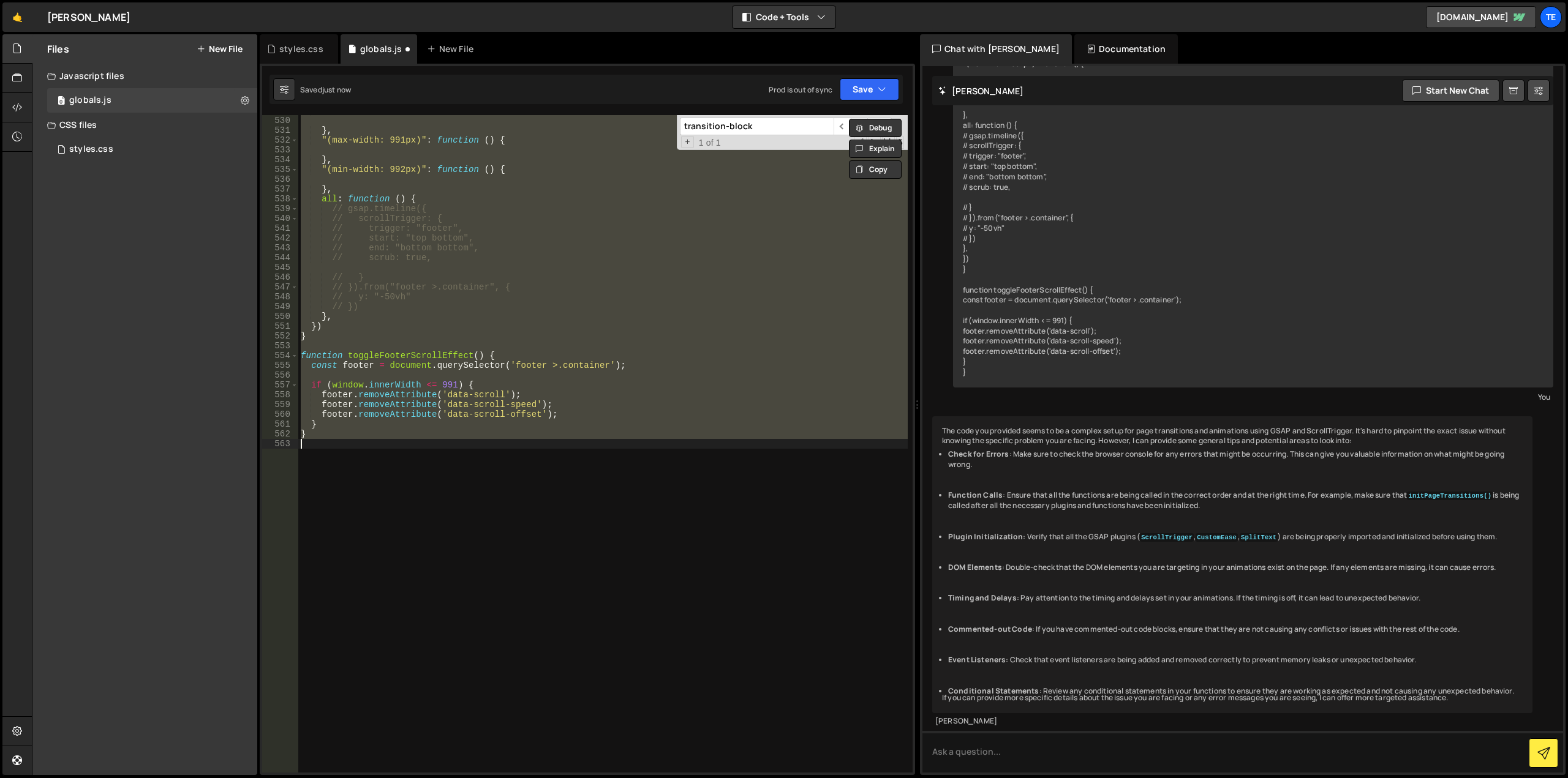
scroll to position [53, 0]
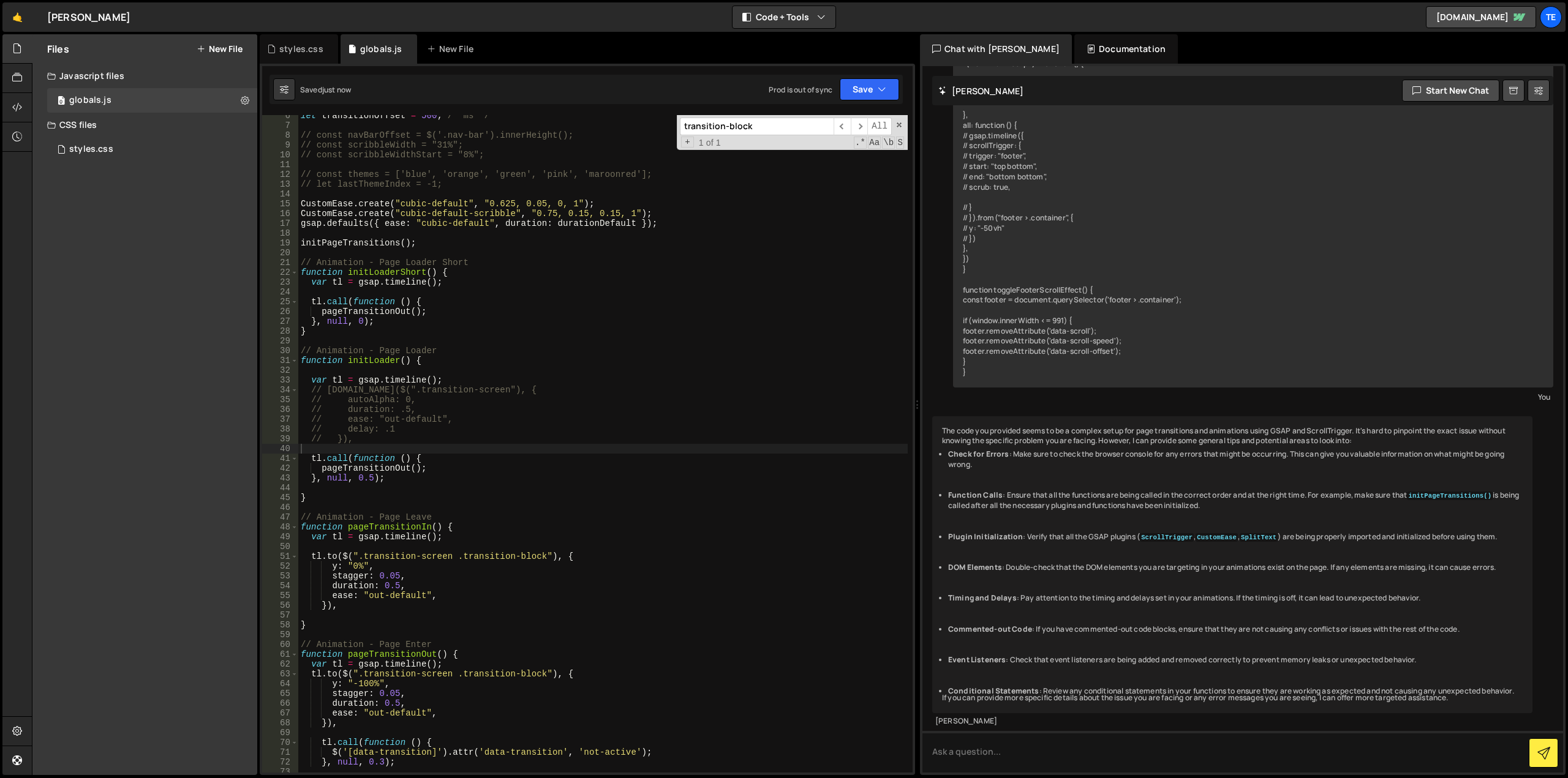
click at [696, 299] on div "let transitionOffset = 500 ; /* ms */ // const navBarOffset = $('.nav-bar').inn…" at bounding box center [603, 449] width 609 height 678
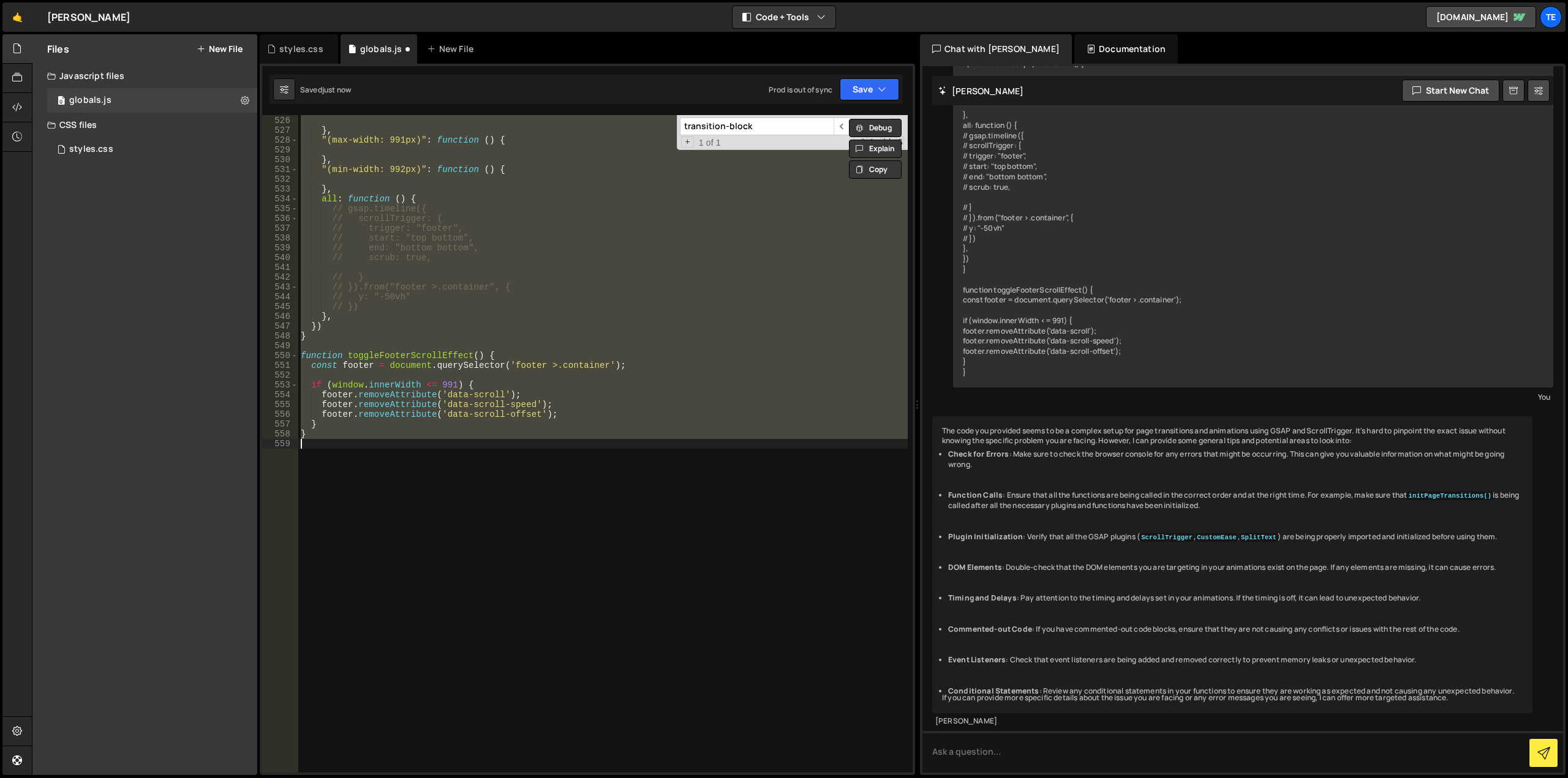
type textarea "y: "-100%","
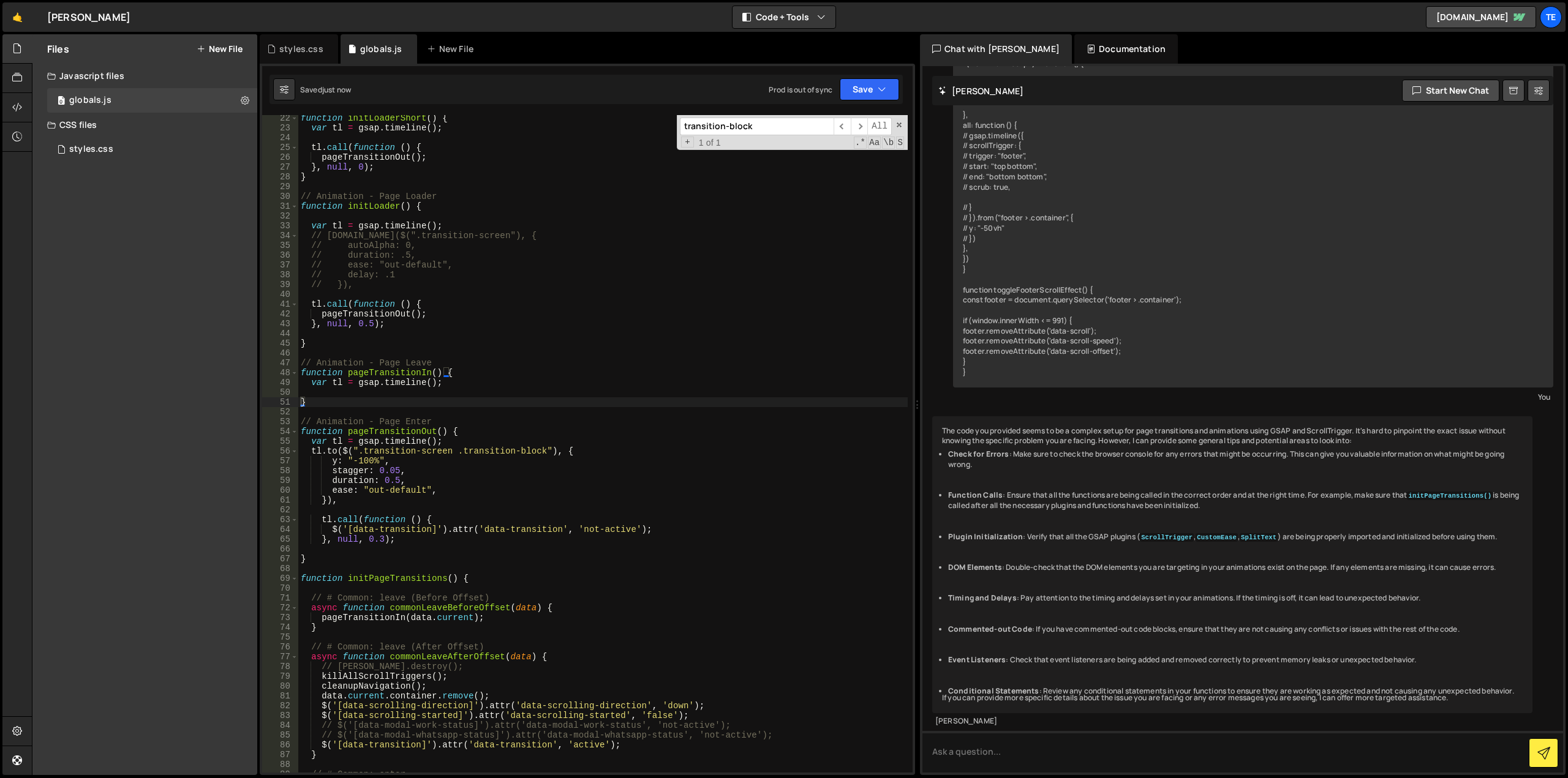
scroll to position [244, 0]
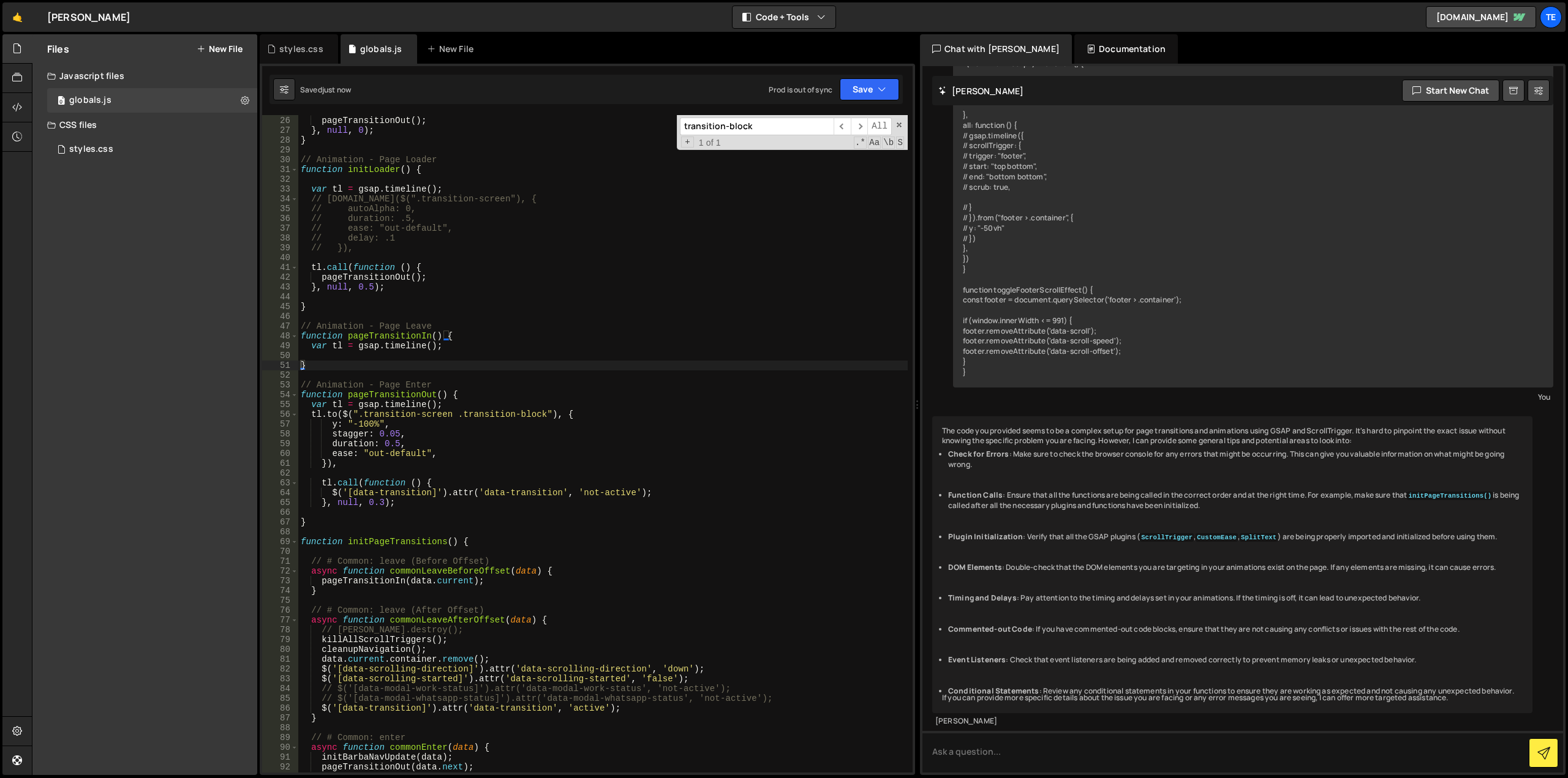
drag, startPoint x: 588, startPoint y: 419, endPoint x: 577, endPoint y: 420, distance: 11.0
click at [588, 419] on div "tl . call ( function ( ) { pageTransitionOut ( ) ; } , null , 0 ) ; } // Animat…" at bounding box center [603, 445] width 609 height 678
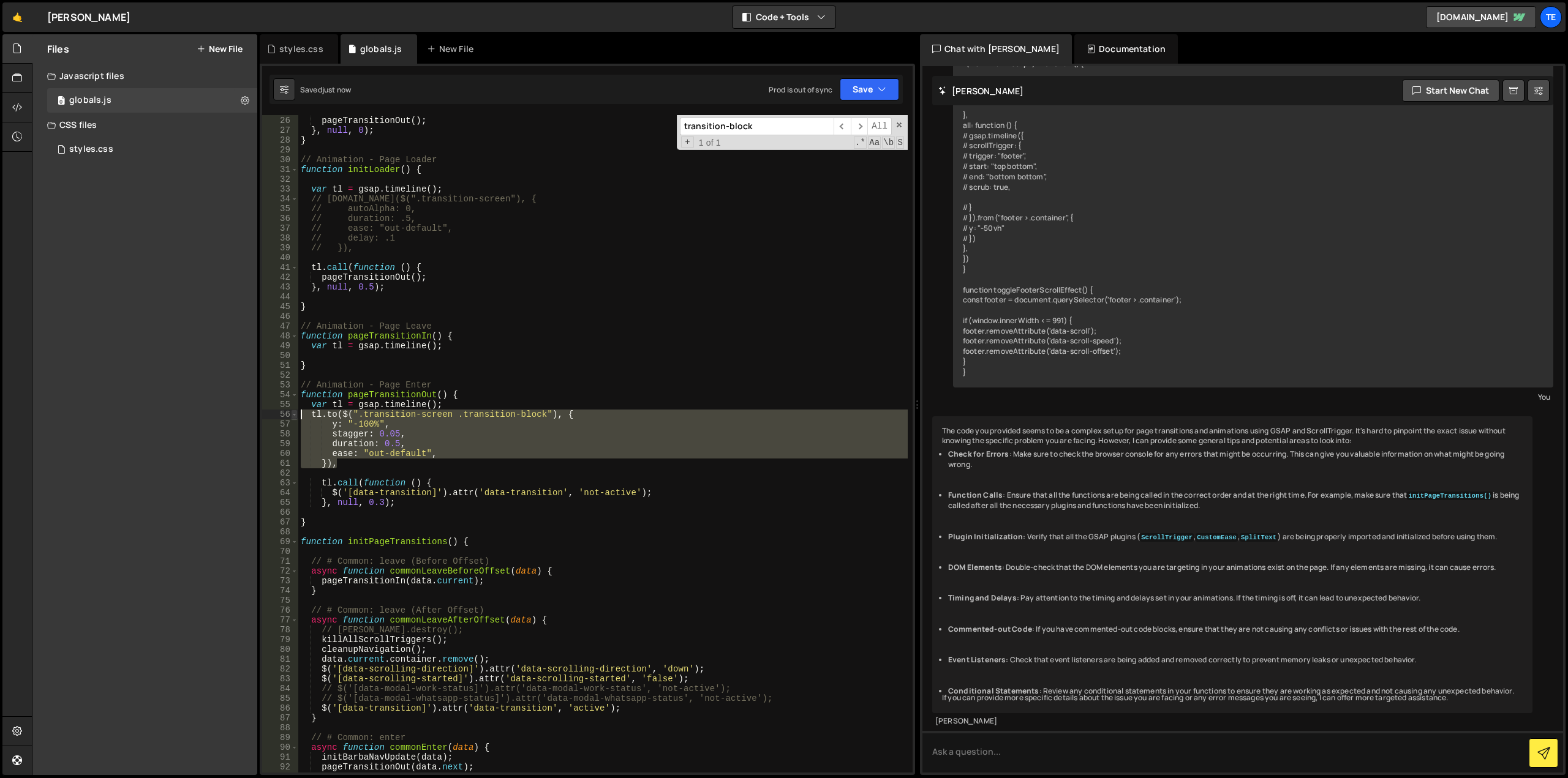
drag, startPoint x: 352, startPoint y: 467, endPoint x: 295, endPoint y: 414, distance: 77.8
click at [295, 414] on div "[DOMAIN_NAME]($(".transition-screen .transition-block"), { 25 26 27 28 29 30 31…" at bounding box center [588, 443] width 650 height 658
click at [478, 335] on div "tl . call ( function ( ) { pageTransitionOut ( ) ; } , null , 0 ) ; } // Animat…" at bounding box center [603, 445] width 609 height 678
type textarea "function pageTransitionIn() {"
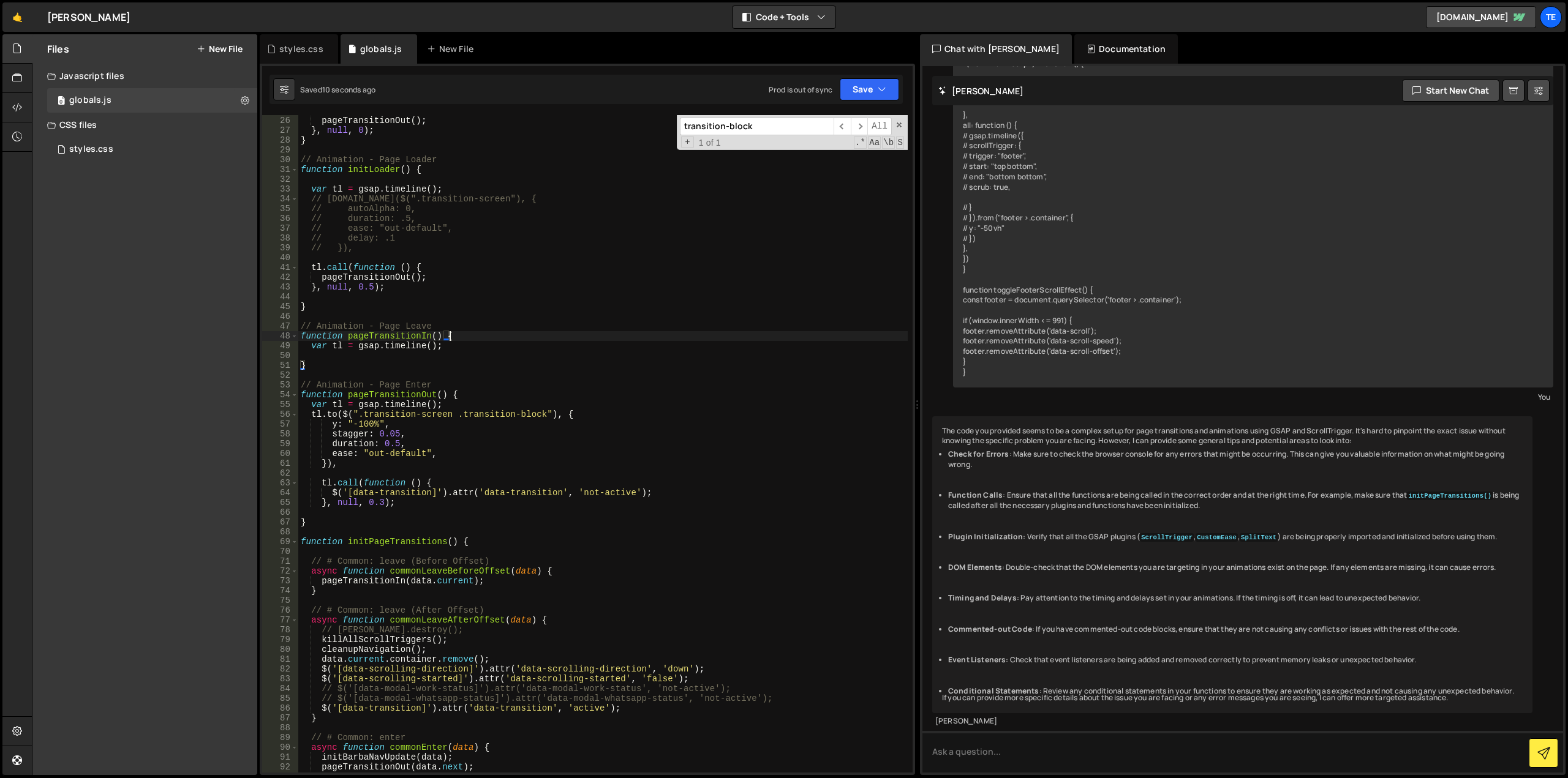
click at [474, 355] on div "tl . call ( function ( ) { pageTransitionOut ( ) ; } , null , 0 ) ; } // Animat…" at bounding box center [603, 445] width 609 height 678
paste textarea "}),"
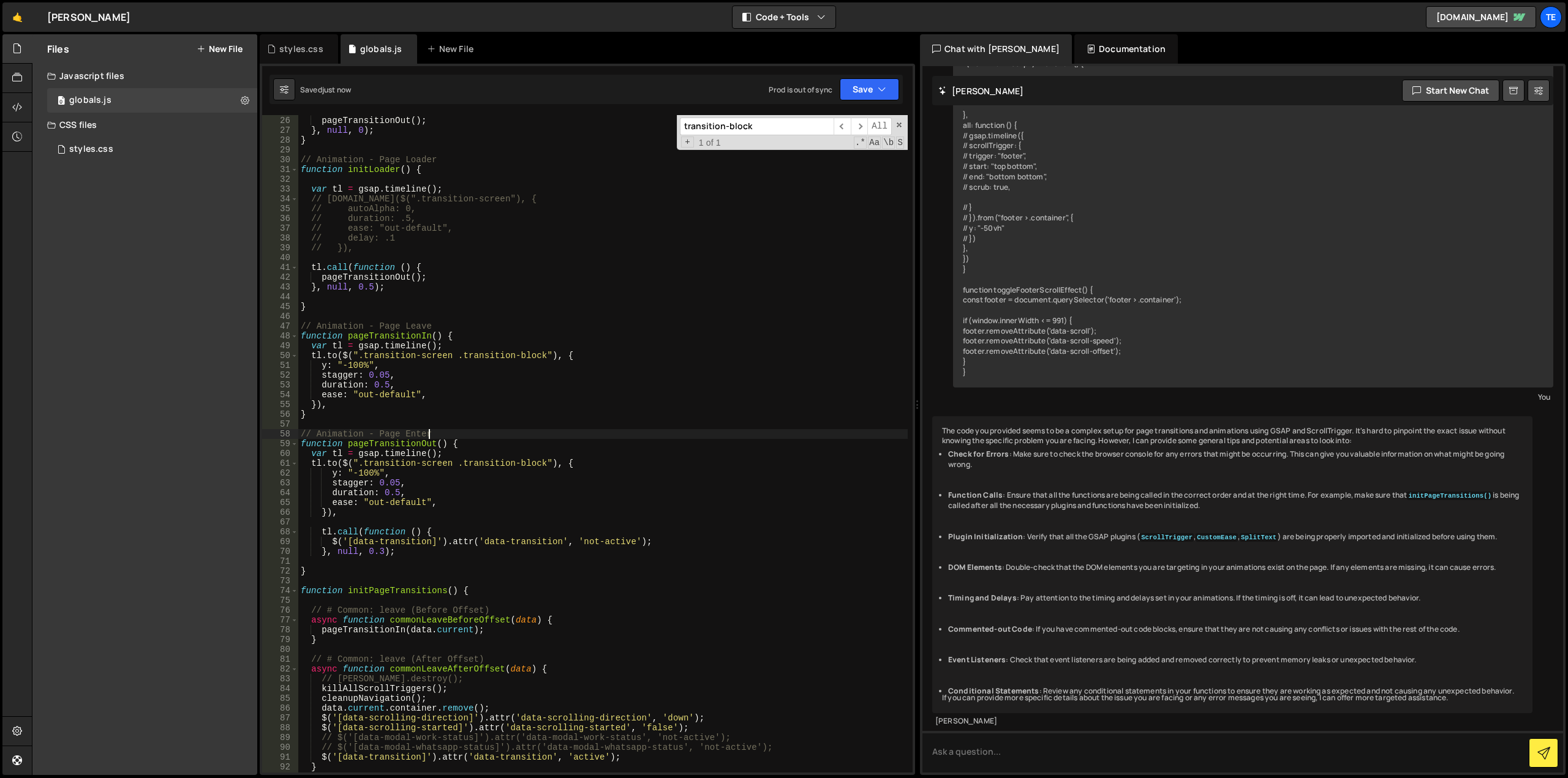
click at [504, 430] on div "tl . call ( function ( ) { pageTransitionOut ( ) ; } , null , 0 ) ; } // Animat…" at bounding box center [603, 445] width 609 height 678
click at [427, 419] on div "tl . call ( function ( ) { pageTransitionOut ( ) ; } , null , 0 ) ; } // Animat…" at bounding box center [603, 445] width 609 height 678
click at [335, 407] on div "tl . call ( function ( ) { pageTransitionOut ( ) ; } , null , 0 ) ; } // Animat…" at bounding box center [603, 445] width 609 height 678
click at [353, 360] on div "tl . call ( function ( ) { pageTransitionOut ( ) ; } , null , 0 ) ; } // Animat…" at bounding box center [603, 445] width 609 height 678
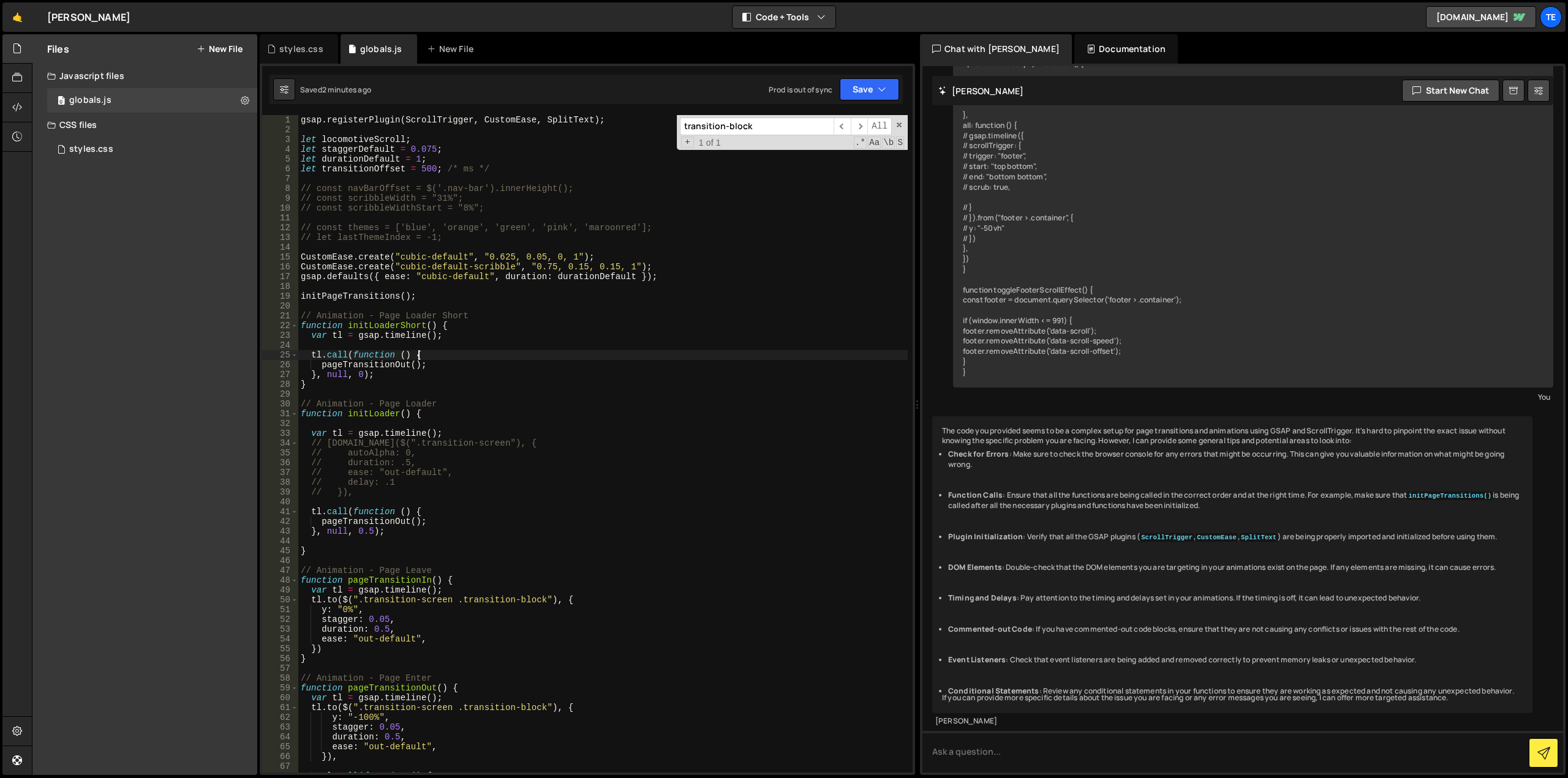
click at [444, 350] on div "gsap . registerPlugin ( ScrollTrigger , CustomEase , SplitText ) ; let locomoti…" at bounding box center [603, 454] width 609 height 678
type textarea "[DOMAIN_NAME](function () {"
click at [447, 345] on div "gsap . registerPlugin ( ScrollTrigger , CustomEase , SplitText ) ; let locomoti…" at bounding box center [603, 454] width 609 height 678
paste textarea "});"
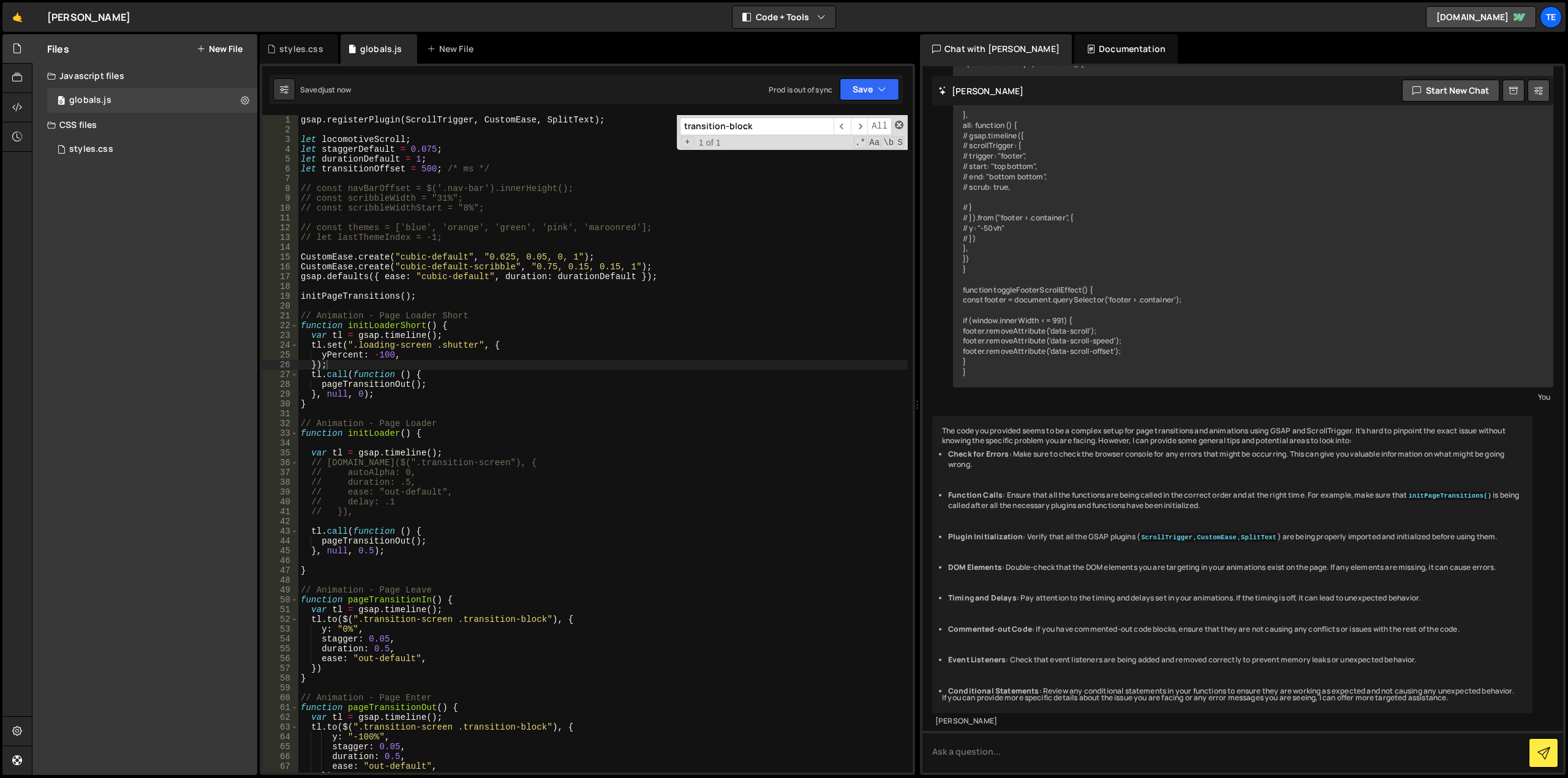
click at [901, 126] on span at bounding box center [899, 125] width 9 height 9
click at [510, 393] on div "gsap . registerPlugin ( ScrollTrigger , CustomEase , SplitText ) ; let locomoti…" at bounding box center [603, 454] width 609 height 678
type textarea "}"
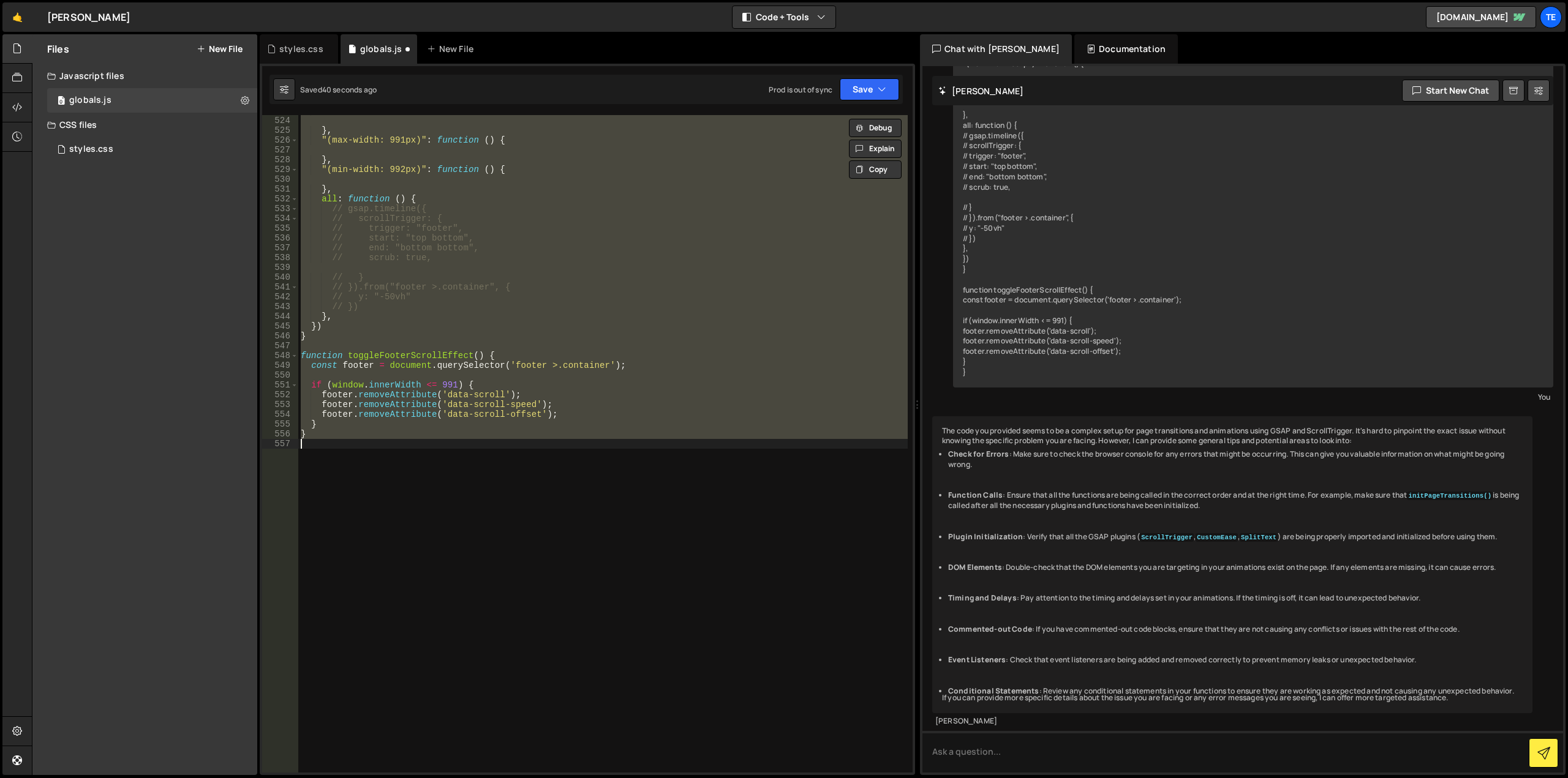
scroll to position [5123, 0]
click at [516, 420] on div ""(max-width: 767px)" : function ( ) { } , "(max-width: 991px)" : function ( ) {…" at bounding box center [603, 443] width 609 height 658
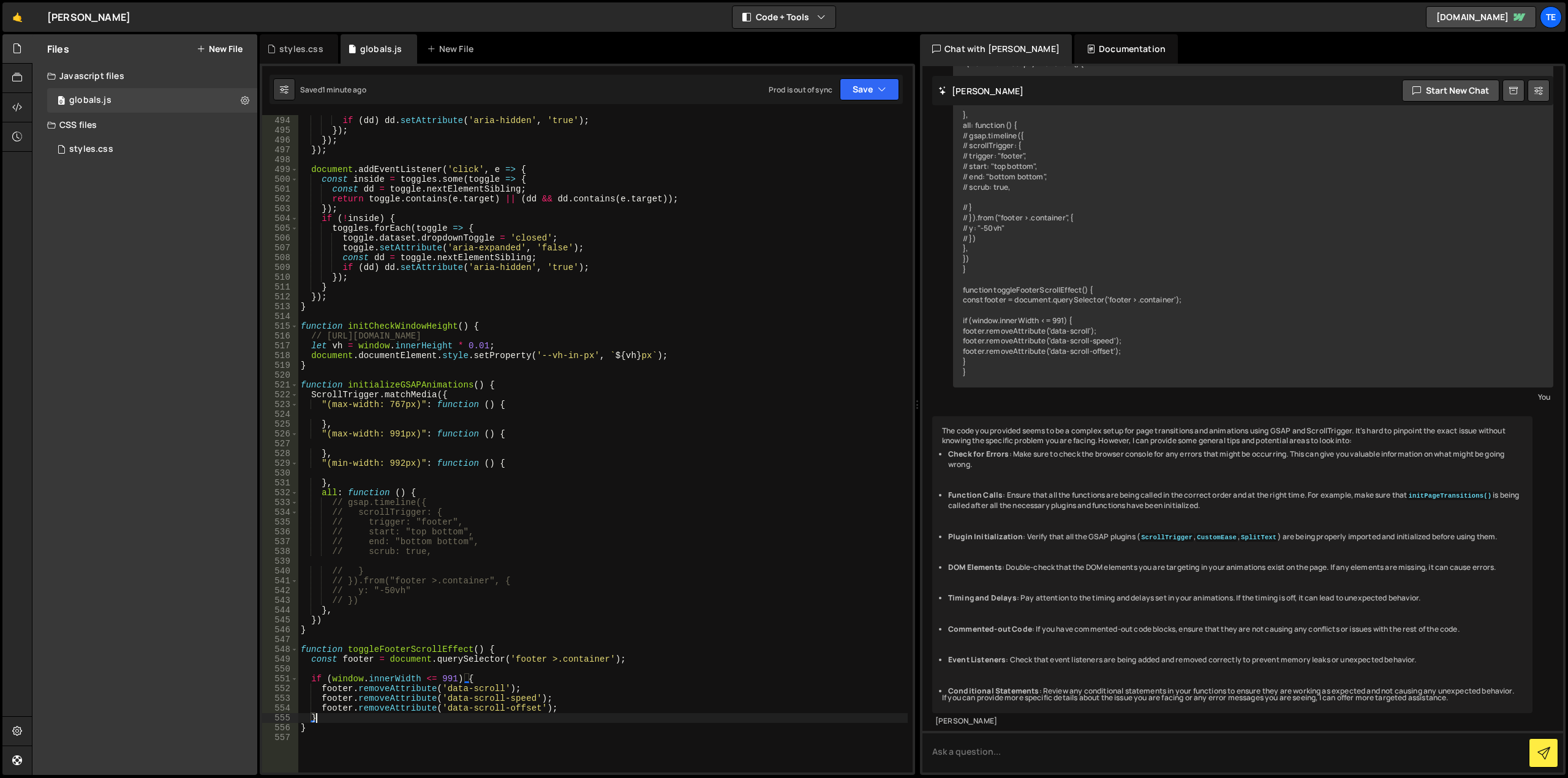
scroll to position [4573, 0]
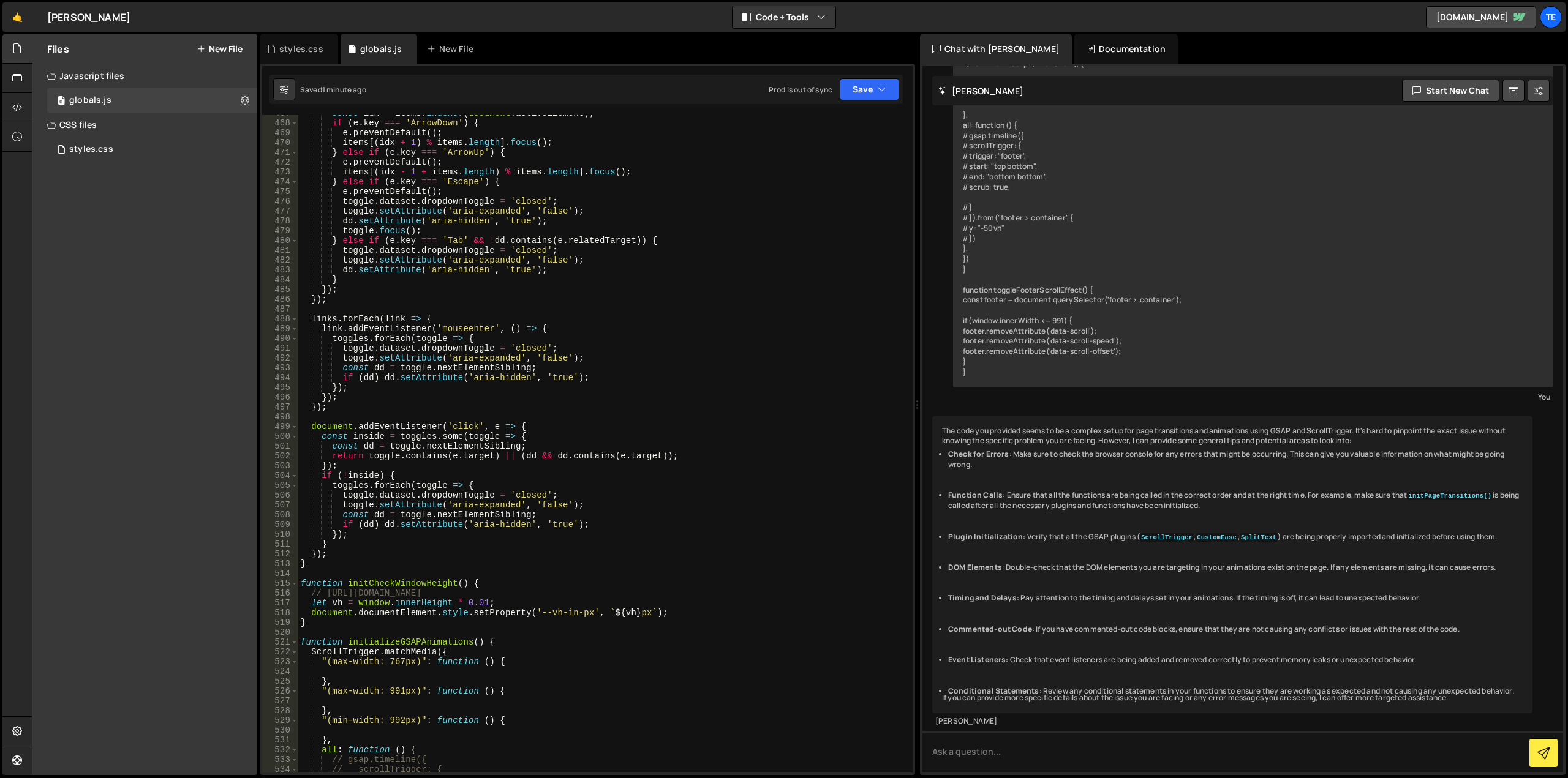
click at [570, 438] on div "const idx = items . indexOf ( document . activeElement ) ; if ( e . key === 'Ar…" at bounding box center [603, 447] width 609 height 678
type textarea "const inside = toggles.some(toggle => {"
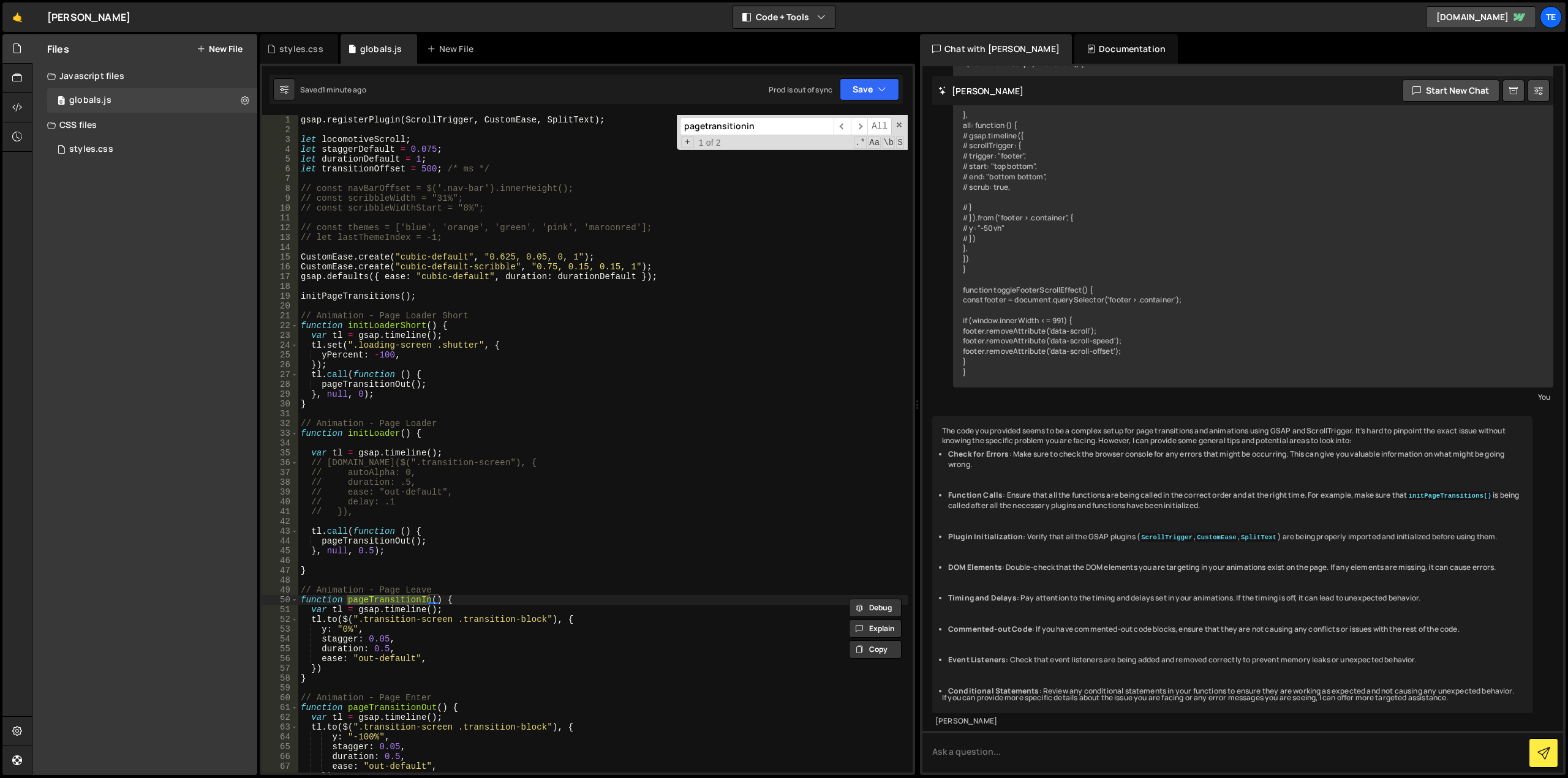
scroll to position [147, 0]
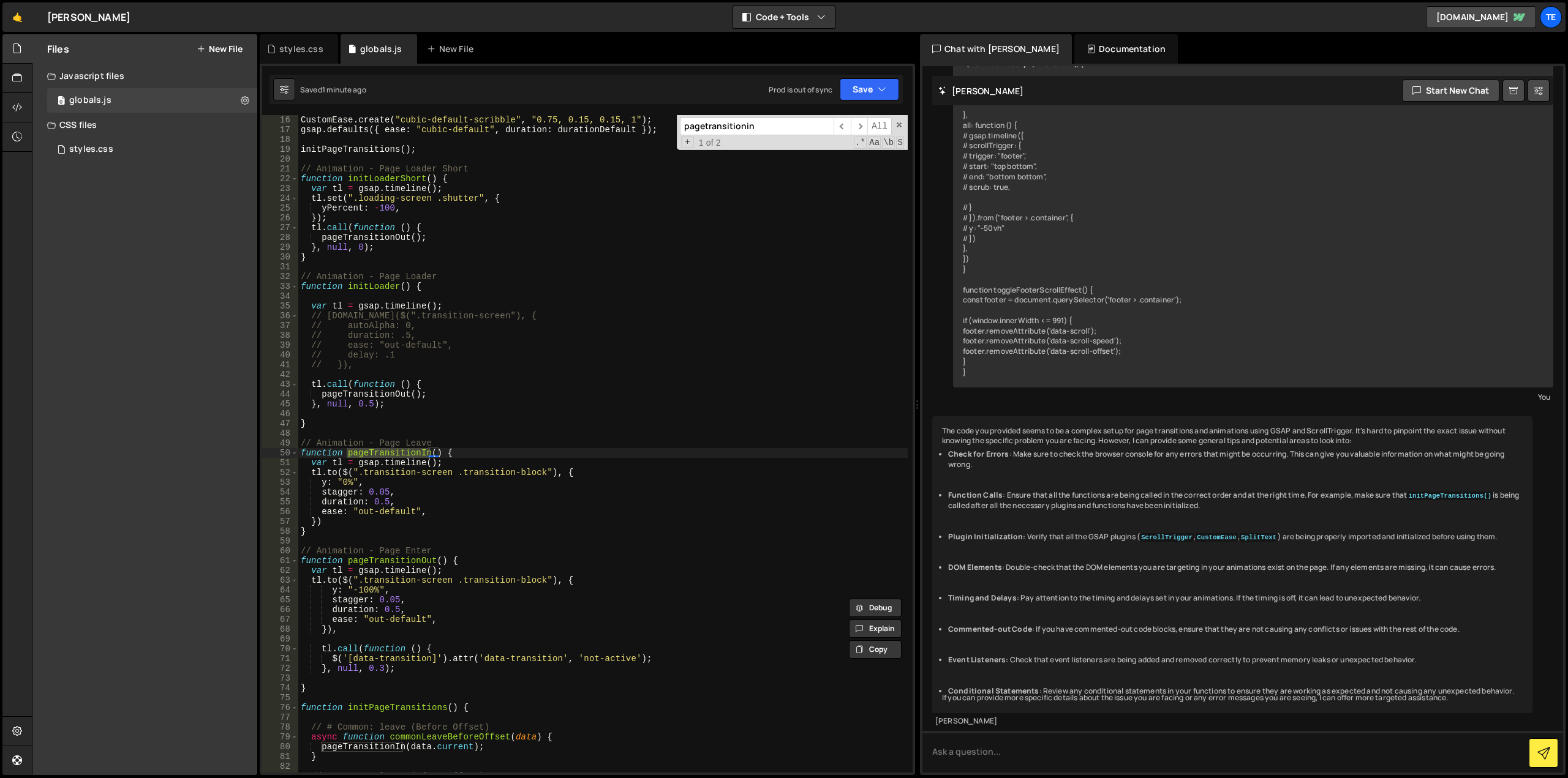
type input "pagetransitionin"
type textarea "var tl = gsap.timeline();"
click at [498, 463] on div "CustomEase . create ( "cubic-default-scribble" , "0.75, 0.15, 0.15, 1" ) ; gsap…" at bounding box center [603, 454] width 609 height 678
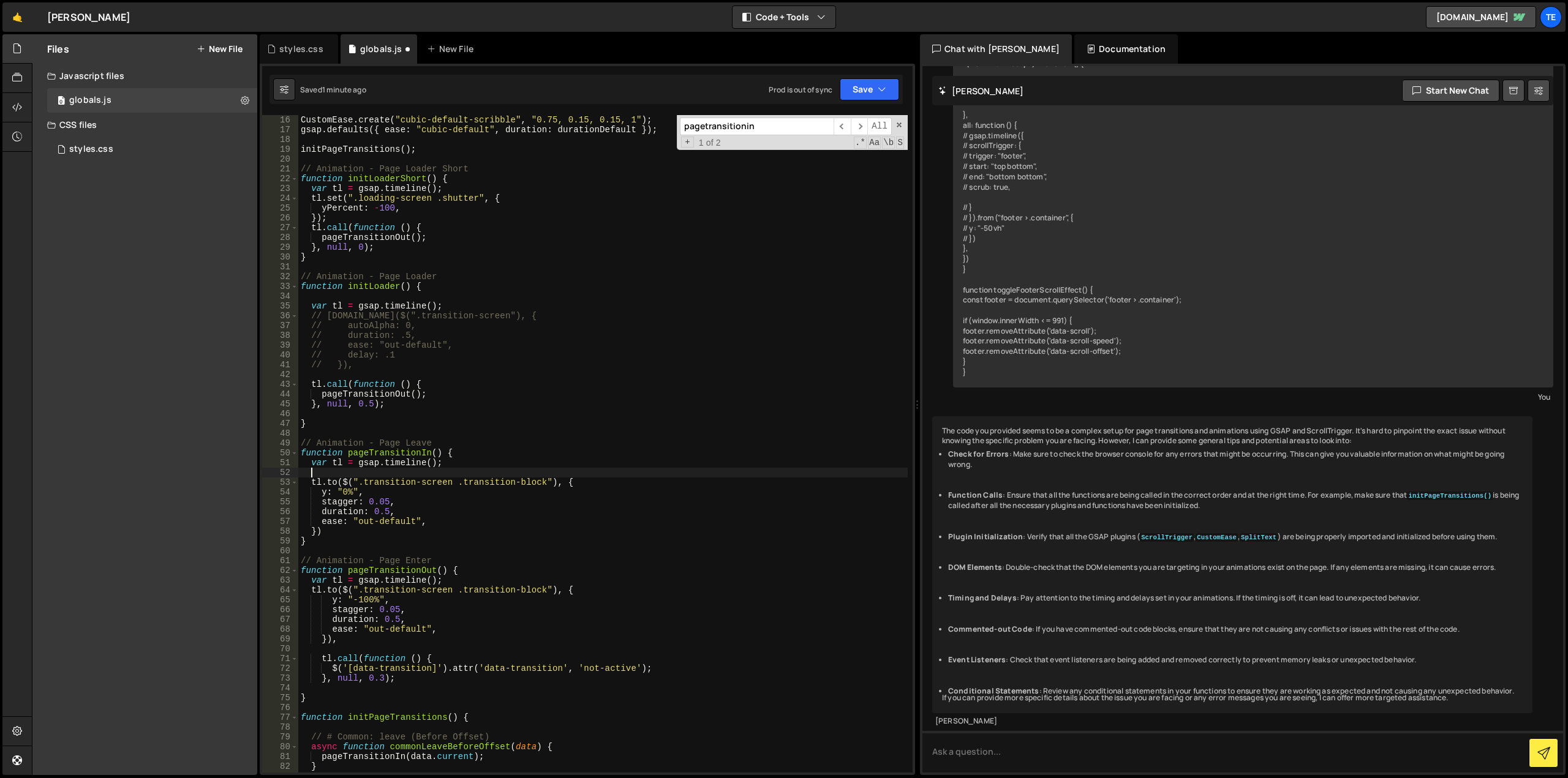
paste textarea "});"
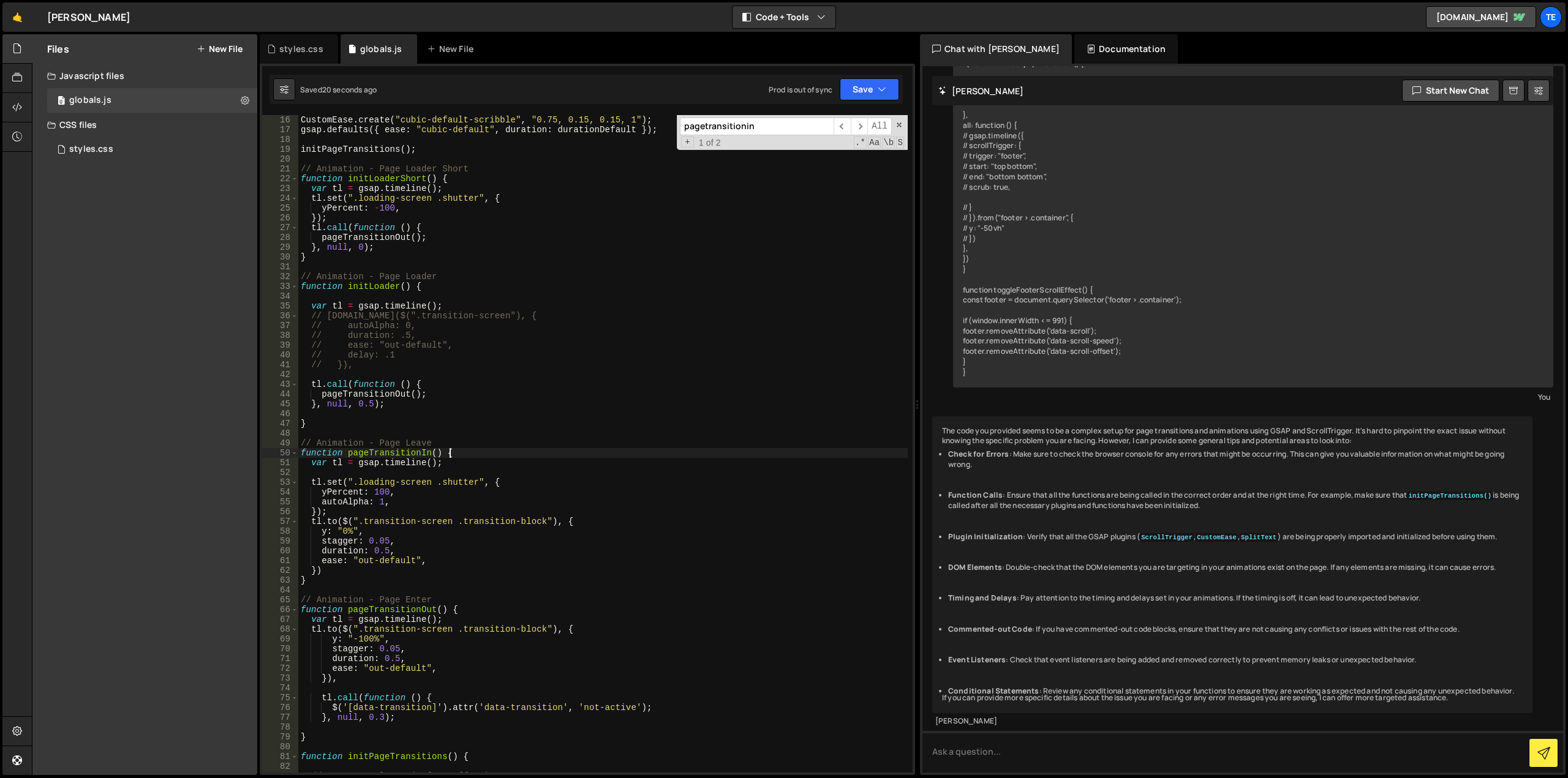
click at [472, 450] on div "CustomEase . create ( "cubic-default-scribble" , "0.75, 0.15, 0.15, 1" ) ; gsap…" at bounding box center [603, 454] width 609 height 678
click at [375, 552] on div "CustomEase . create ( "cubic-default-scribble" , "0.75, 0.15, 0.15, 1" ) ; gsap…" at bounding box center [603, 454] width 609 height 678
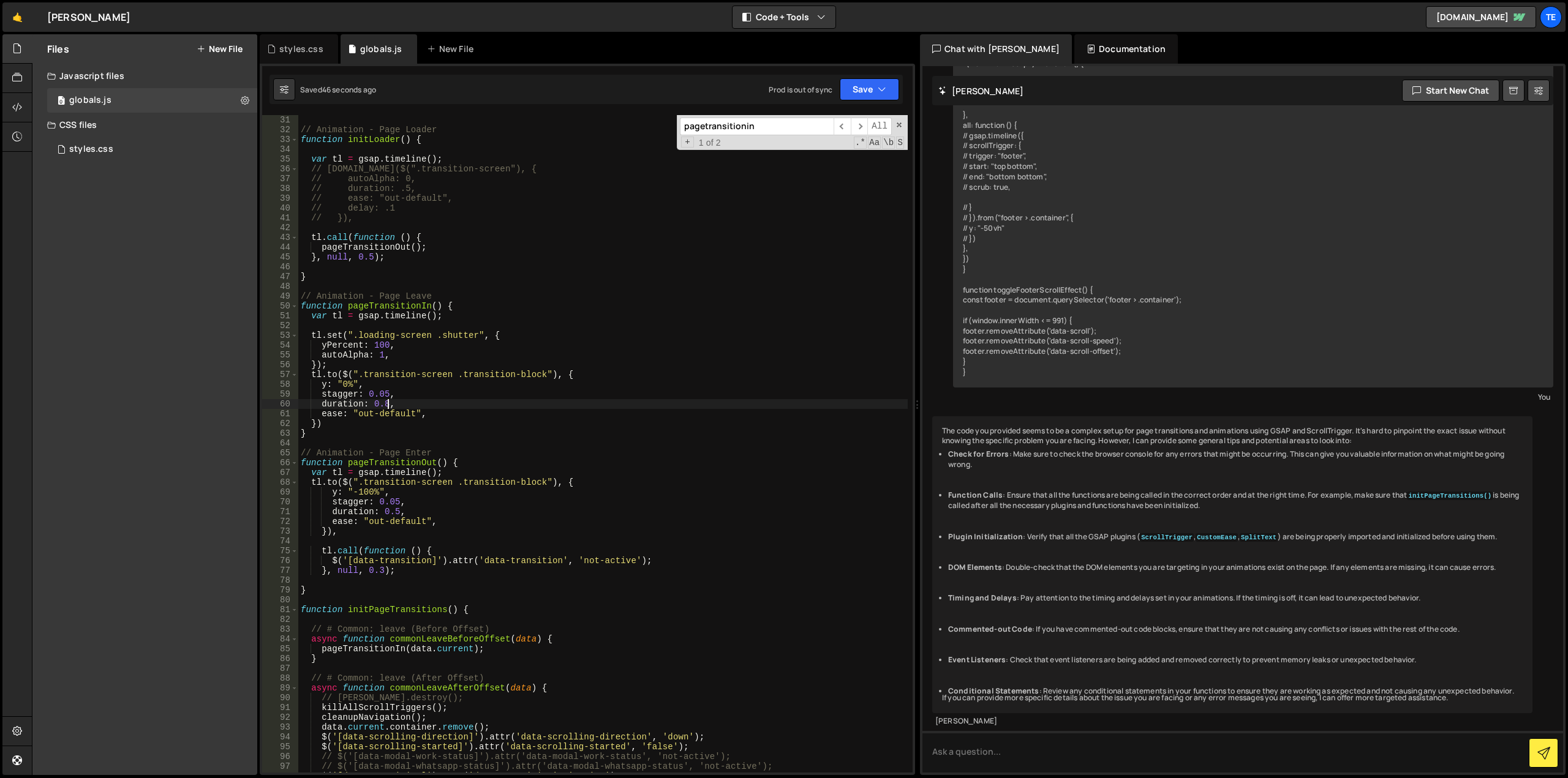
scroll to position [331, 0]
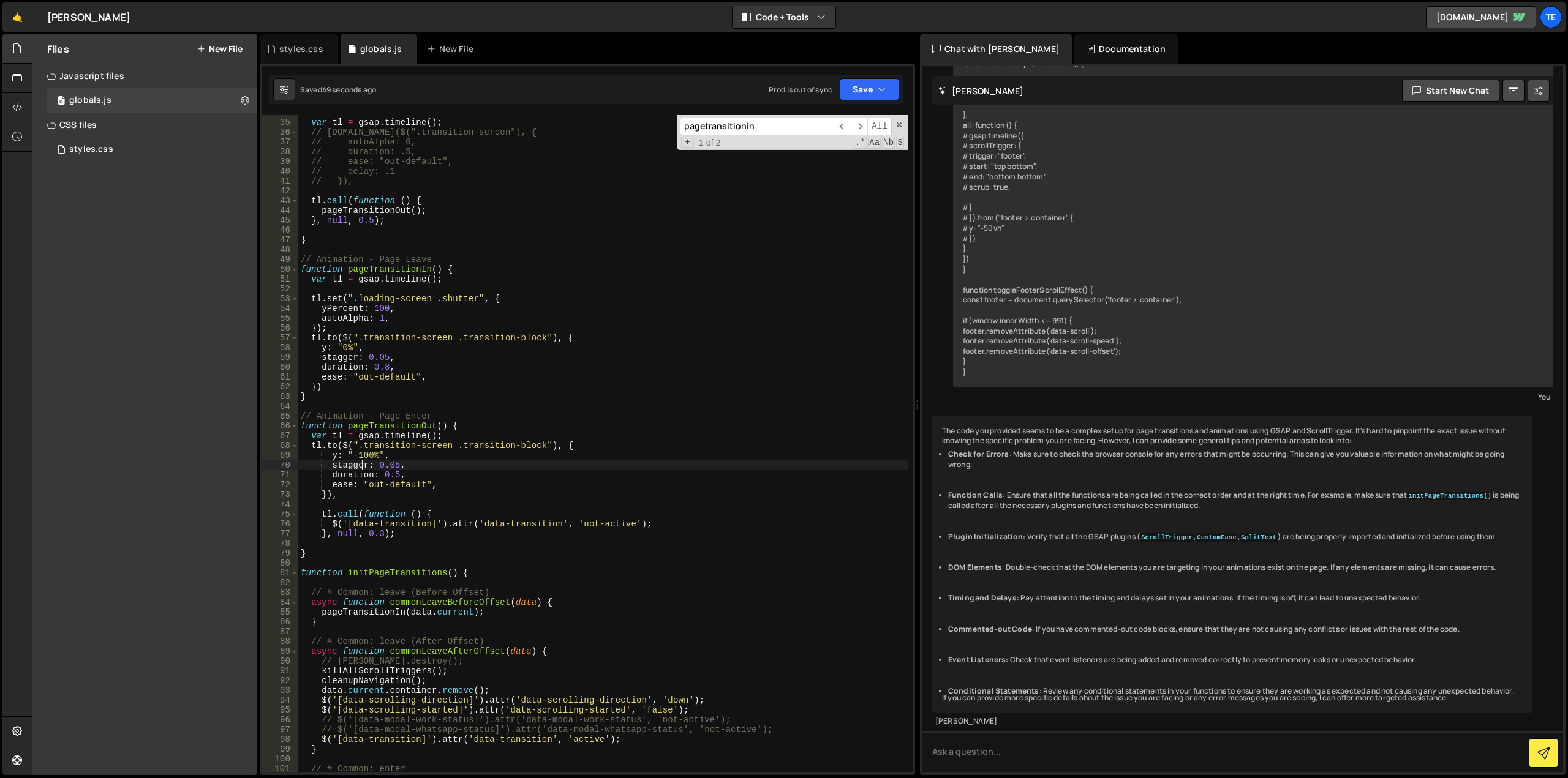
click at [363, 461] on div "var tl = gsap . timeline ( ) ; // [DOMAIN_NAME]($(".transition-screen"), { // a…" at bounding box center [603, 447] width 609 height 678
click at [363, 455] on div "var tl = gsap . timeline ( ) ; // [DOMAIN_NAME]($(".transition-screen"), { // a…" at bounding box center [603, 447] width 609 height 678
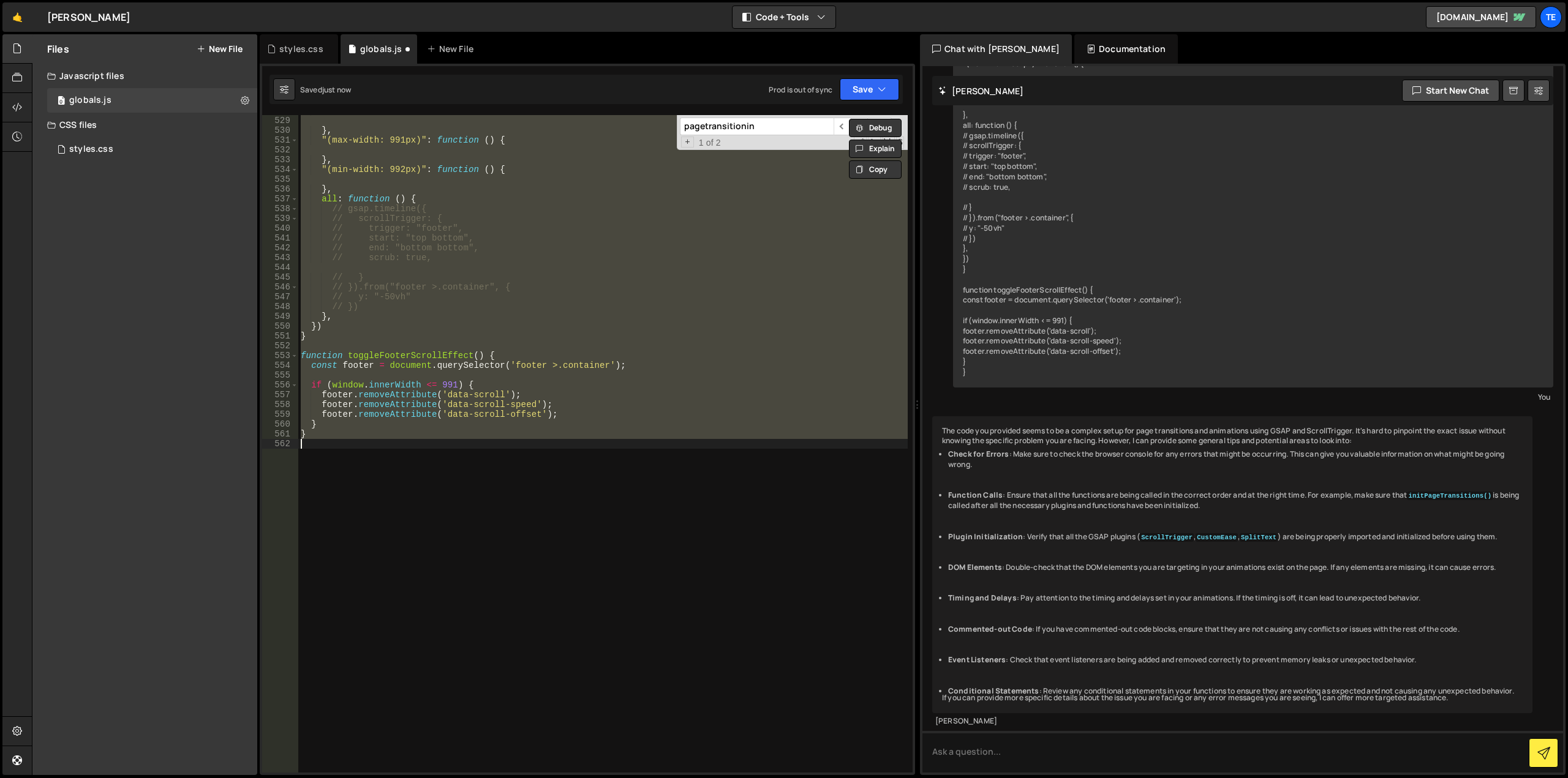
scroll to position [337, 0]
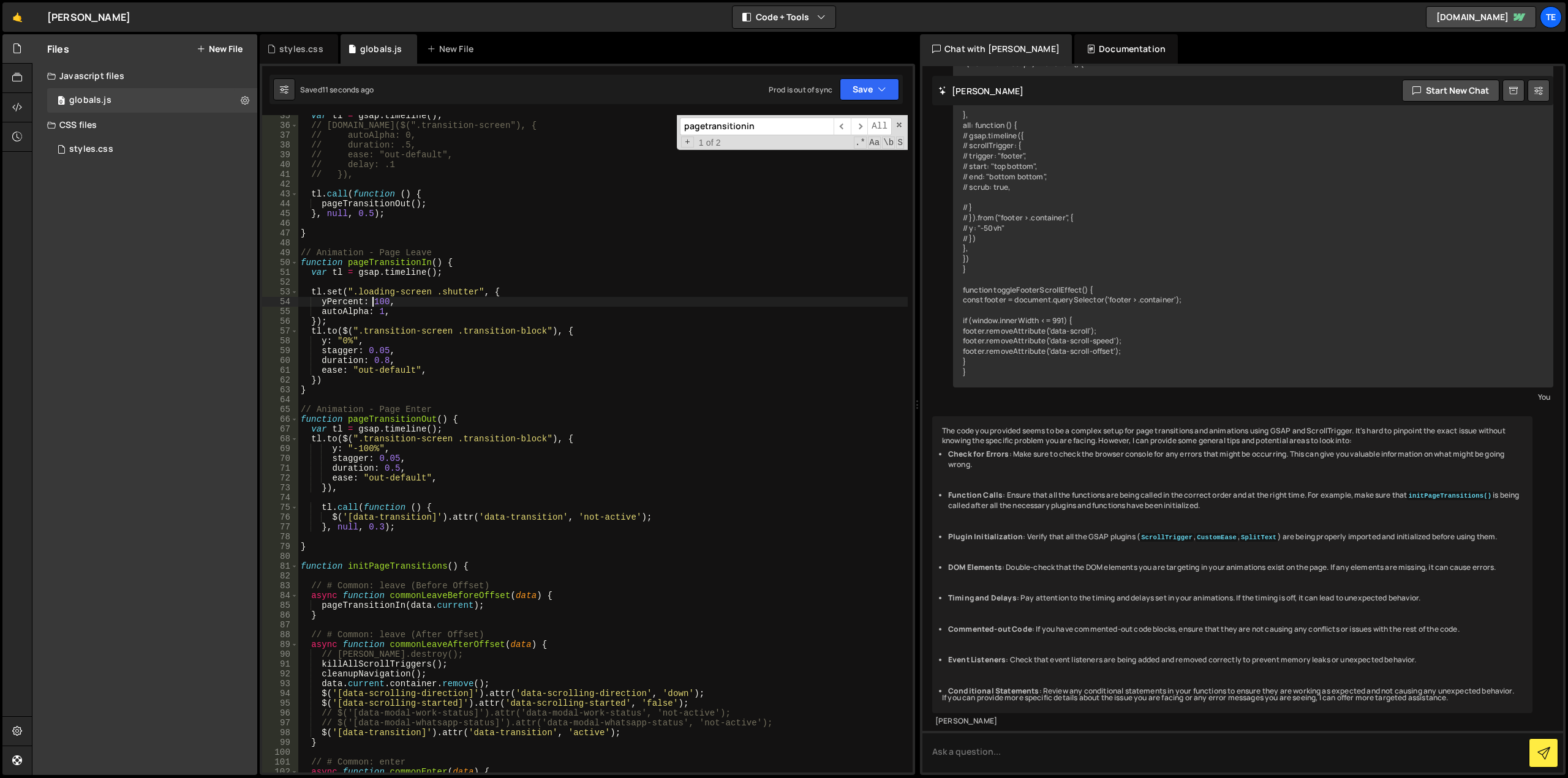
click at [372, 305] on div "var tl = gsap . timeline ( ) ; // [DOMAIN_NAME]($(".transition-screen"), { // a…" at bounding box center [603, 449] width 609 height 678
click at [340, 306] on div "var tl = gsap . timeline ( ) ; // [DOMAIN_NAME]($(".transition-screen"), { // a…" at bounding box center [603, 449] width 609 height 678
click at [334, 448] on div "var tl = gsap . timeline ( ) ; // [DOMAIN_NAME]($(".transition-screen"), { // a…" at bounding box center [603, 449] width 609 height 678
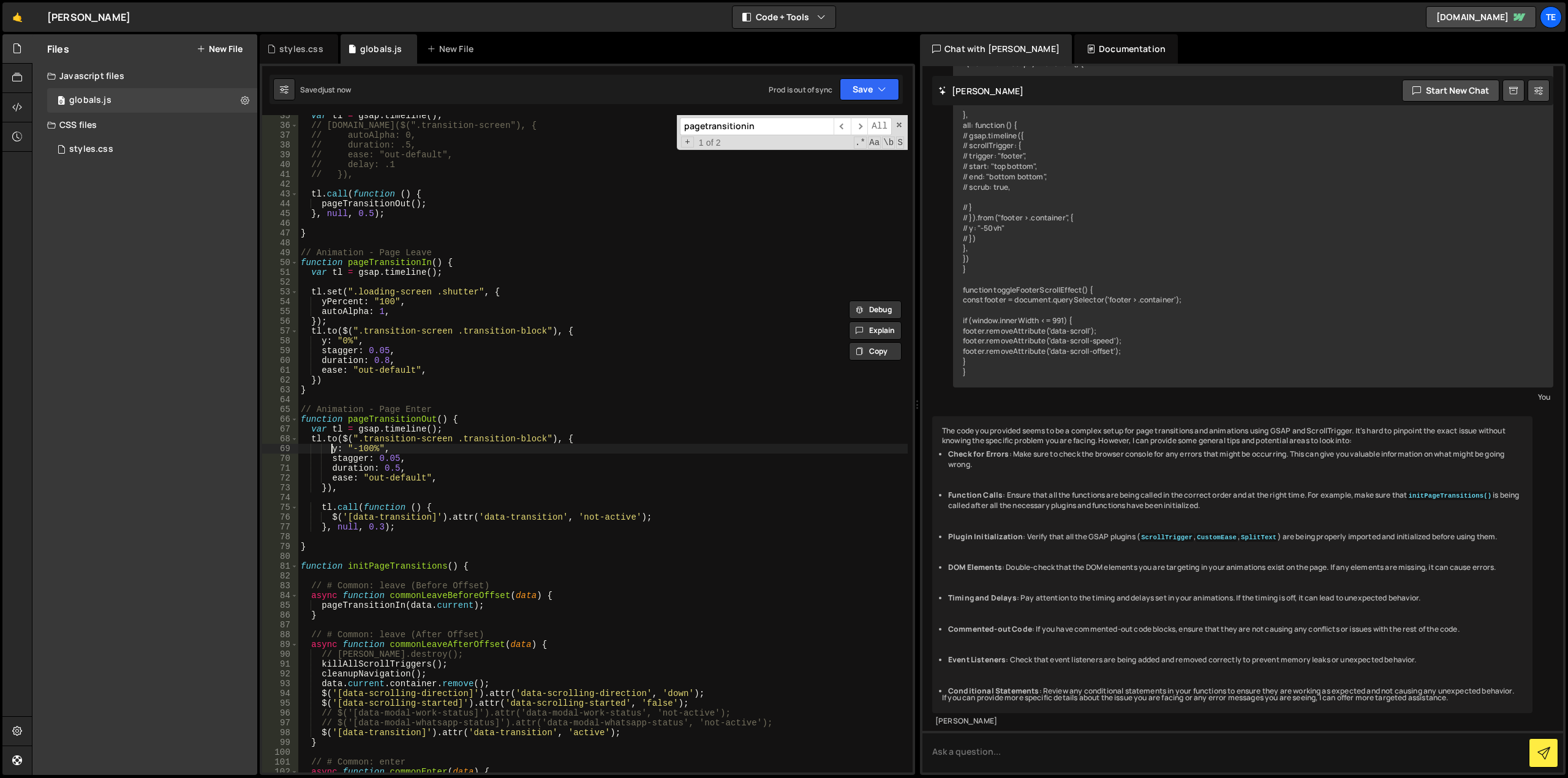
scroll to position [0, 5]
click at [334, 448] on div "var tl = gsap . timeline ( ) ; // [DOMAIN_NAME]($(".transition-screen"), { // a…" at bounding box center [603, 449] width 609 height 678
paste textarea "Percent"
click at [390, 443] on div "var tl = gsap . timeline ( ) ; // [DOMAIN_NAME]($(".transition-screen"), { // a…" at bounding box center [603, 449] width 609 height 678
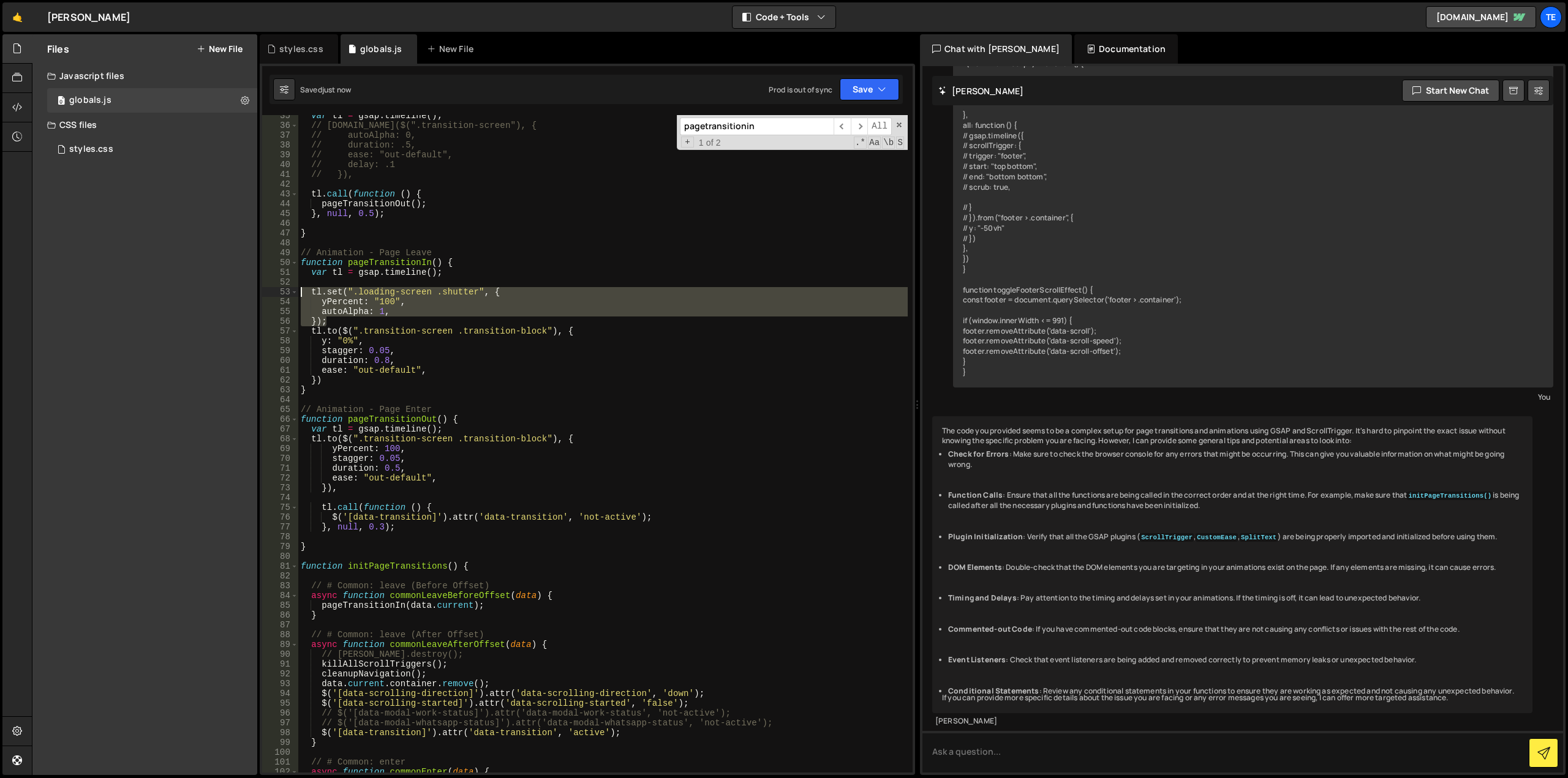
drag, startPoint x: 341, startPoint y: 317, endPoint x: 286, endPoint y: 293, distance: 60.0
click at [286, 293] on div "yPercent: 100, 35 36 37 38 39 40 41 42 43 44 45 46 47 48 49 50 51 52 53 54 55 5…" at bounding box center [588, 443] width 650 height 658
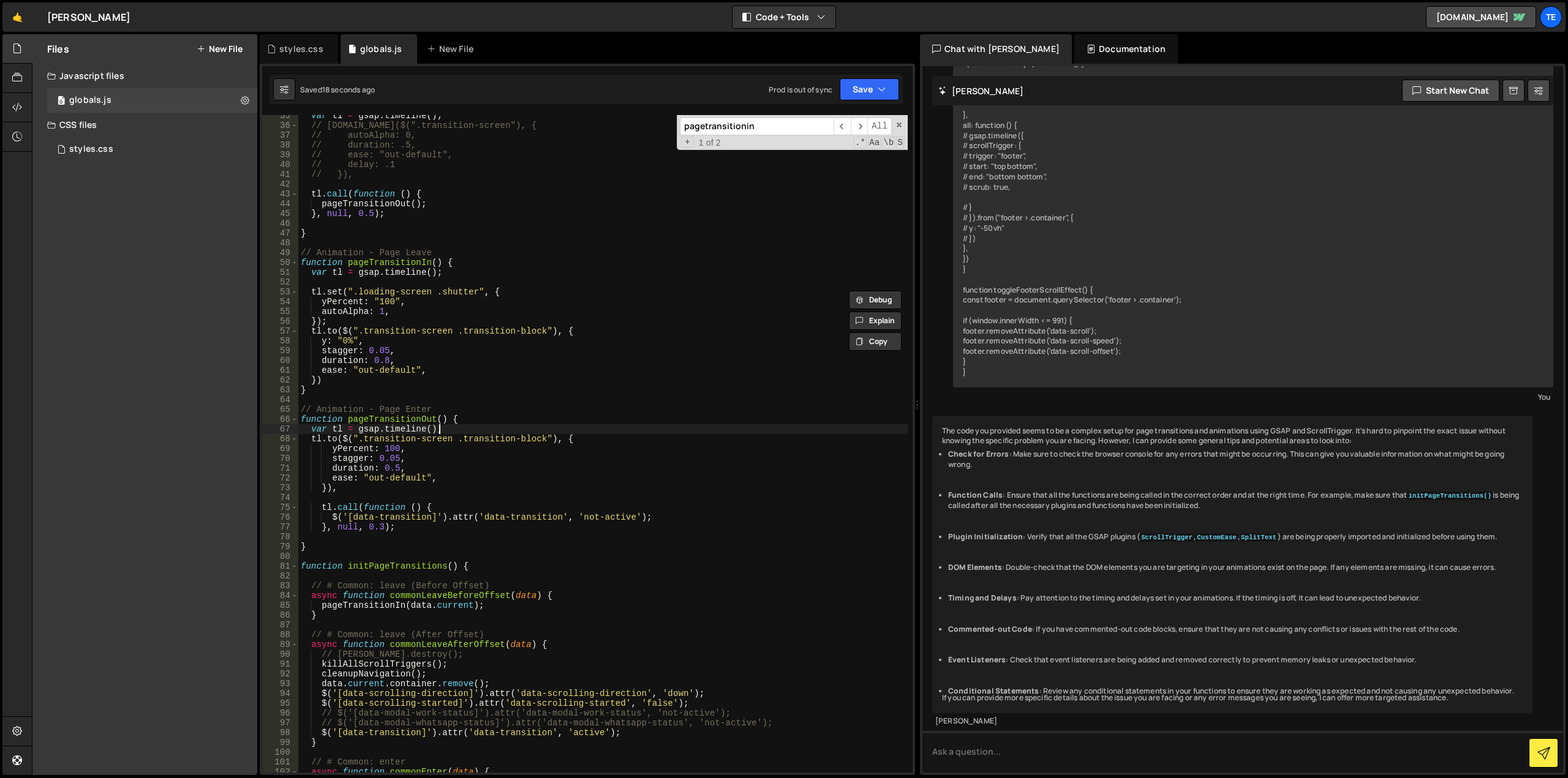
click at [489, 431] on div "var tl = gsap . timeline ( ) ; // [DOMAIN_NAME]($(".transition-screen"), { // a…" at bounding box center [603, 449] width 609 height 678
click at [380, 300] on div "var tl = gsap . timeline ( ) ; // [DOMAIN_NAME]($(".transition-screen"), { // a…" at bounding box center [603, 449] width 609 height 678
click at [390, 450] on div "var tl = gsap . timeline ( ) ; // [DOMAIN_NAME]($(".transition-screen"), { // a…" at bounding box center [603, 449] width 609 height 678
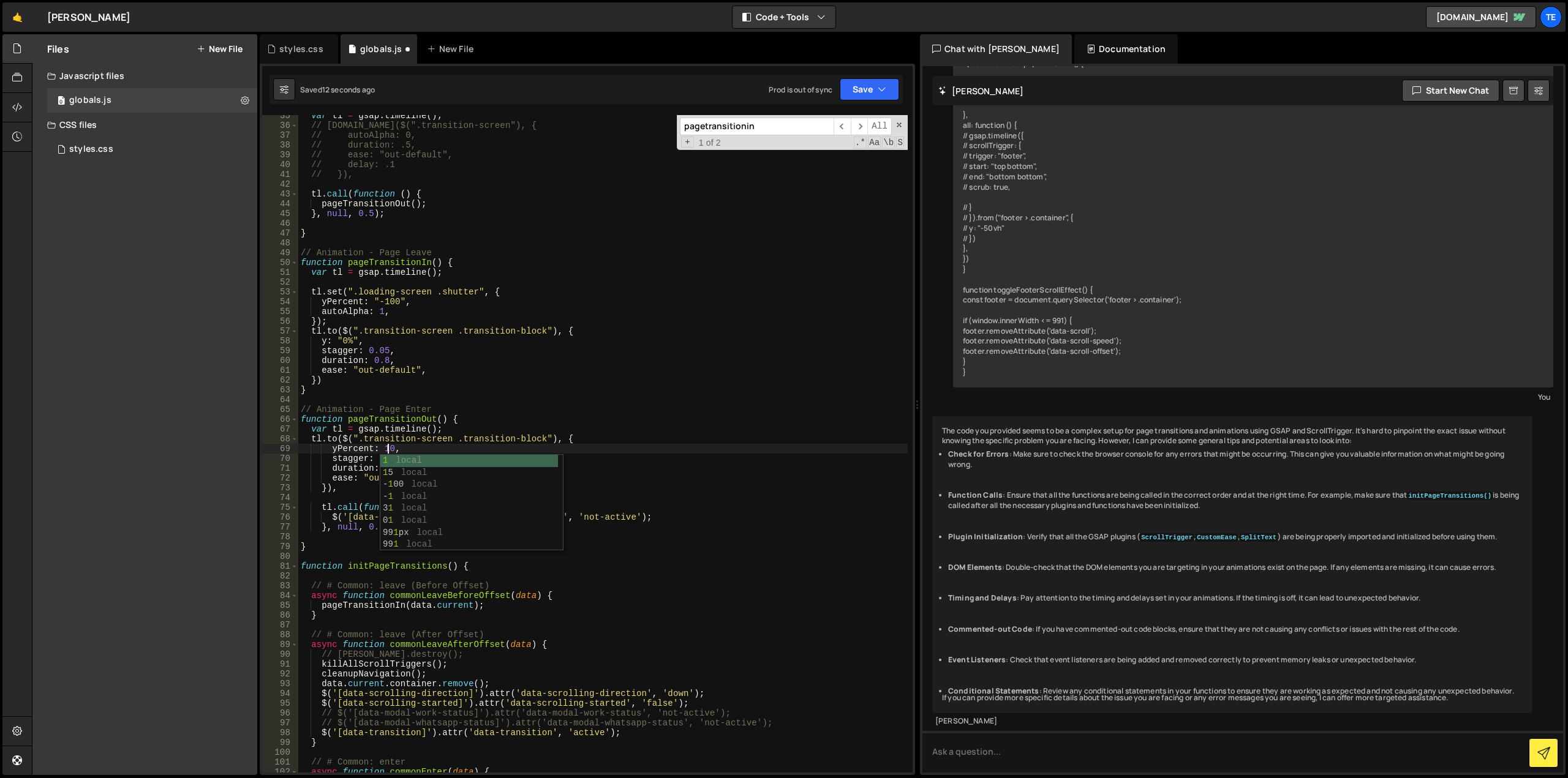
scroll to position [0, 6]
click at [534, 330] on div "var tl = gsap . timeline ( ) ; // [DOMAIN_NAME]($(".transition-screen"), { // a…" at bounding box center [603, 449] width 609 height 678
drag, startPoint x: 534, startPoint y: 330, endPoint x: 385, endPoint y: 329, distance: 149.0
click at [385, 329] on div "var tl = gsap . timeline ( ) ; // [DOMAIN_NAME]($(".transition-screen"), { // a…" at bounding box center [603, 449] width 609 height 678
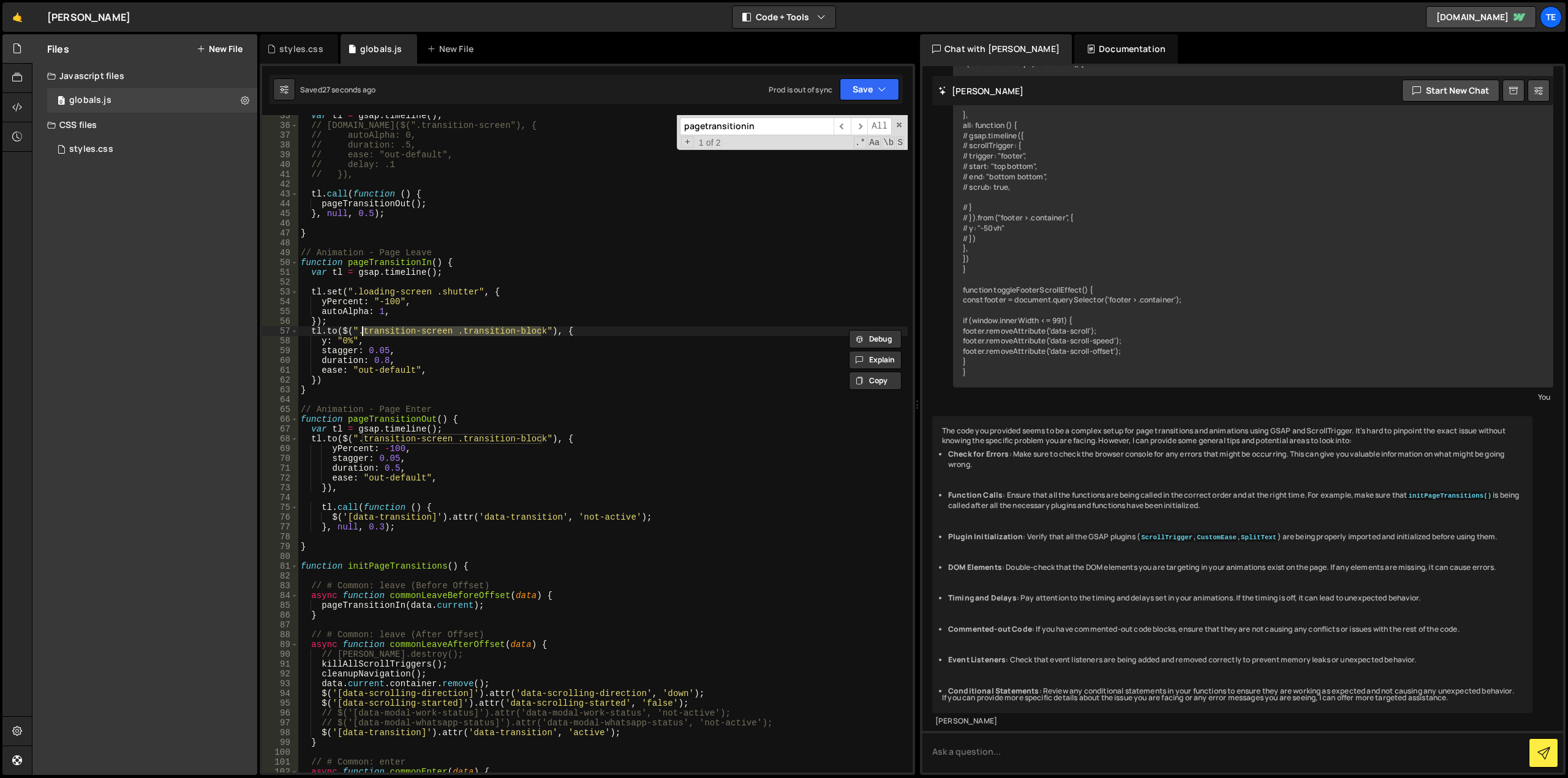
click at [466, 291] on div "var tl = gsap . timeline ( ) ; // [DOMAIN_NAME]($(".transition-screen"), { // a…" at bounding box center [603, 449] width 609 height 678
drag, startPoint x: 466, startPoint y: 291, endPoint x: 371, endPoint y: 293, distance: 95.0
click at [371, 293] on div "var tl = gsap . timeline ( ) ; // [DOMAIN_NAME]($(".transition-screen"), { // a…" at bounding box center [603, 449] width 609 height 678
paste textarea "transition-screen .transition-block"
click at [315, 381] on div "var tl = gsap . timeline ( ) ; // [DOMAIN_NAME]($(".transition-screen"), { // a…" at bounding box center [603, 449] width 609 height 678
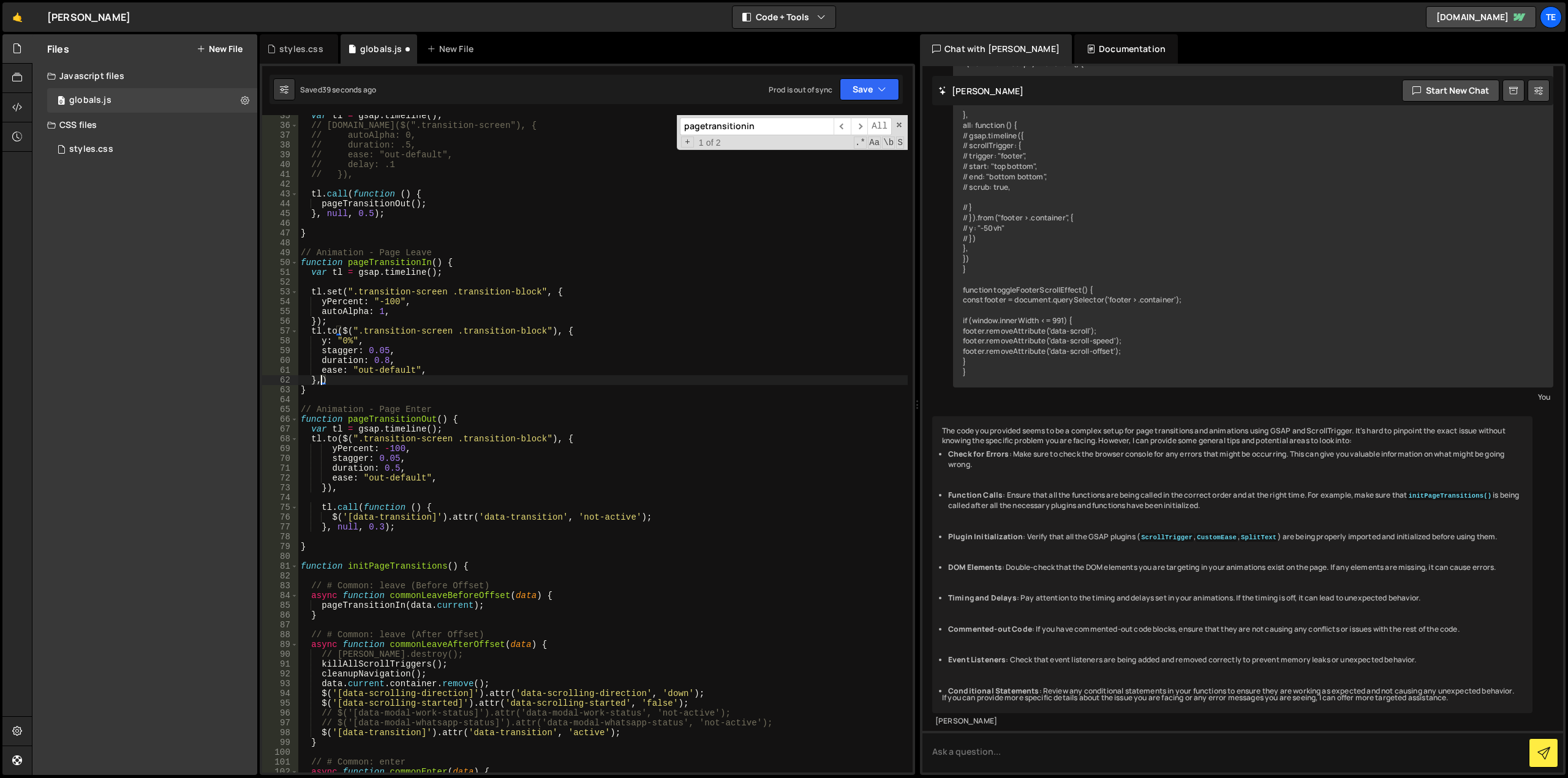
scroll to position [0, 1]
click at [390, 299] on div "var tl = gsap . timeline ( ) ; // [DOMAIN_NAME]($(".transition-screen"), { // a…" at bounding box center [603, 449] width 609 height 678
click at [364, 311] on div "var tl = gsap . timeline ( ) ; // [DOMAIN_NAME]($(".transition-screen"), { // a…" at bounding box center [603, 449] width 609 height 678
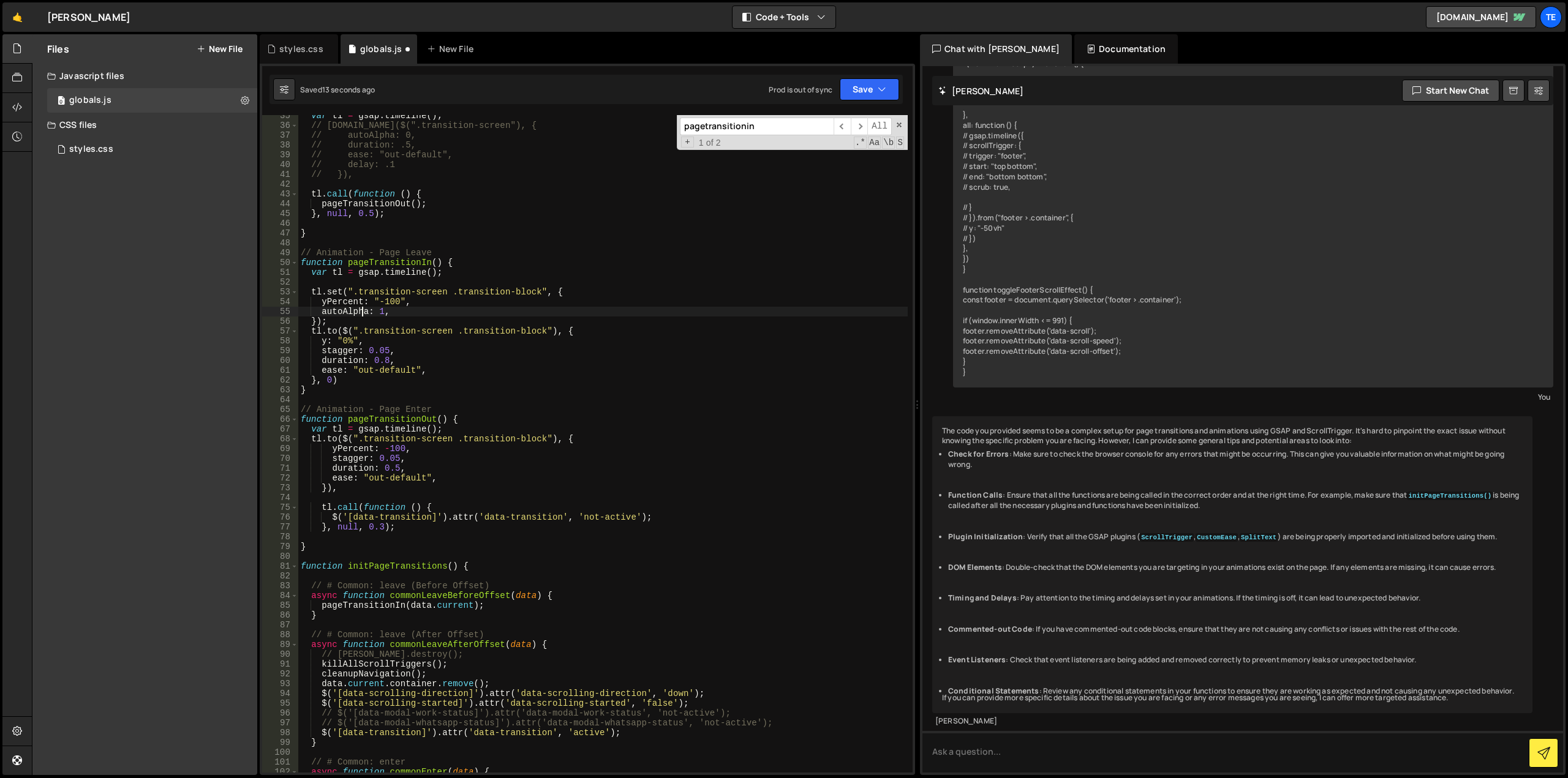
scroll to position [0, 5]
click at [364, 311] on div "var tl = gsap . timeline ( ) ; // [DOMAIN_NAME]($(".transition-screen"), { // a…" at bounding box center [603, 449] width 609 height 678
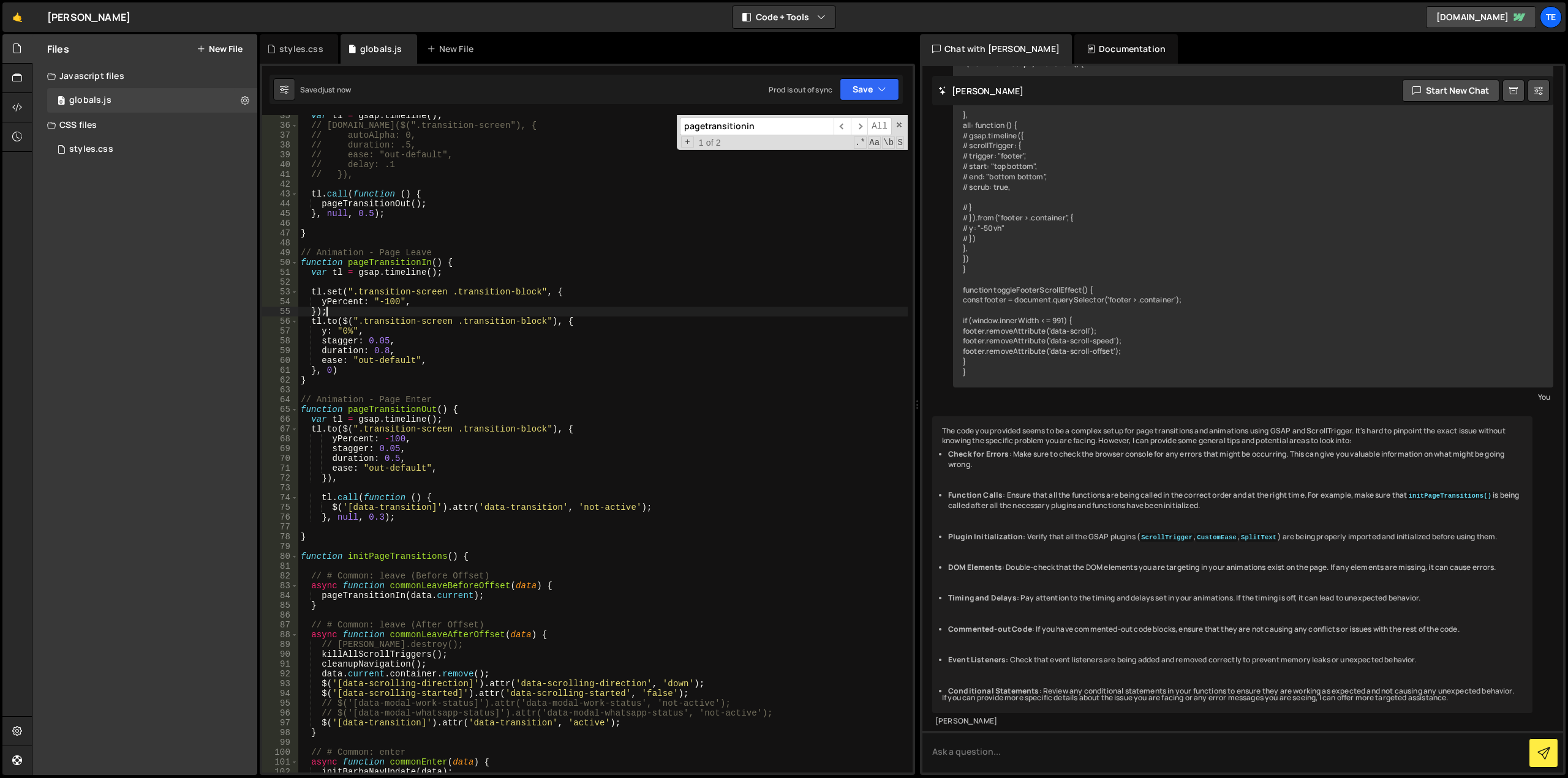
click at [336, 311] on div "var tl = gsap . timeline ( ) ; // [DOMAIN_NAME]($(".transition-screen"), { // a…" at bounding box center [603, 449] width 609 height 678
click at [586, 322] on div "var tl = gsap . timeline ( ) ; // [DOMAIN_NAME]($(".transition-screen"), { // a…" at bounding box center [603, 449] width 609 height 678
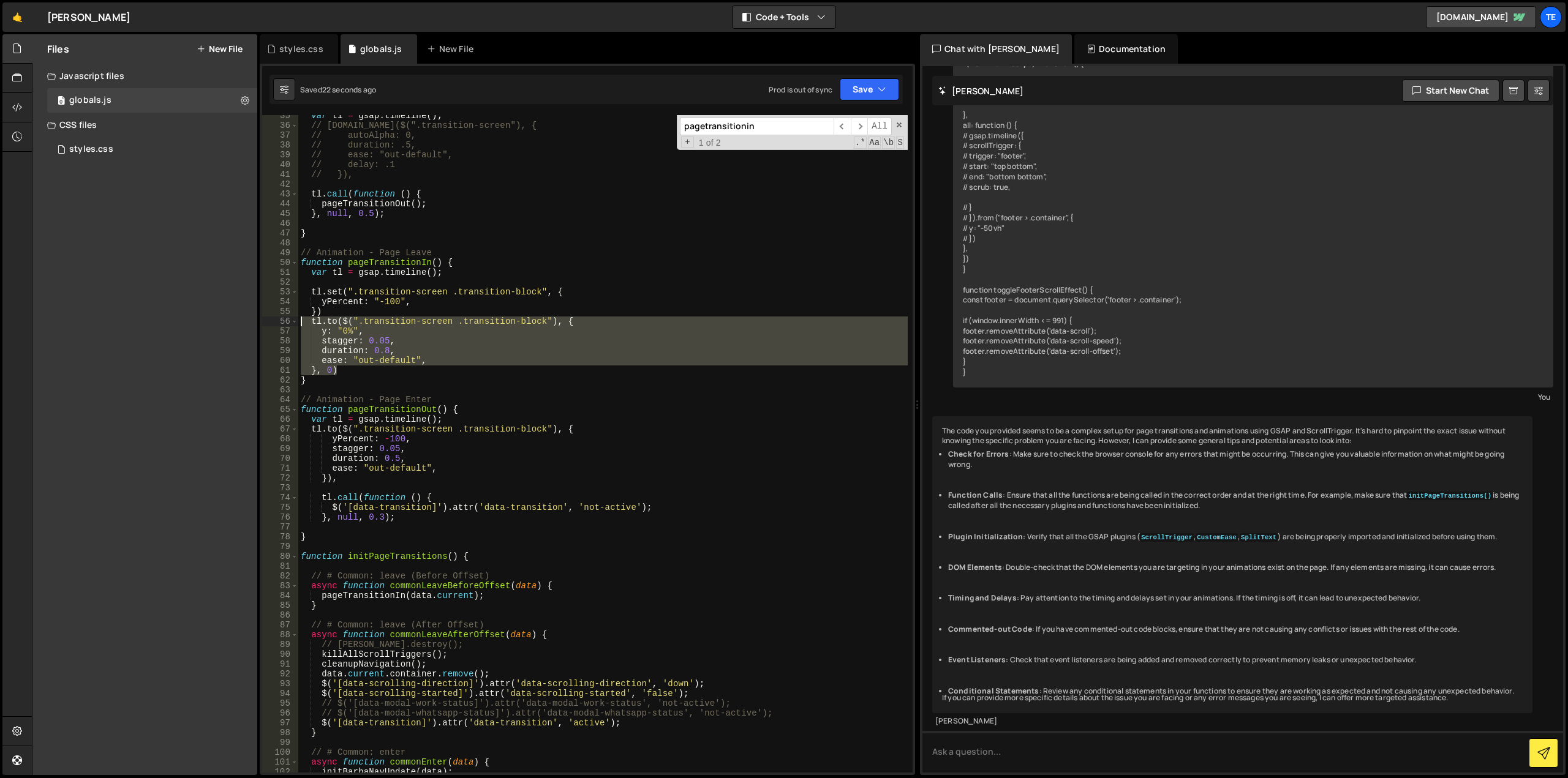
drag, startPoint x: 341, startPoint y: 371, endPoint x: 279, endPoint y: 318, distance: 81.6
click at [279, 318] on div "[DOMAIN_NAME]($(".transition-screen .transition-block"), { 35 36 37 38 39 40 41…" at bounding box center [588, 443] width 650 height 658
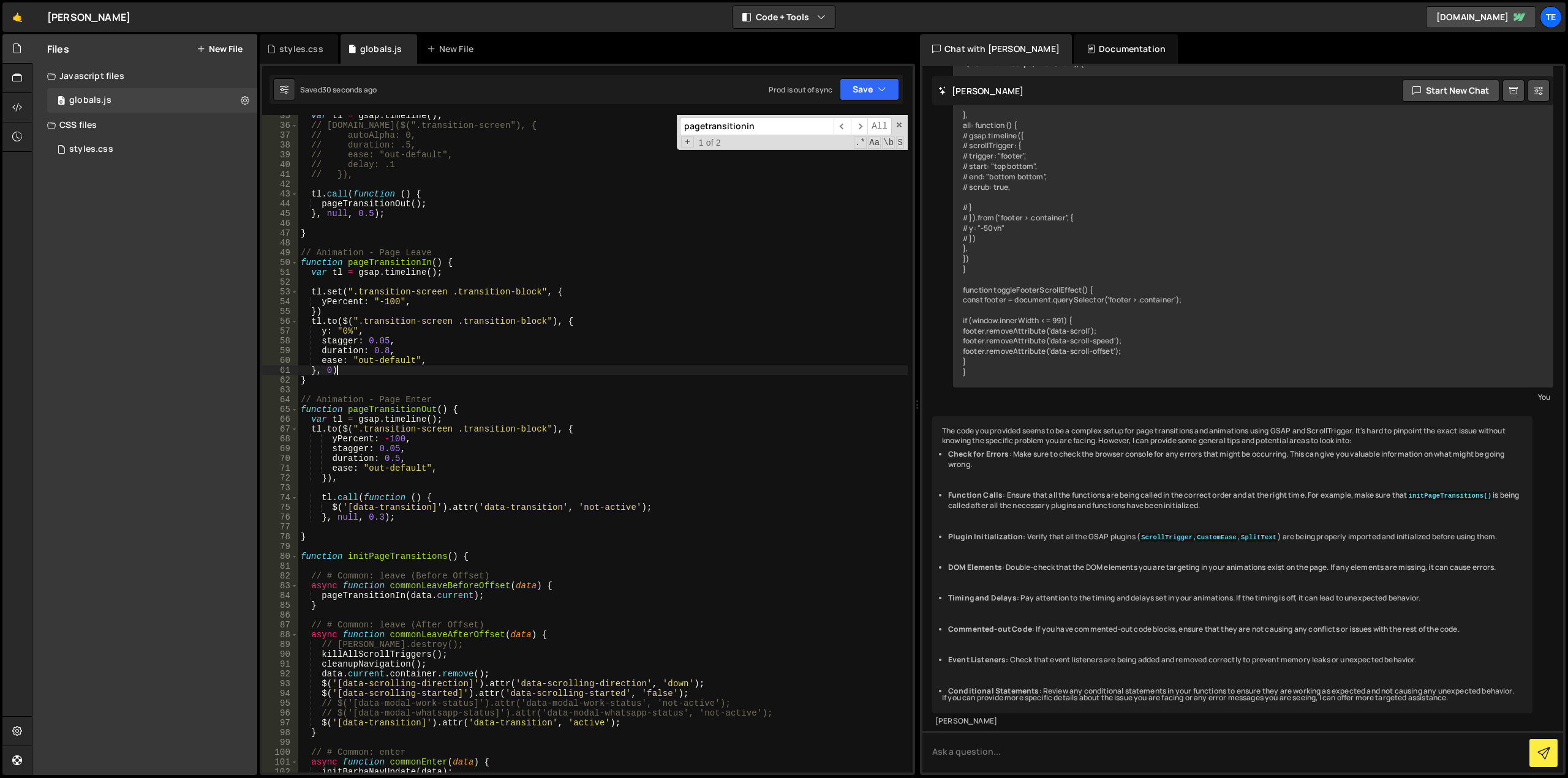
click at [446, 367] on div "var tl = gsap . timeline ( ) ; // [DOMAIN_NAME]($(".transition-screen"), { // a…" at bounding box center [603, 449] width 609 height 678
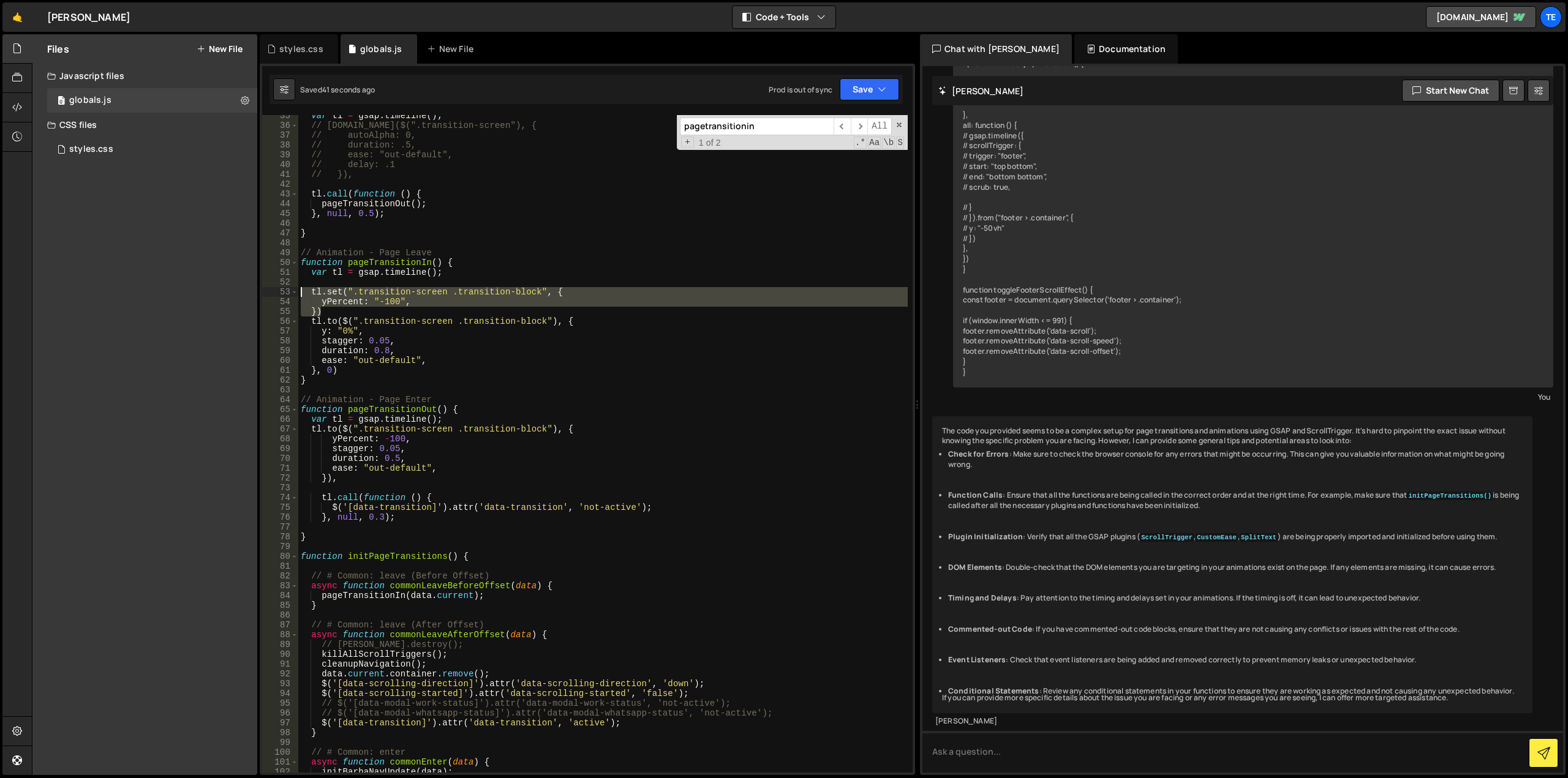
drag, startPoint x: 323, startPoint y: 311, endPoint x: 281, endPoint y: 289, distance: 47.4
click at [281, 289] on div "}, 0) 35 36 37 38 39 40 41 42 43 44 45 46 47 48 49 50 51 52 53 54 55 56 57 58 5…" at bounding box center [588, 443] width 650 height 658
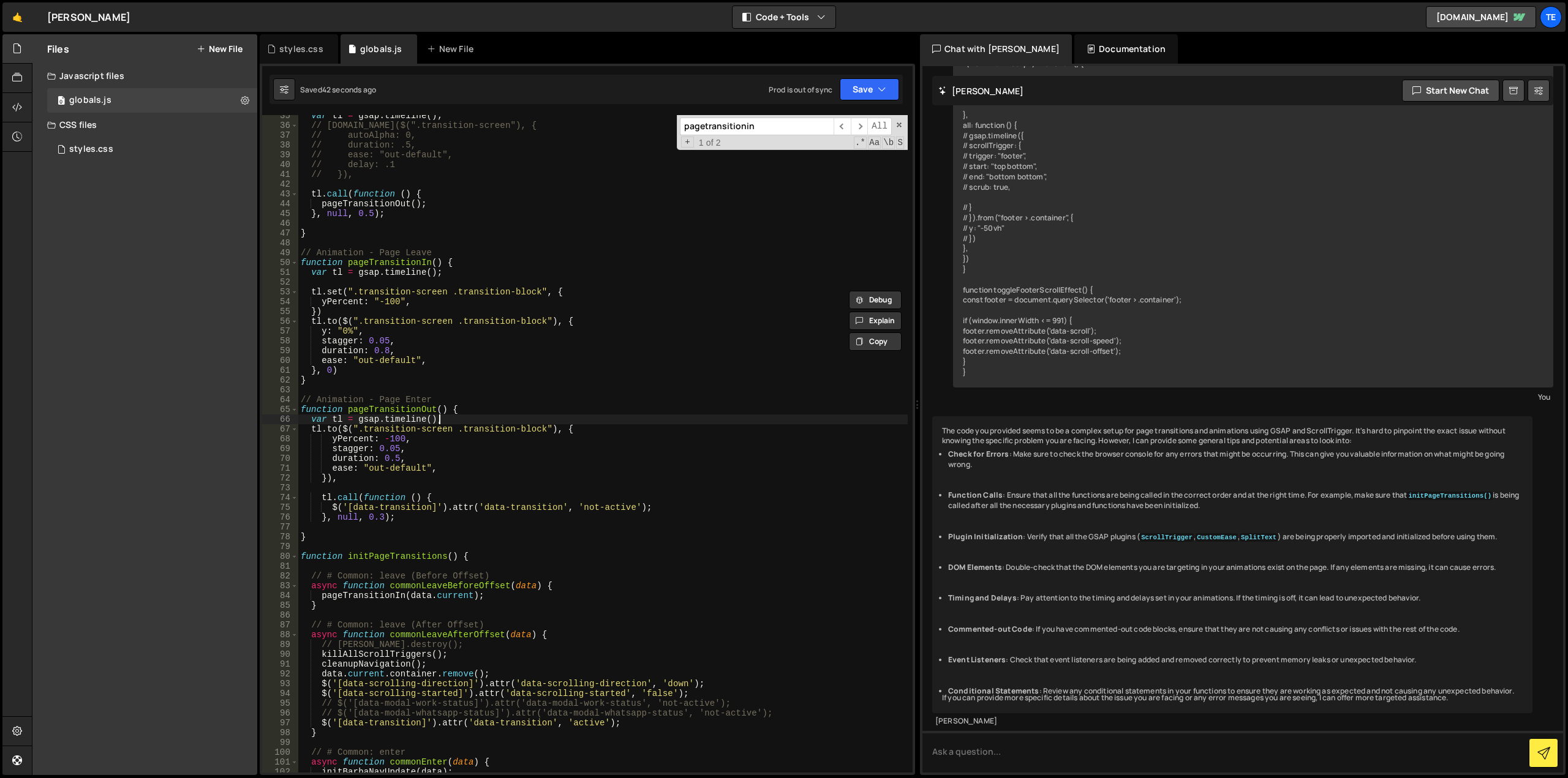
click at [477, 416] on div "var tl = gsap . timeline ( ) ; // [DOMAIN_NAME]($(".transition-screen"), { // a…" at bounding box center [603, 449] width 609 height 678
type textarea "var tl = gsap.timeline();"
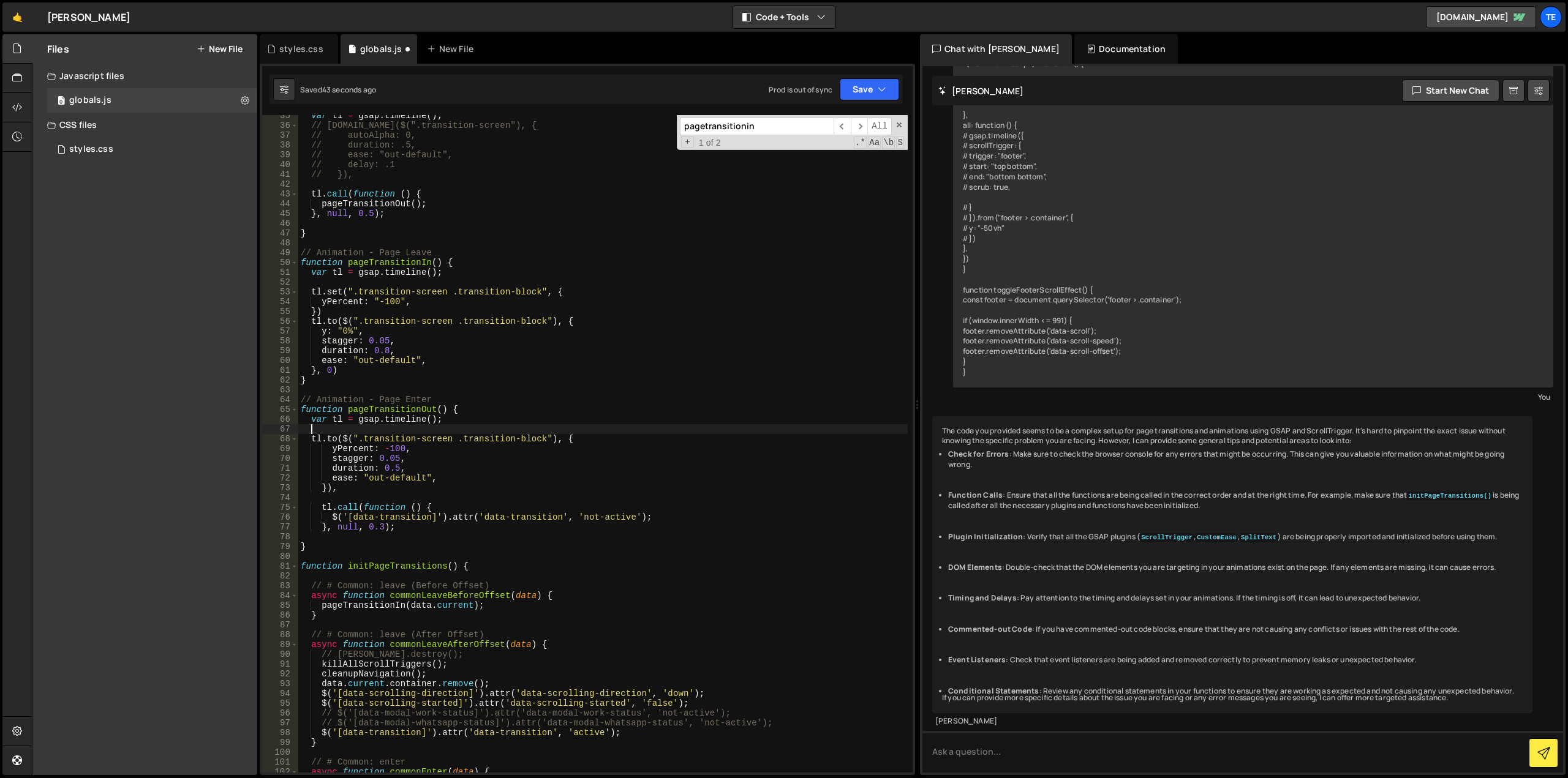
paste textarea "})"
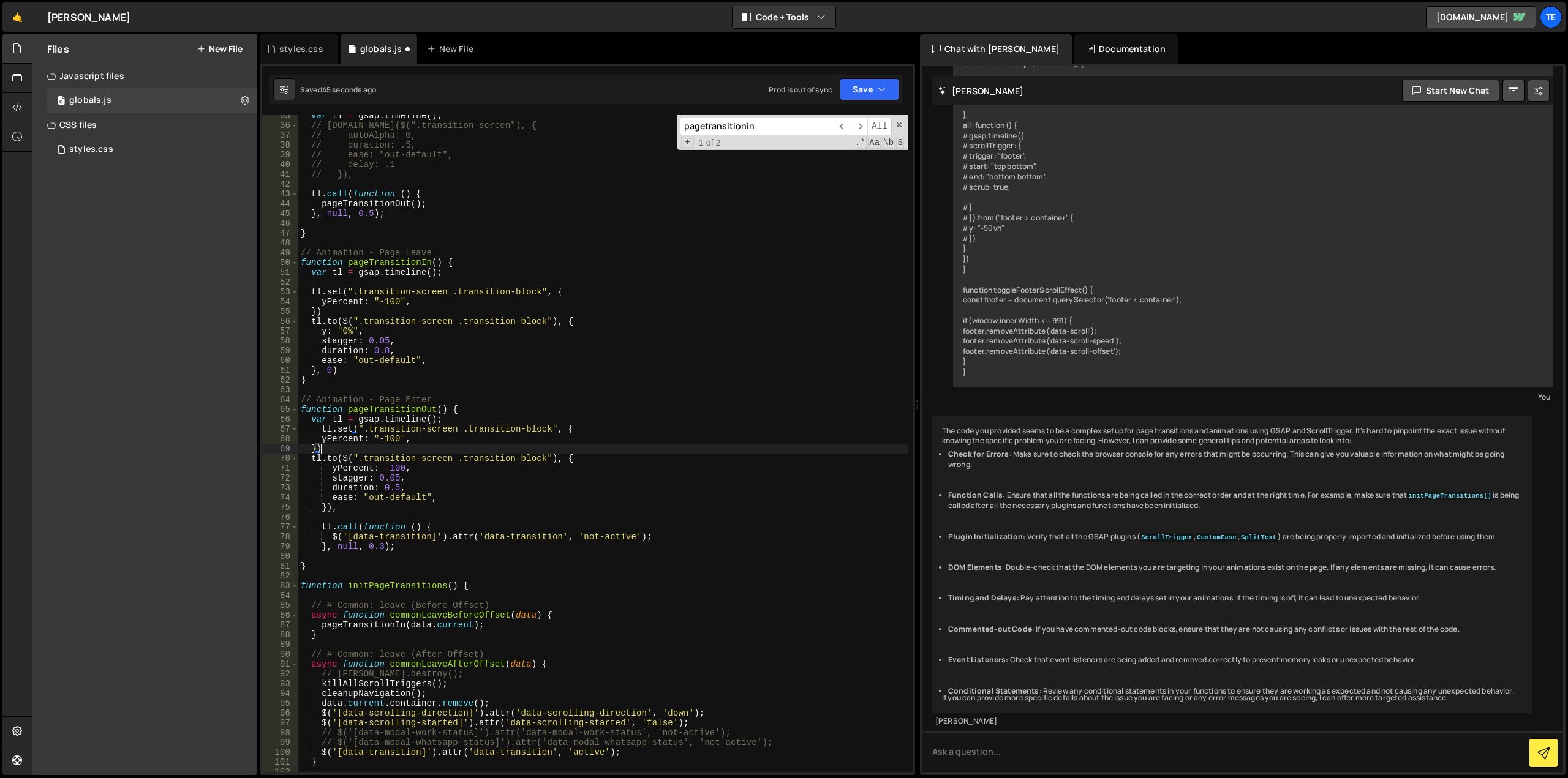
click at [388, 437] on div "var tl = gsap . timeline ( ) ; // [DOMAIN_NAME]($(".transition-screen"), { // a…" at bounding box center [603, 449] width 609 height 678
click at [351, 331] on div "var tl = gsap . timeline ( ) ; // [DOMAIN_NAME]($(".transition-screen"), { // a…" at bounding box center [603, 449] width 609 height 678
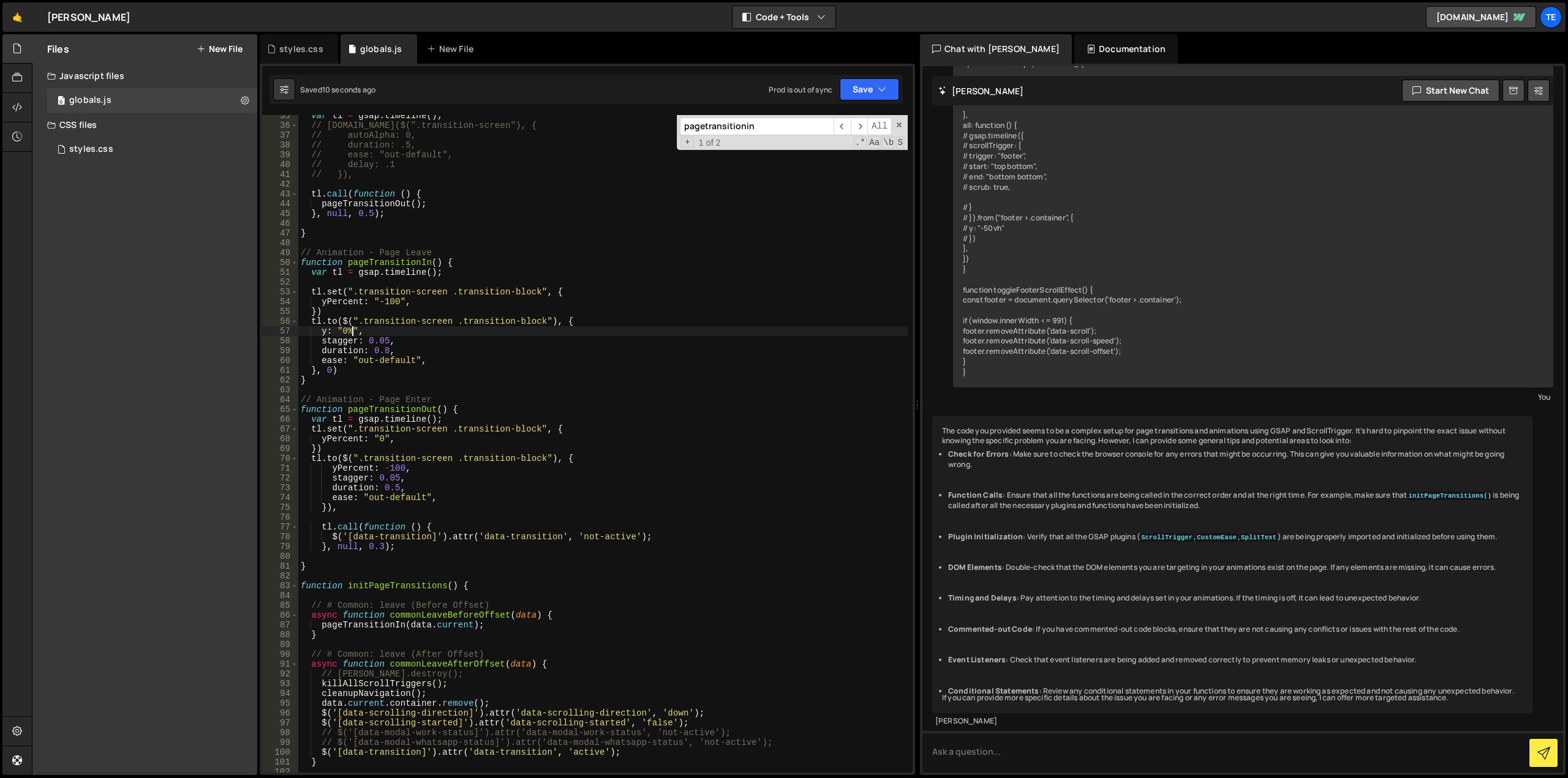
click at [342, 302] on div "var tl = gsap . timeline ( ) ; // [DOMAIN_NAME]($(".transition-screen"), { // a…" at bounding box center [603, 449] width 609 height 678
click at [323, 331] on div "var tl = gsap . timeline ( ) ; // [DOMAIN_NAME]($(".transition-screen"), { // a…" at bounding box center [603, 449] width 609 height 678
paste textarea "Percent"
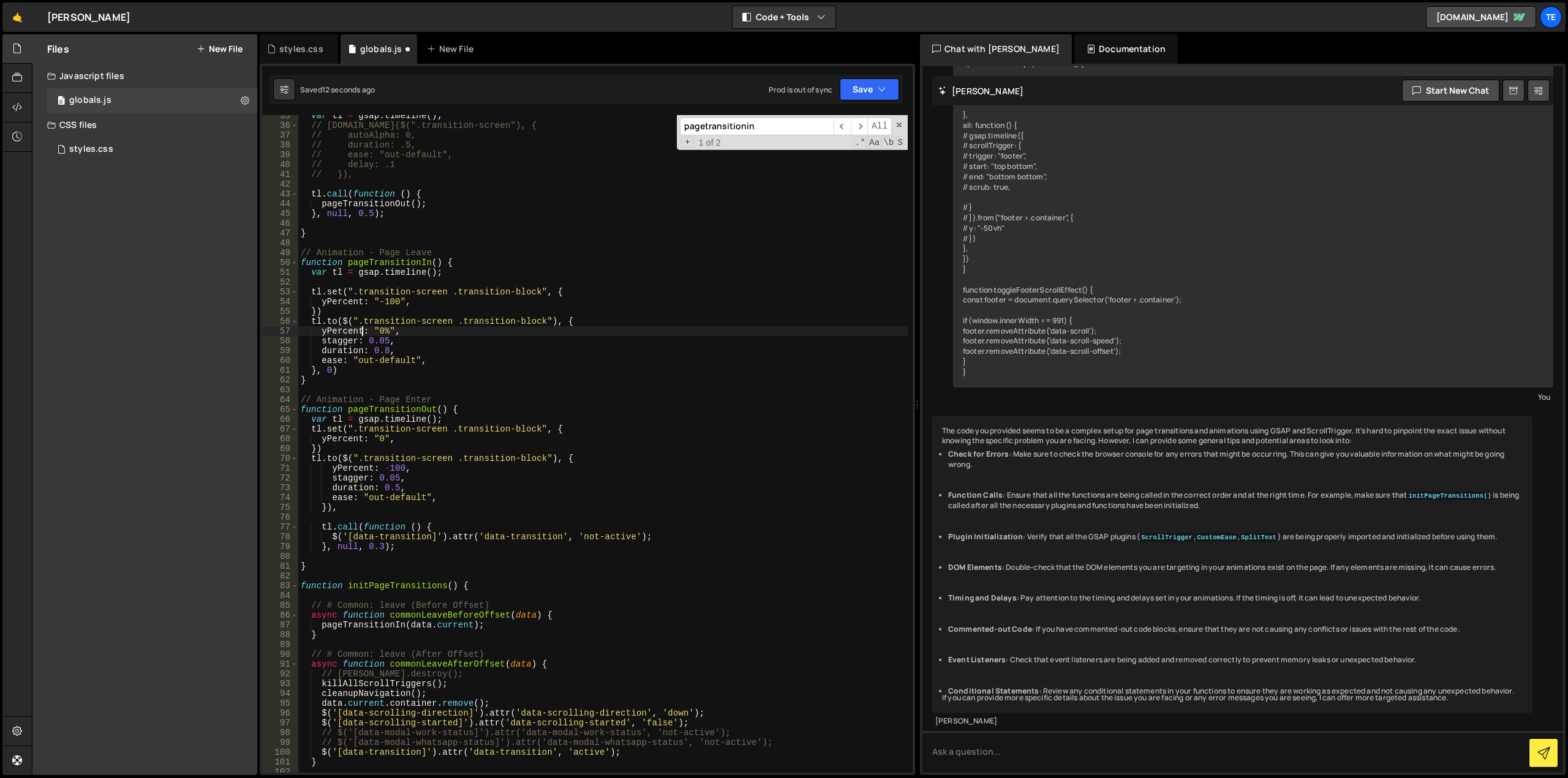
click at [376, 327] on div "var tl = gsap . timeline ( ) ; // [DOMAIN_NAME]($(".transition-screen"), { // a…" at bounding box center [603, 449] width 609 height 678
click at [437, 345] on div "var tl = gsap . timeline ( ) ; // [DOMAIN_NAME]($(".transition-screen"), { // a…" at bounding box center [603, 449] width 609 height 678
click at [328, 371] on div "var tl = gsap . timeline ( ) ; // [DOMAIN_NAME]($(".transition-screen"), { // a…" at bounding box center [603, 449] width 609 height 678
click at [372, 333] on div "var tl = gsap . timeline ( ) ; // [DOMAIN_NAME]($(".transition-screen"), { // a…" at bounding box center [603, 449] width 609 height 678
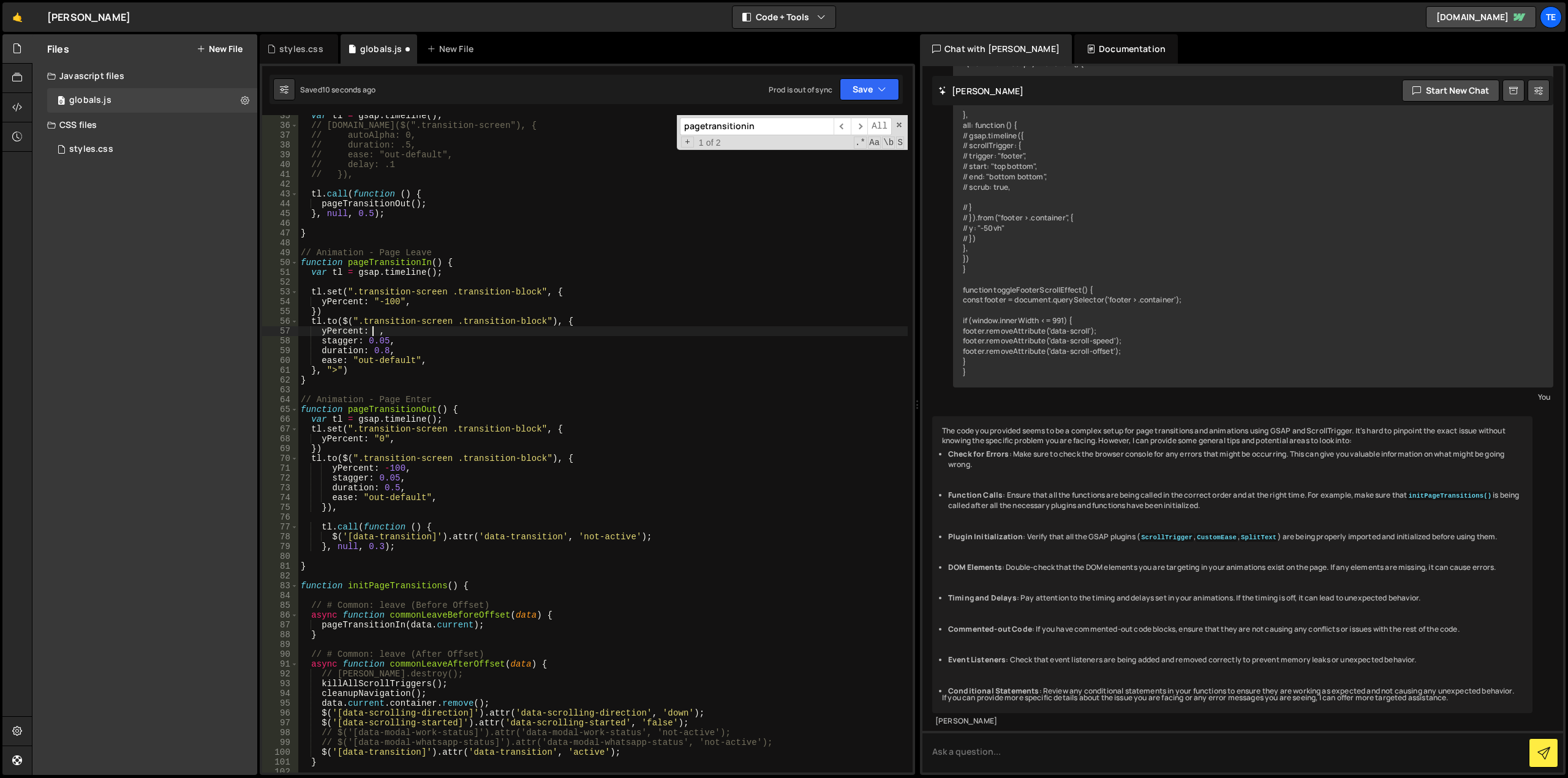
scroll to position [0, 5]
click at [377, 301] on div "var tl = gsap . timeline ( ) ; // [DOMAIN_NAME]($(".transition-screen"), { // a…" at bounding box center [603, 449] width 609 height 678
click at [376, 442] on div "var tl = gsap . timeline ( ) ; // [DOMAIN_NAME]($(".transition-screen"), { // a…" at bounding box center [603, 449] width 609 height 678
click at [380, 302] on div "var tl = gsap . timeline ( ) ; // [DOMAIN_NAME]($(".transition-screen"), { // a…" at bounding box center [603, 449] width 609 height 678
type textarea "yPercent: 100,"
